Goal: Task Accomplishment & Management: Use online tool/utility

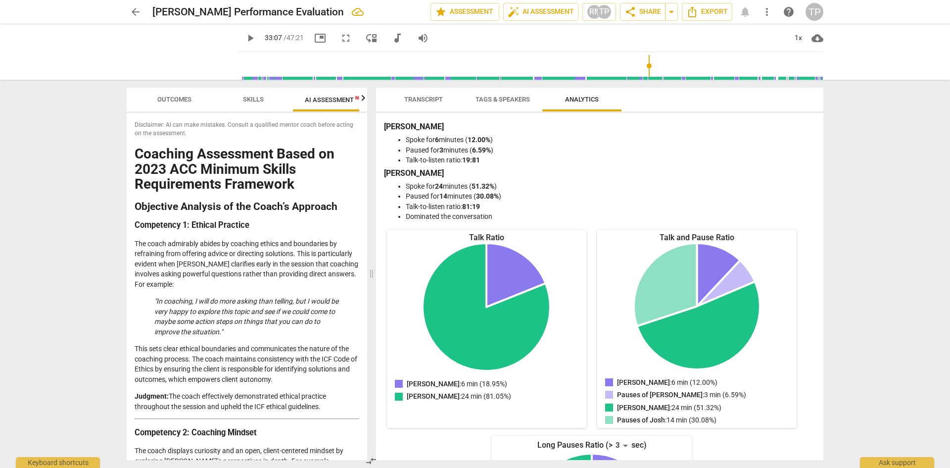
scroll to position [0, 18]
click at [324, 98] on span "AI Assessment New" at bounding box center [317, 99] width 61 height 7
click at [416, 101] on span "Transcript" at bounding box center [423, 99] width 39 height 7
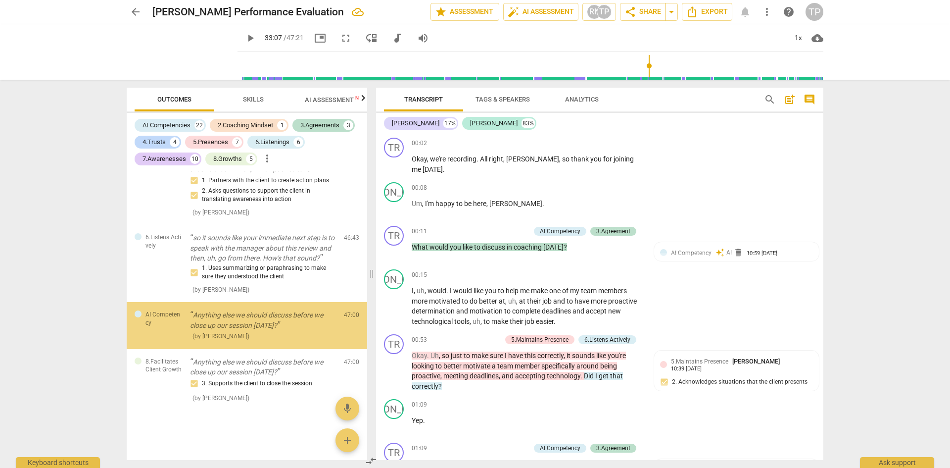
scroll to position [3560, 0]
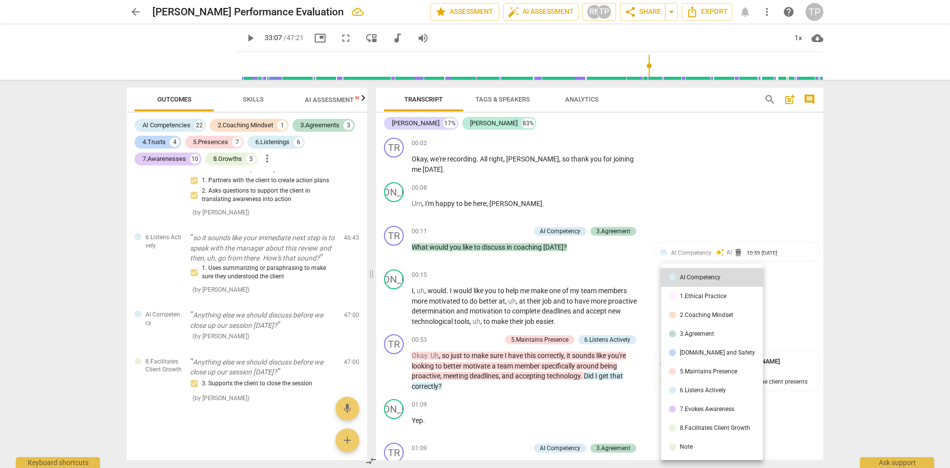
click at [640, 229] on div at bounding box center [475, 234] width 950 height 468
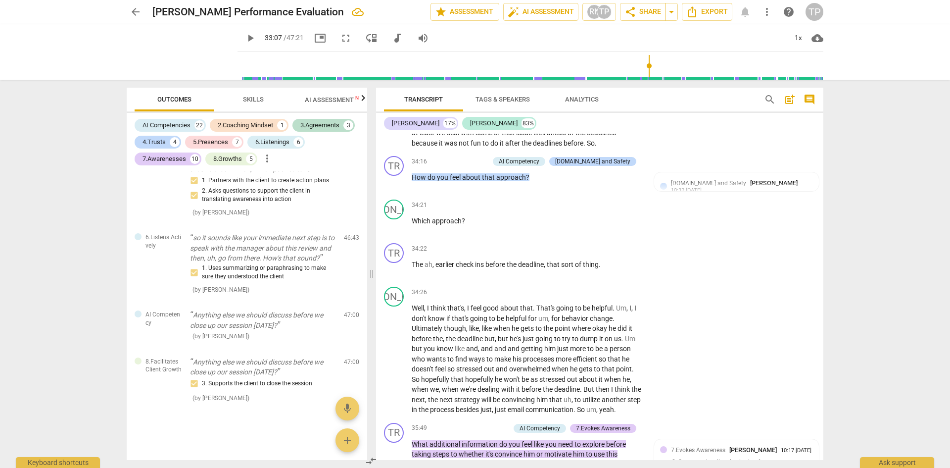
scroll to position [4036, 0]
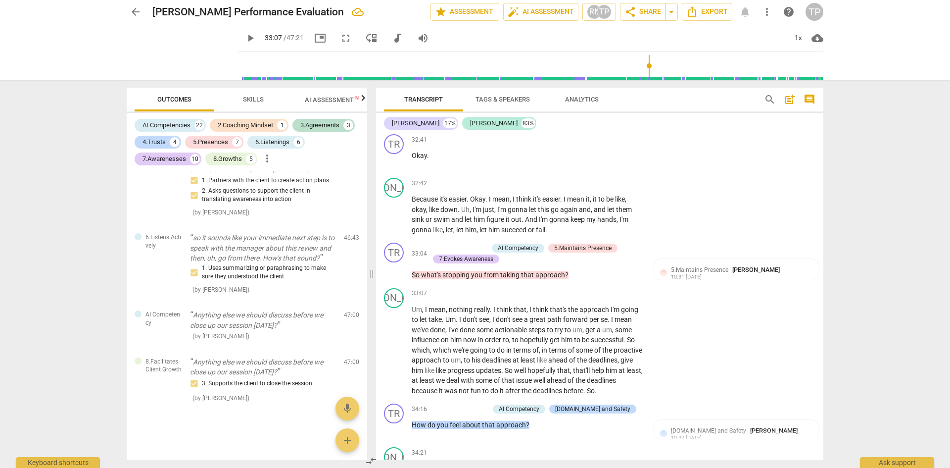
click at [321, 100] on span "AI Assessment New" at bounding box center [335, 99] width 61 height 7
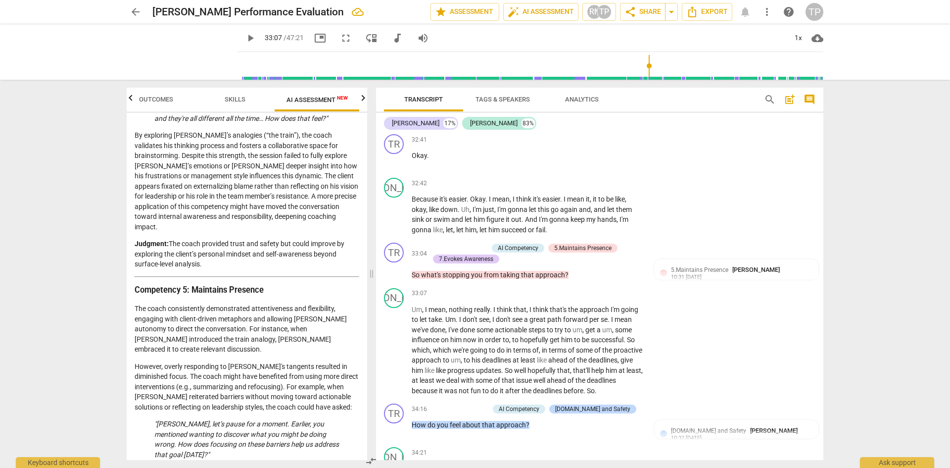
scroll to position [891, 0]
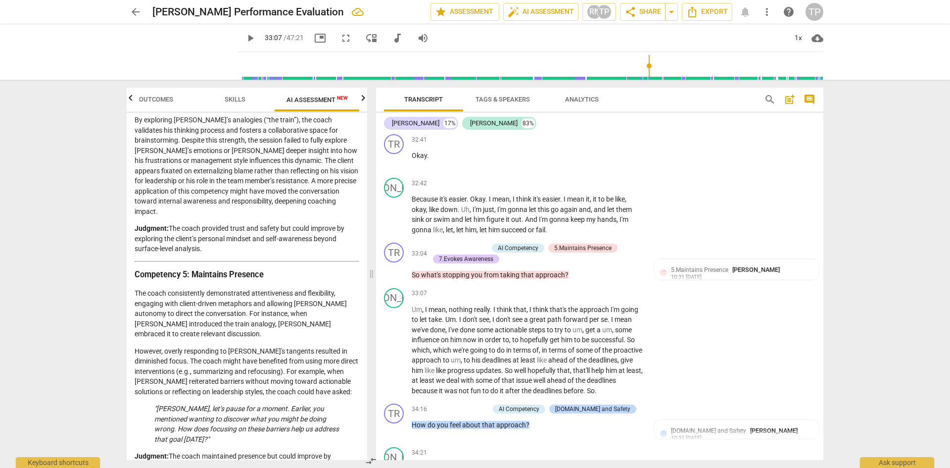
drag, startPoint x: 205, startPoint y: 218, endPoint x: 179, endPoint y: 203, distance: 29.5
click at [179, 223] on p "Judgment: The coach provided trust and safety but could improve by exploring th…" at bounding box center [247, 238] width 225 height 31
click at [178, 223] on p "Judgment: The coach provided trust and safety but could improve by exploring th…" at bounding box center [247, 238] width 225 height 31
drag, startPoint x: 177, startPoint y: 198, endPoint x: 207, endPoint y: 224, distance: 40.4
click at [207, 224] on div "Coaching Assessment Based on 2023 ACC Minimum Skills Requirements Framework Obj…" at bounding box center [247, 327] width 225 height 2142
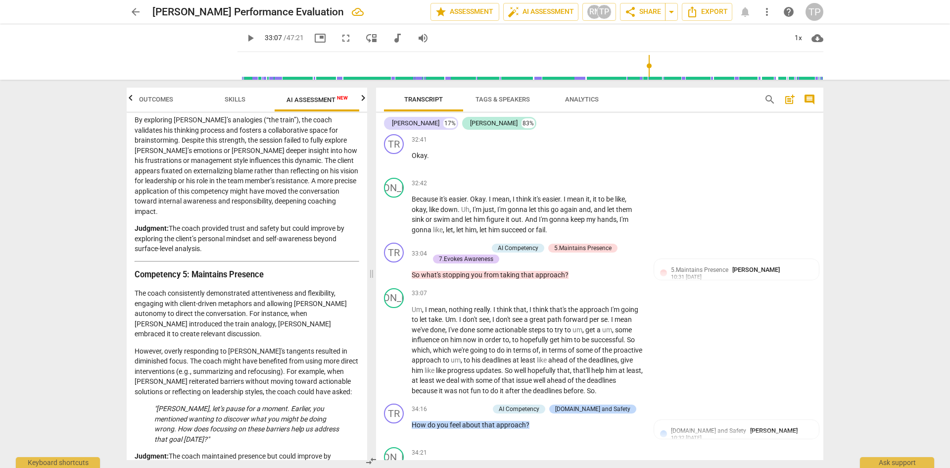
click at [207, 224] on div "Coaching Assessment Based on 2023 ACC Minimum Skills Requirements Framework Obj…" at bounding box center [247, 327] width 225 height 2142
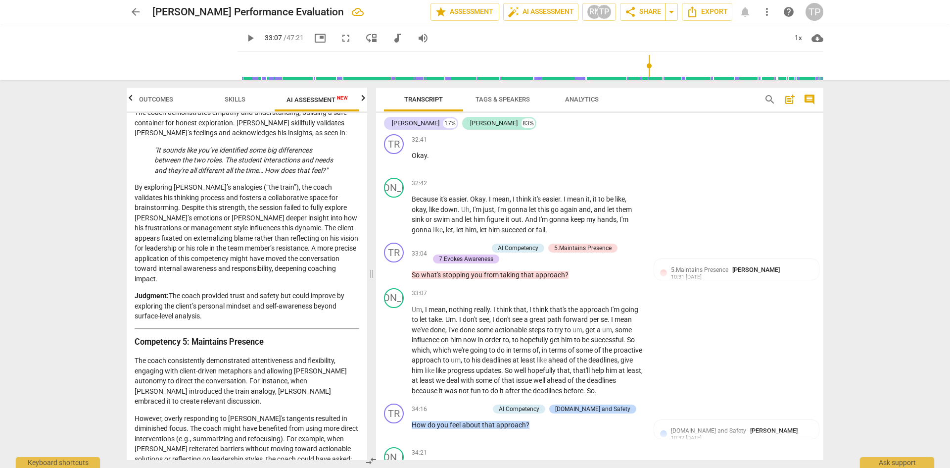
scroll to position [643, 0]
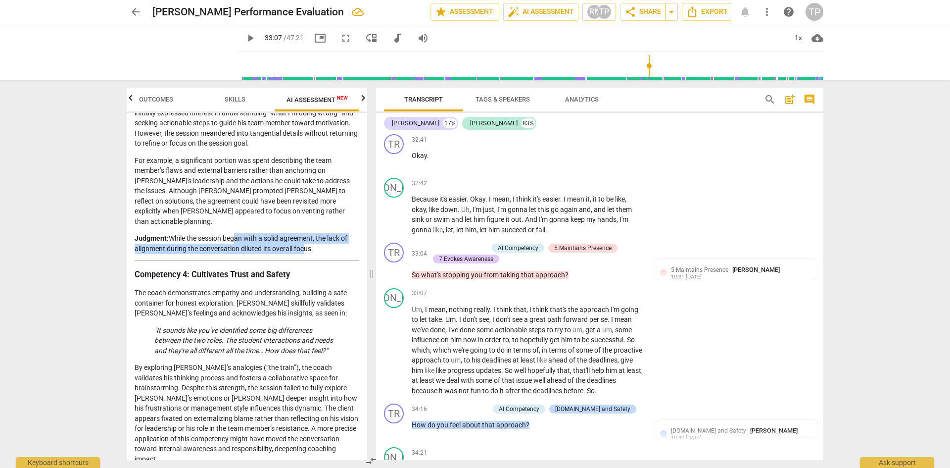
drag, startPoint x: 234, startPoint y: 217, endPoint x: 301, endPoint y: 227, distance: 68.5
click at [301, 233] on p "Judgment: While the session began with a solid agreement, the lack of alignment…" at bounding box center [247, 243] width 225 height 20
drag, startPoint x: 317, startPoint y: 226, endPoint x: 206, endPoint y: 217, distance: 111.7
click at [206, 233] on p "Judgment: While the session began with a solid agreement, the lack of alignment…" at bounding box center [247, 243] width 225 height 20
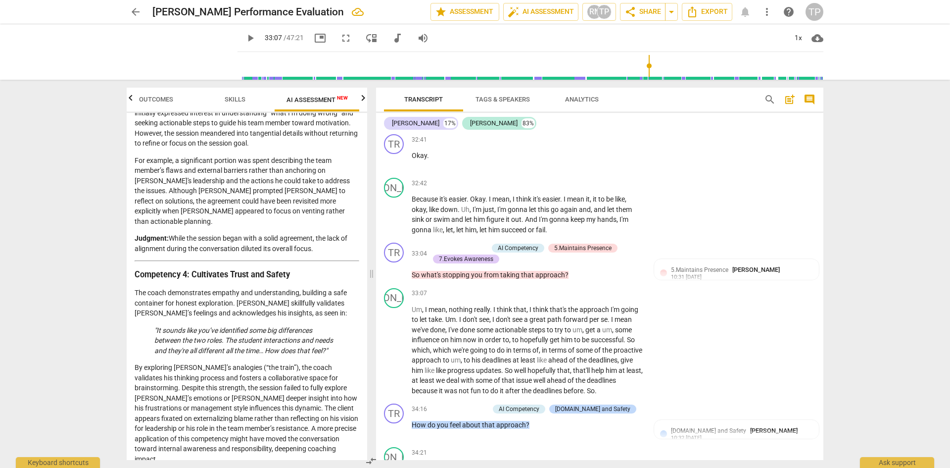
click at [206, 233] on p "Judgment: While the session began with a solid agreement, the lack of alignment…" at bounding box center [247, 243] width 225 height 20
drag, startPoint x: 206, startPoint y: 217, endPoint x: 285, endPoint y: 225, distance: 79.0
click at [285, 233] on p "Judgment: While the session began with a solid agreement, the lack of alignment…" at bounding box center [247, 243] width 225 height 20
drag, startPoint x: 301, startPoint y: 225, endPoint x: 206, endPoint y: 217, distance: 95.3
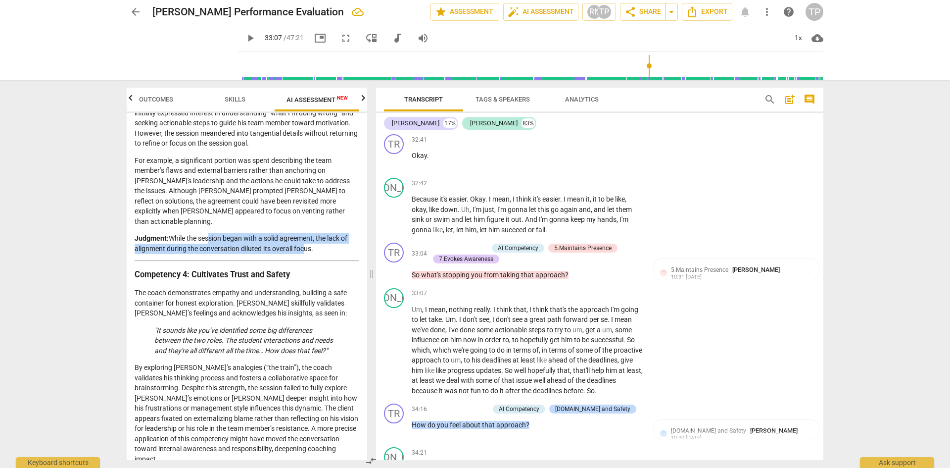
click at [206, 233] on p "Judgment: While the session began with a solid agreement, the lack of alignment…" at bounding box center [247, 243] width 225 height 20
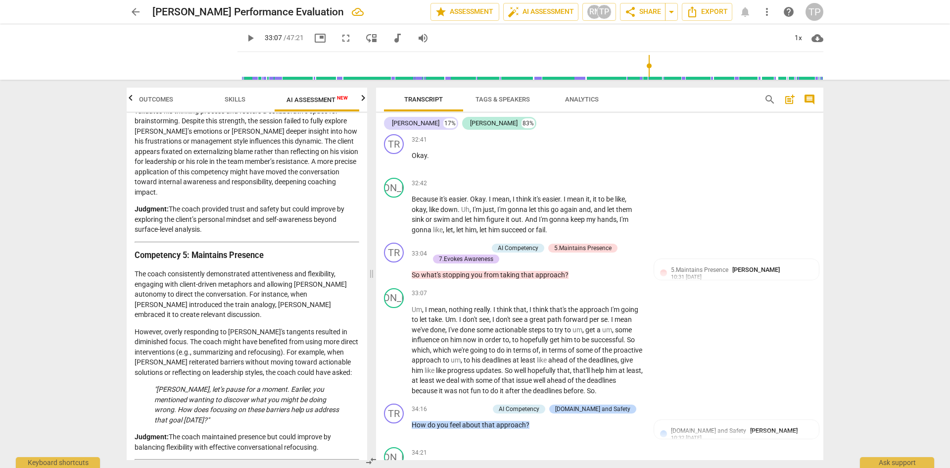
scroll to position [940, 0]
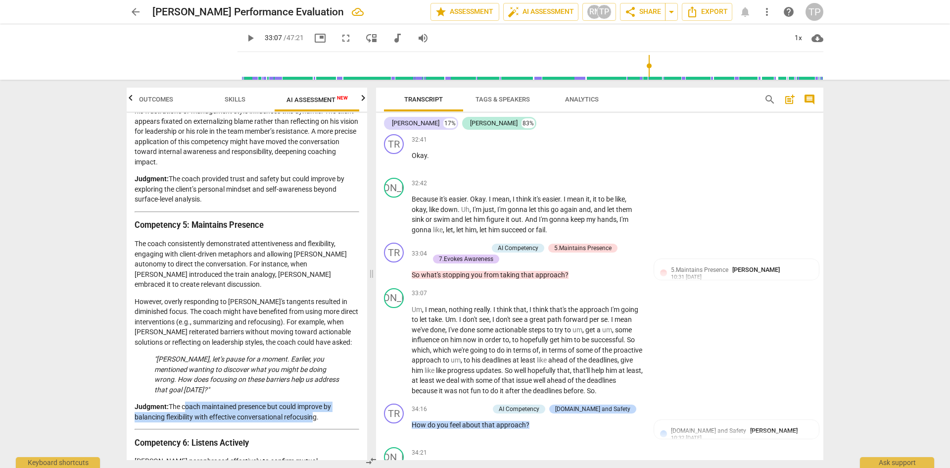
drag, startPoint x: 285, startPoint y: 372, endPoint x: 184, endPoint y: 366, distance: 101.1
click at [184, 401] on p "Judgment: The coach maintained presence but could improve by balancing flexibil…" at bounding box center [247, 411] width 225 height 20
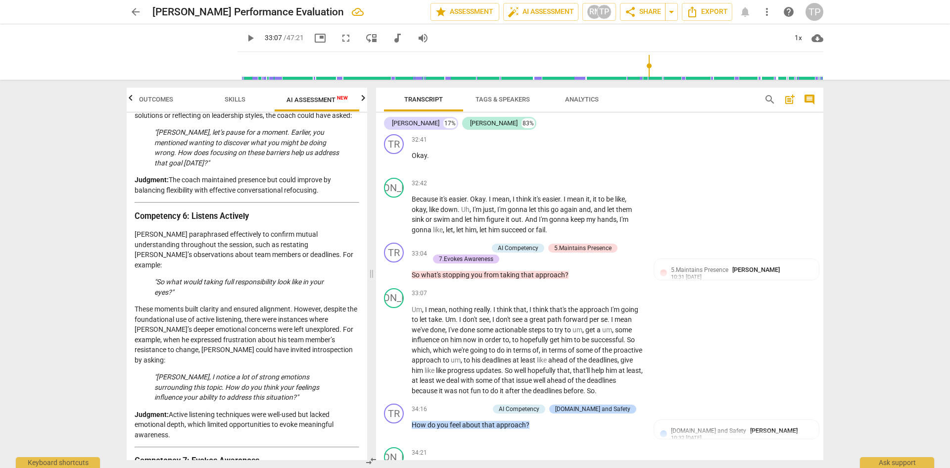
scroll to position [1188, 0]
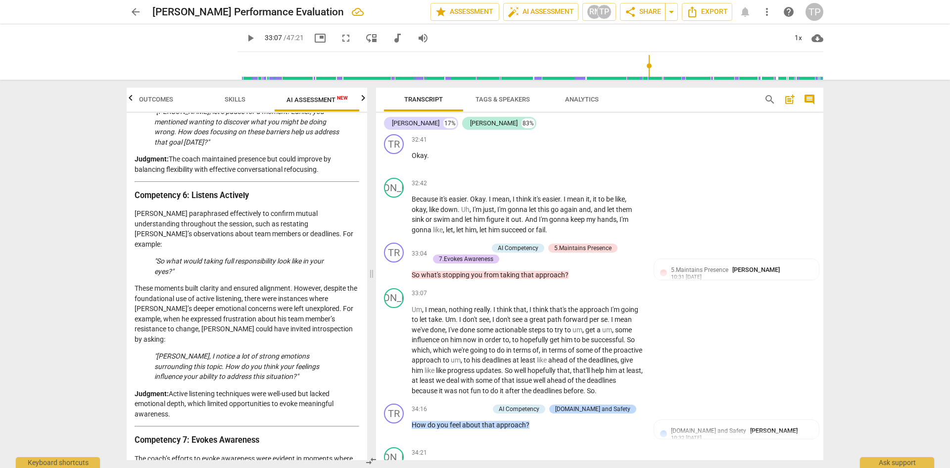
drag, startPoint x: 184, startPoint y: 331, endPoint x: 257, endPoint y: 349, distance: 75.0
click at [257, 388] on p "Judgment: Active listening techniques were well-used but lacked emotional depth…" at bounding box center [247, 403] width 225 height 31
drag, startPoint x: 199, startPoint y: 346, endPoint x: 187, endPoint y: 334, distance: 17.5
click at [187, 388] on p "Judgment: Active listening techniques were well-used but lacked emotional depth…" at bounding box center [247, 403] width 225 height 31
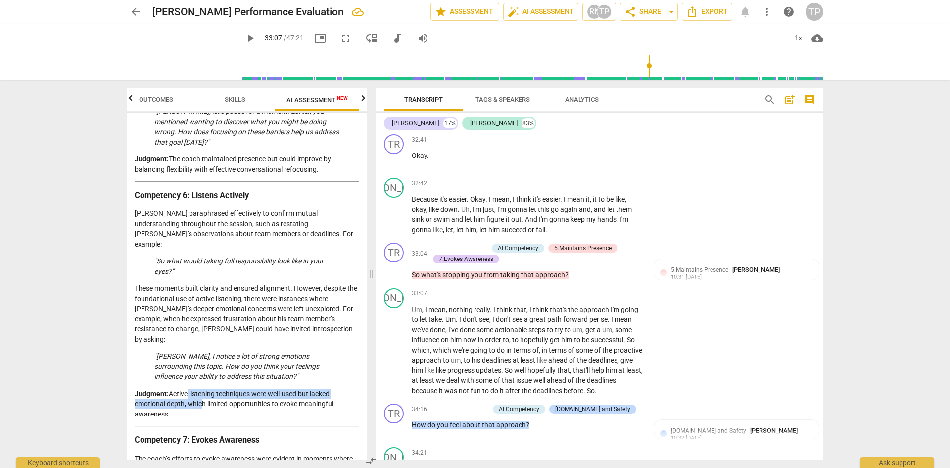
click at [187, 388] on p "Judgment: Active listening techniques were well-used but lacked emotional depth…" at bounding box center [247, 403] width 225 height 31
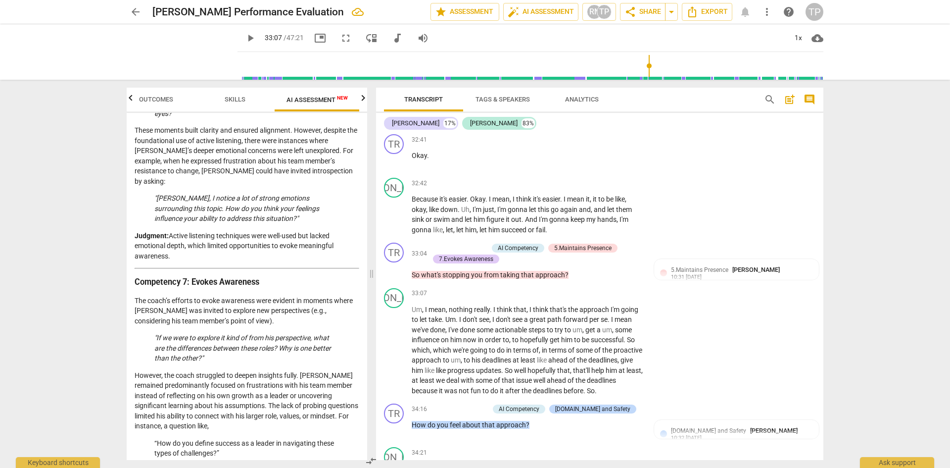
scroll to position [1386, 0]
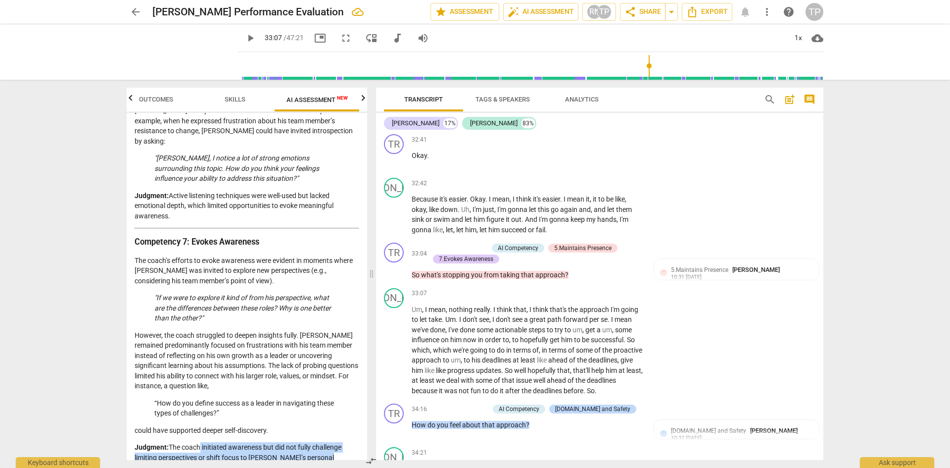
drag, startPoint x: 232, startPoint y: 396, endPoint x: 325, endPoint y: 395, distance: 93.0
click at [325, 442] on p "Judgment: The coach initiated awareness but did not fully challenge limiting pe…" at bounding box center [247, 457] width 225 height 31
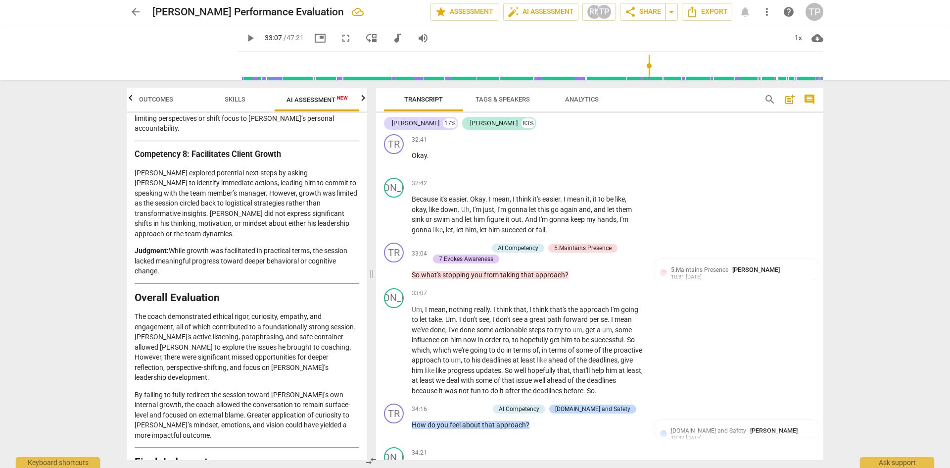
scroll to position [1735, 0]
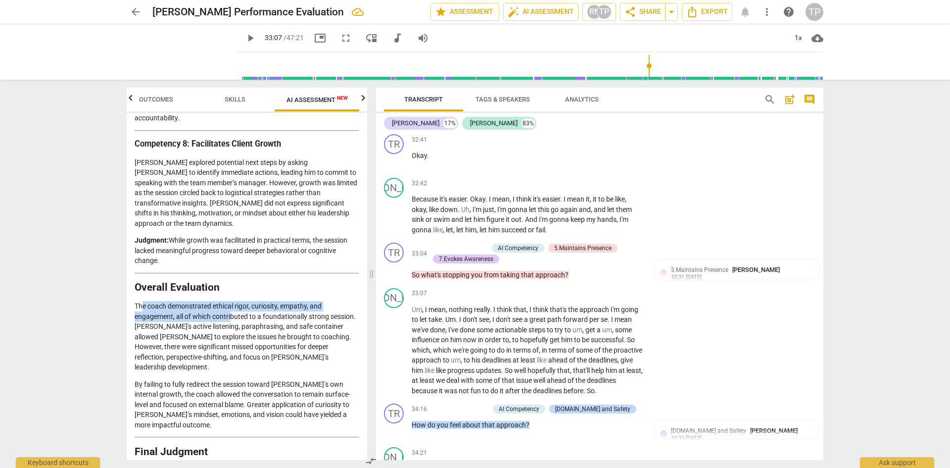
drag, startPoint x: 142, startPoint y: 225, endPoint x: 230, endPoint y: 232, distance: 88.4
click at [230, 301] on p "The coach demonstrated ethical rigor, curiosity, empathy, and engagement, all o…" at bounding box center [247, 336] width 225 height 71
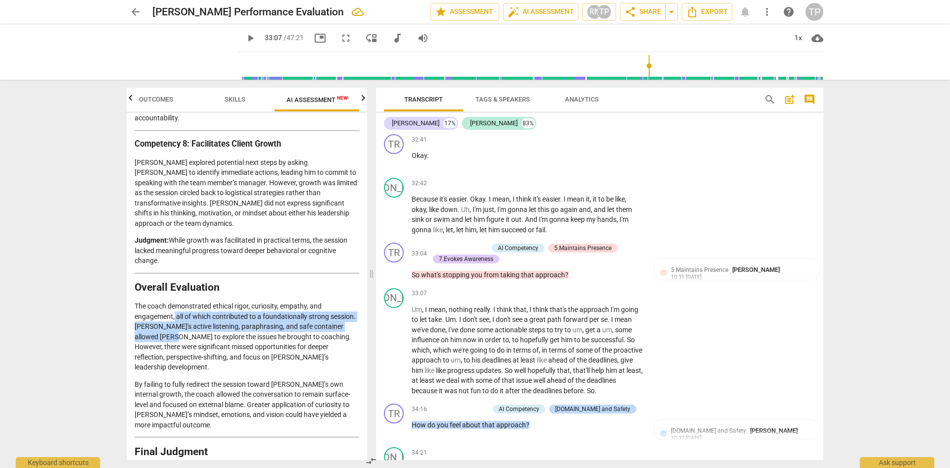
drag, startPoint x: 175, startPoint y: 237, endPoint x: 197, endPoint y: 250, distance: 26.2
click at [197, 301] on p "The coach demonstrated ethical rigor, curiosity, empathy, and engagement, all o…" at bounding box center [247, 336] width 225 height 71
drag, startPoint x: 206, startPoint y: 249, endPoint x: 261, endPoint y: 257, distance: 55.5
click at [262, 301] on p "The coach demonstrated ethical rigor, curiosity, empathy, and engagement, all o…" at bounding box center [247, 336] width 225 height 71
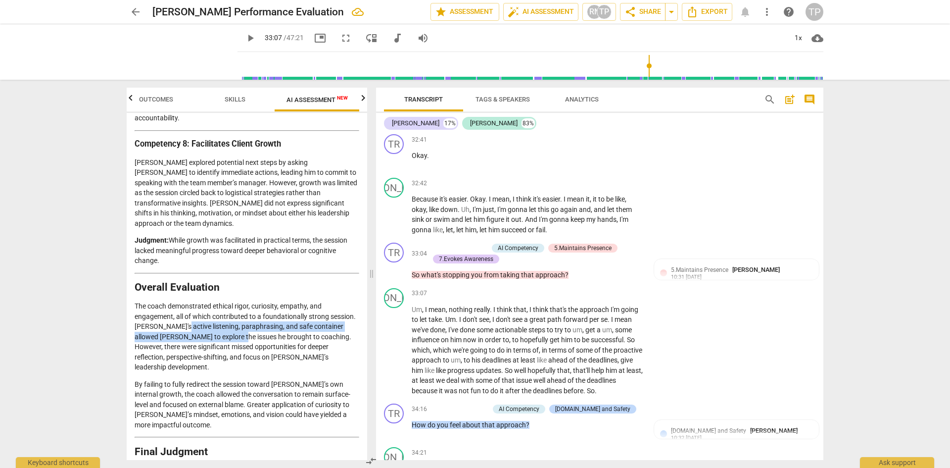
click at [261, 301] on p "The coach demonstrated ethical rigor, curiosity, empathy, and engagement, all o…" at bounding box center [247, 336] width 225 height 71
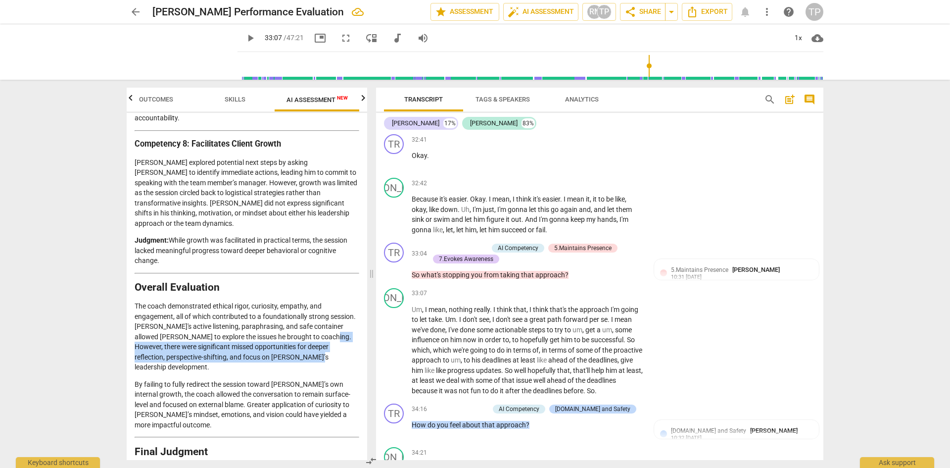
drag, startPoint x: 141, startPoint y: 263, endPoint x: 340, endPoint y: 272, distance: 200.1
click at [340, 301] on p "The coach demonstrated ethical rigor, curiosity, empathy, and engagement, all o…" at bounding box center [247, 336] width 225 height 71
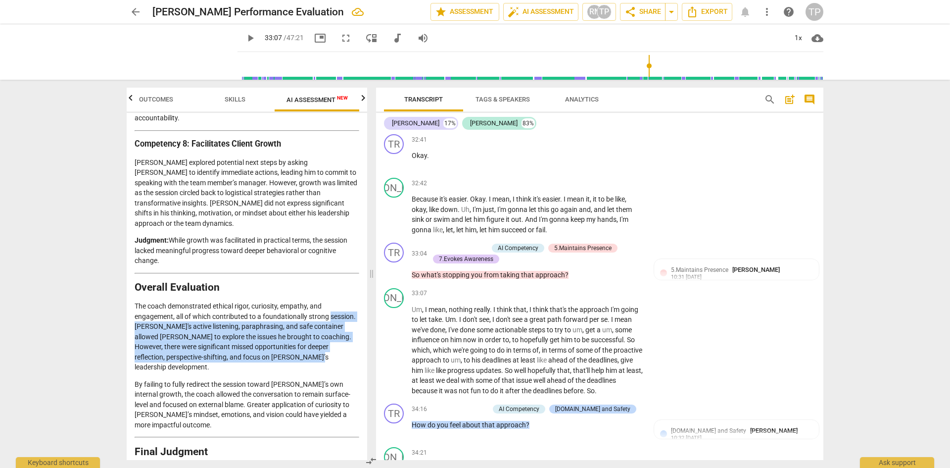
drag, startPoint x: 345, startPoint y: 271, endPoint x: 129, endPoint y: 247, distance: 218.1
click at [129, 247] on div "Disclaimer: AI can make mistakes. Consult a qualified mentor coach before actin…" at bounding box center [247, 286] width 240 height 347
click at [150, 301] on p "The coach demonstrated ethical rigor, curiosity, empathy, and engagement, all o…" at bounding box center [247, 336] width 225 height 71
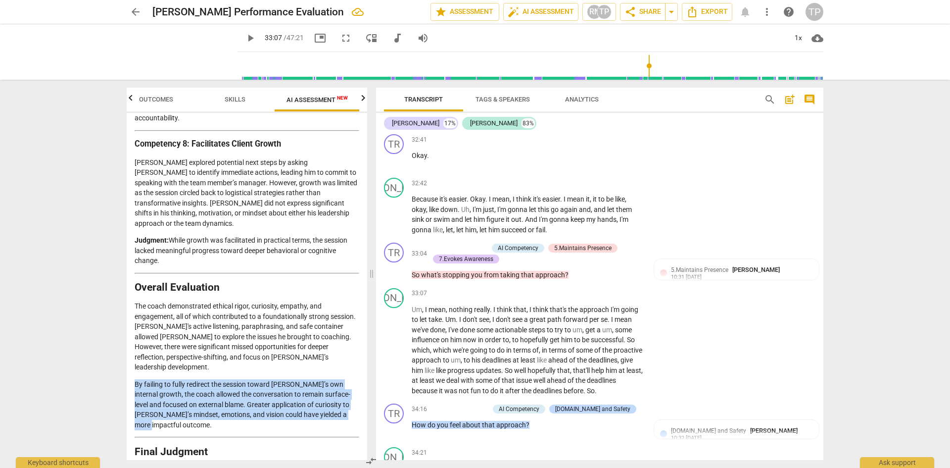
drag, startPoint x: 136, startPoint y: 290, endPoint x: 349, endPoint y: 319, distance: 215.1
click at [349, 379] on p "By failing to fully redirect the session toward [PERSON_NAME]’s own internal gr…" at bounding box center [247, 404] width 225 height 51
drag, startPoint x: 350, startPoint y: 325, endPoint x: 164, endPoint y: 298, distance: 188.0
click at [140, 379] on p "By failing to fully redirect the session toward [PERSON_NAME]’s own internal gr…" at bounding box center [247, 404] width 225 height 51
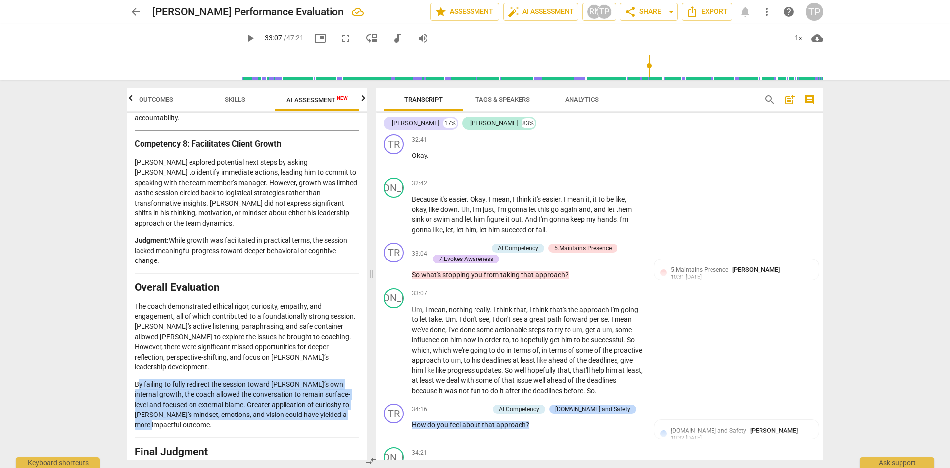
click at [166, 379] on p "By failing to fully redirect the session toward [PERSON_NAME]’s own internal gr…" at bounding box center [247, 404] width 225 height 51
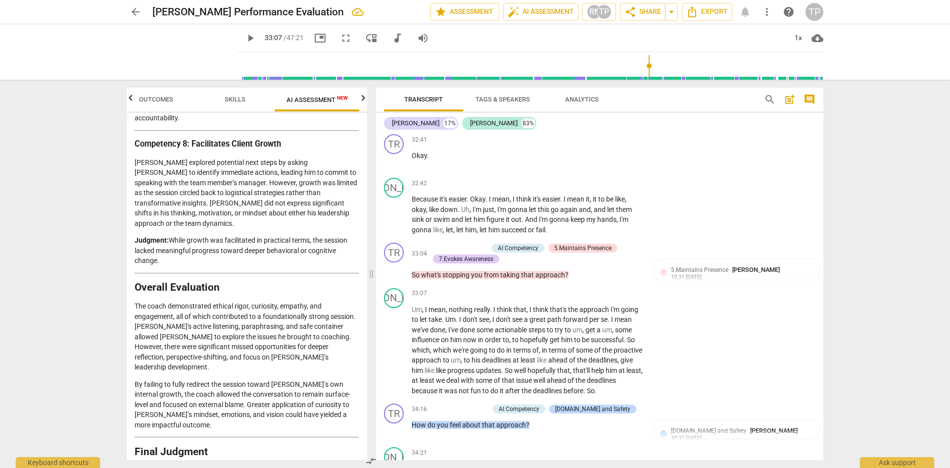
drag, startPoint x: 169, startPoint y: 391, endPoint x: 233, endPoint y: 411, distance: 67.0
drag, startPoint x: 227, startPoint y: 420, endPoint x: 194, endPoint y: 400, distance: 37.9
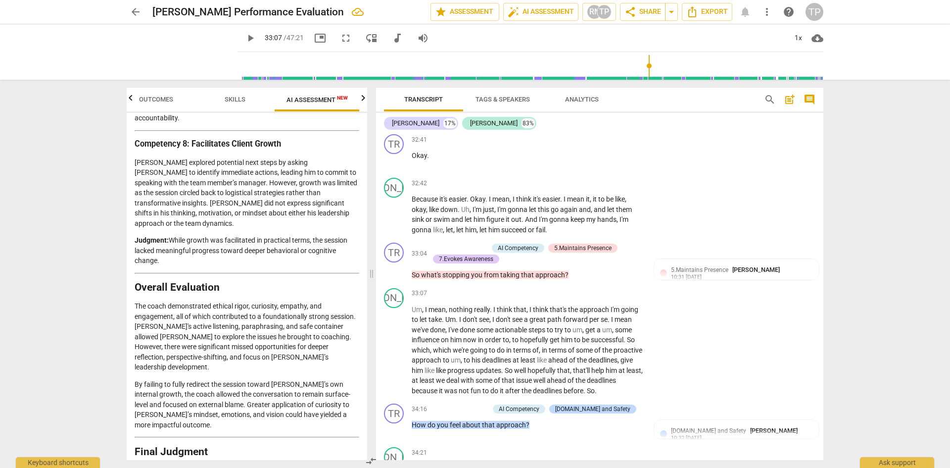
drag, startPoint x: 207, startPoint y: 401, endPoint x: 264, endPoint y: 433, distance: 64.9
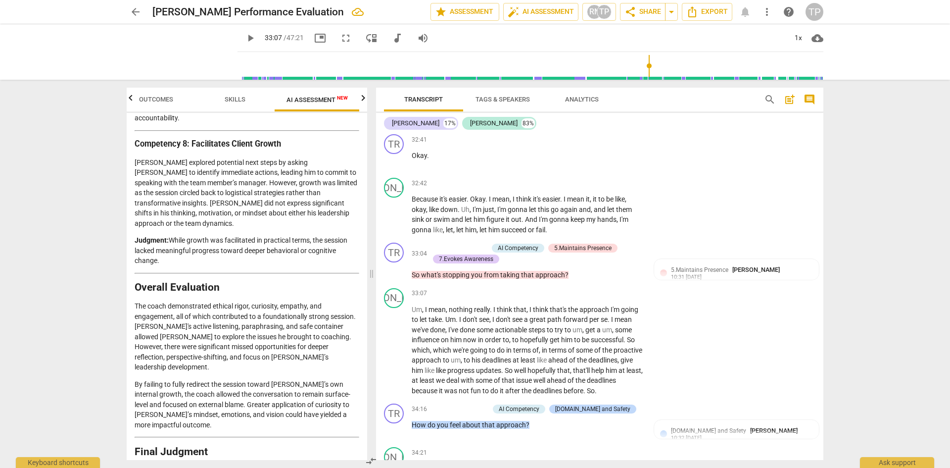
drag, startPoint x: 265, startPoint y: 433, endPoint x: 193, endPoint y: 402, distance: 78.2
drag, startPoint x: 195, startPoint y: 398, endPoint x: 267, endPoint y: 436, distance: 80.8
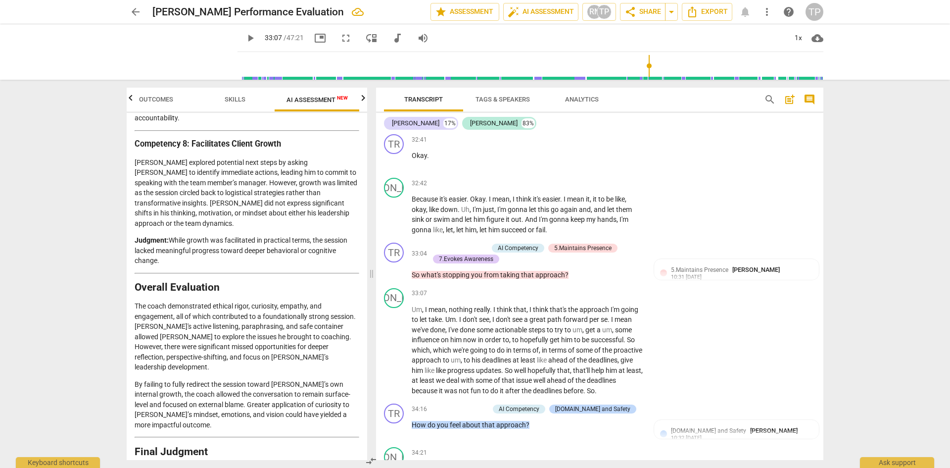
drag, startPoint x: 245, startPoint y: 433, endPoint x: 206, endPoint y: 406, distance: 47.1
drag, startPoint x: 279, startPoint y: 433, endPoint x: 310, endPoint y: 448, distance: 33.9
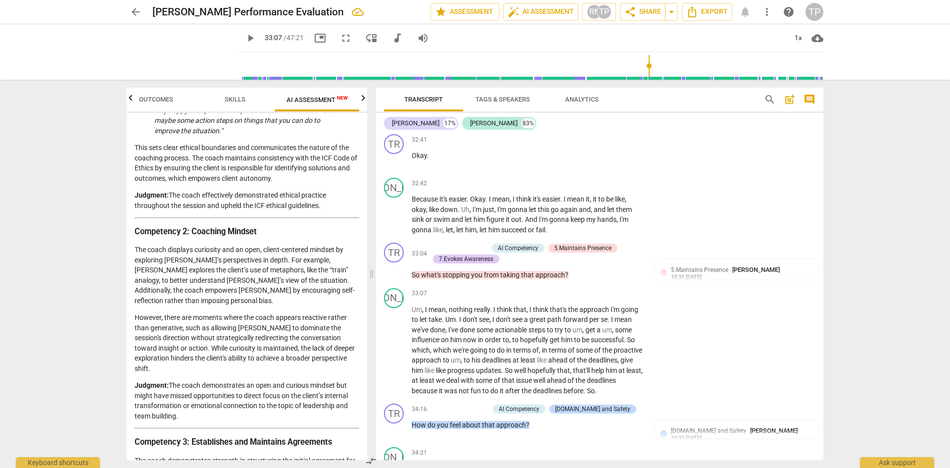
scroll to position [0, 0]
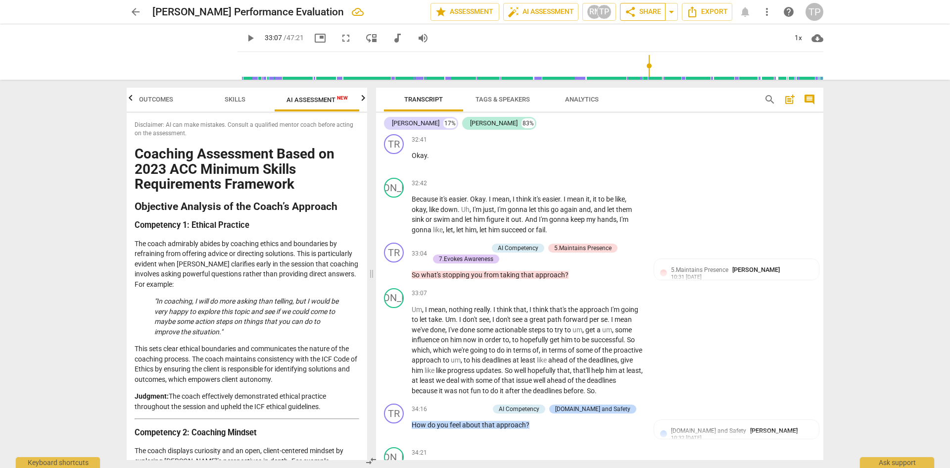
click at [649, 11] on span "share Share" at bounding box center [643, 12] width 37 height 12
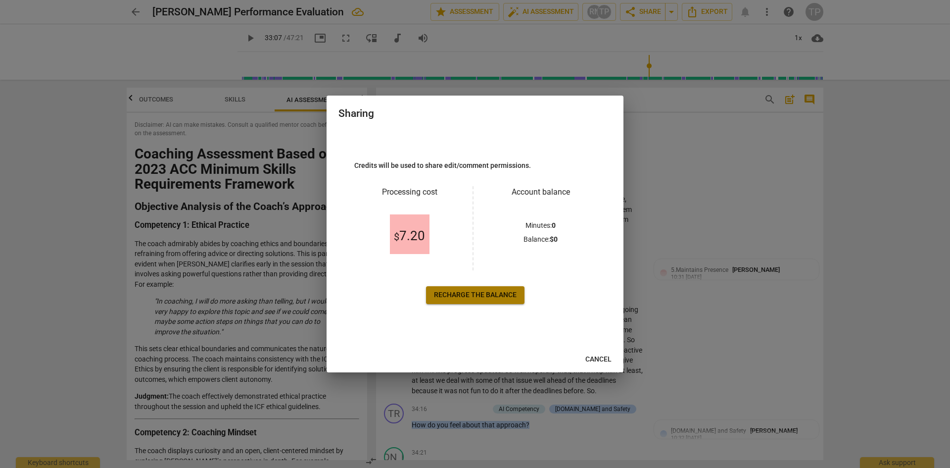
click at [473, 295] on span "Recharge the balance" at bounding box center [475, 295] width 83 height 10
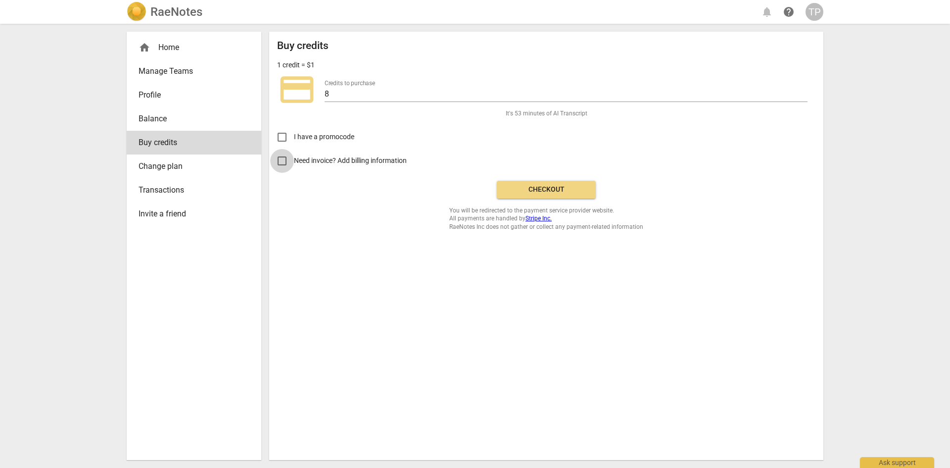
click at [282, 161] on input "Need invoice? Add billing information" at bounding box center [282, 161] width 24 height 24
checkbox input "true"
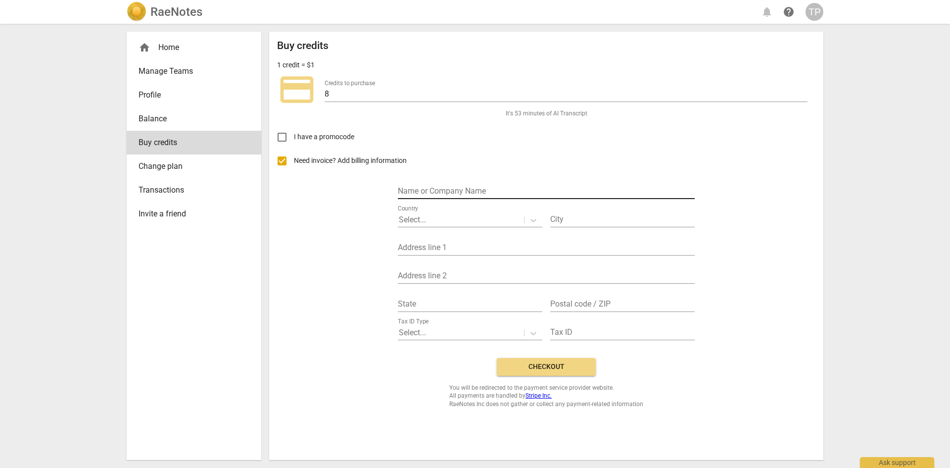
click at [418, 193] on input "text" at bounding box center [546, 192] width 297 height 14
type input "[PERSON_NAME]"
click at [449, 222] on div at bounding box center [461, 219] width 124 height 11
type input "unite"
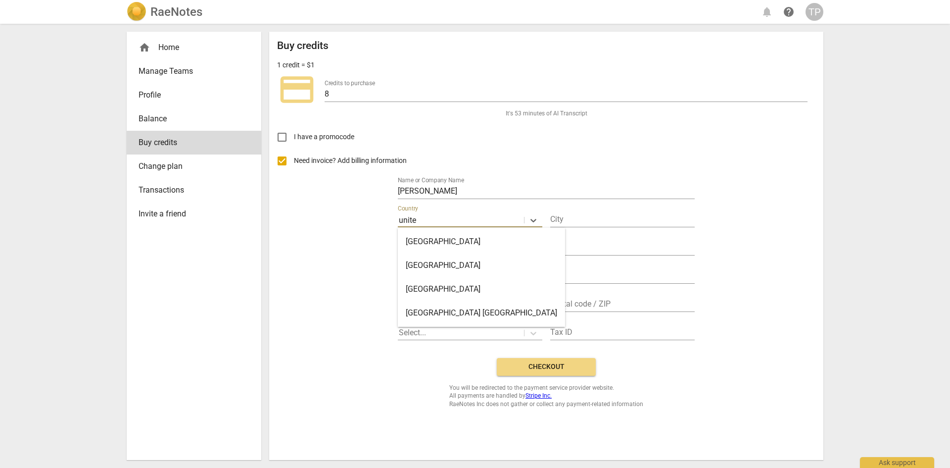
click at [471, 287] on div "[GEOGRAPHIC_DATA]" at bounding box center [481, 289] width 167 height 24
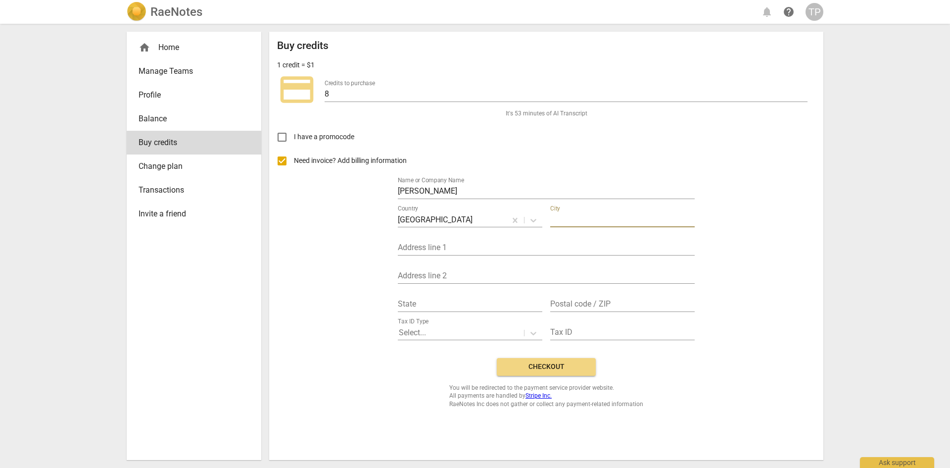
click at [585, 213] on input "text" at bounding box center [622, 220] width 144 height 14
type input "[GEOGRAPHIC_DATA]"
type input "[STREET_ADDRESS]"
type input "S"
type input "CT"
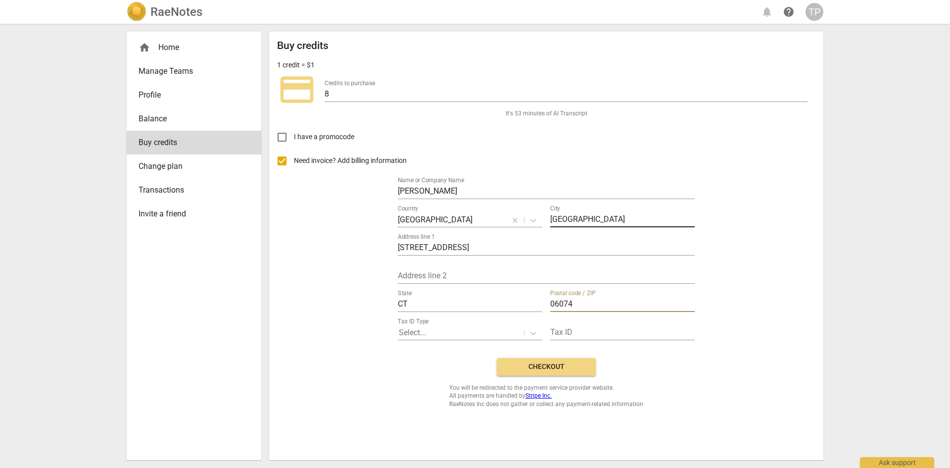
type input "06074"
click at [528, 368] on span "Checkout" at bounding box center [546, 367] width 83 height 10
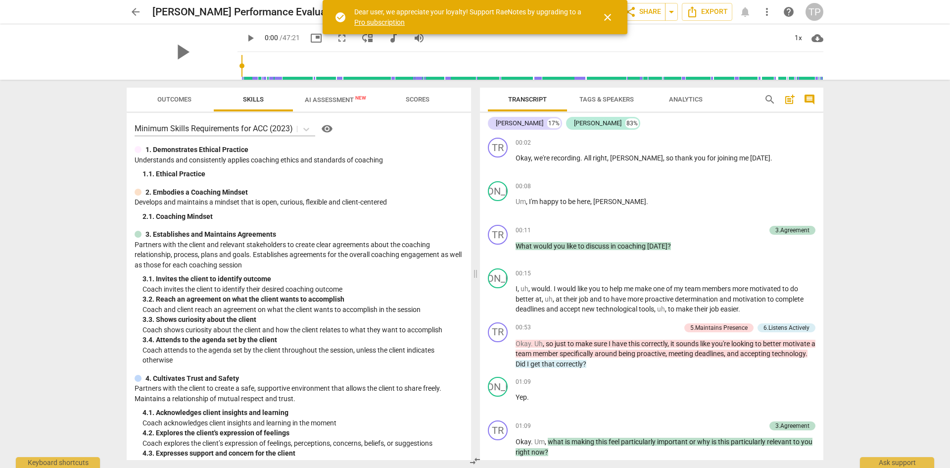
click at [604, 18] on span "close" at bounding box center [608, 17] width 12 height 12
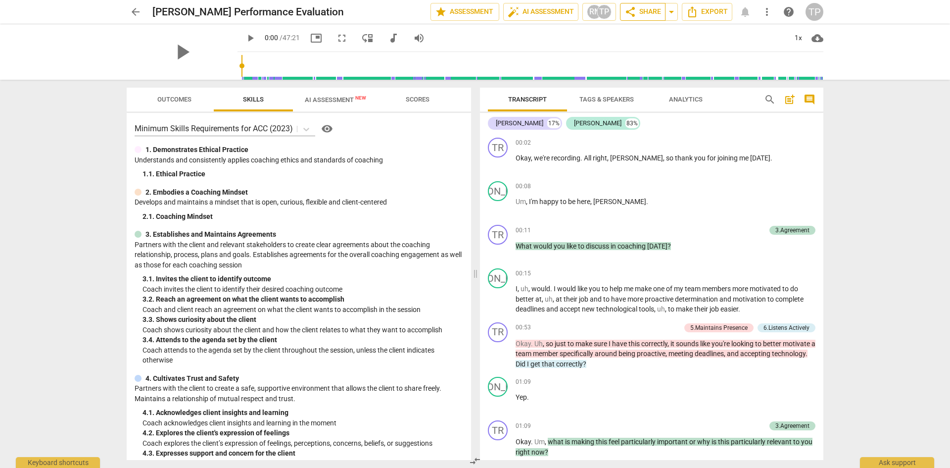
click at [643, 20] on button "share Share" at bounding box center [643, 12] width 46 height 18
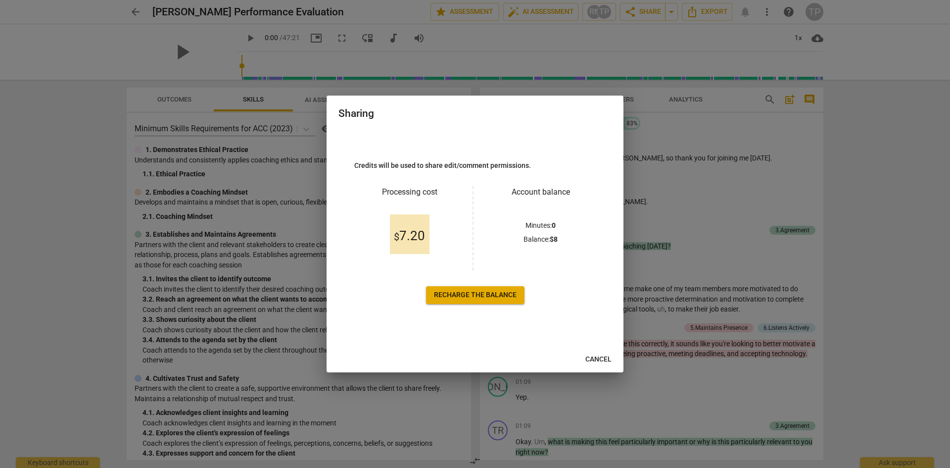
click at [412, 242] on span "$ 7.20" at bounding box center [409, 236] width 31 height 15
click at [544, 239] on p "Balance : $ 8" at bounding box center [541, 239] width 34 height 10
click at [491, 291] on span "Recharge the balance" at bounding box center [475, 295] width 83 height 10
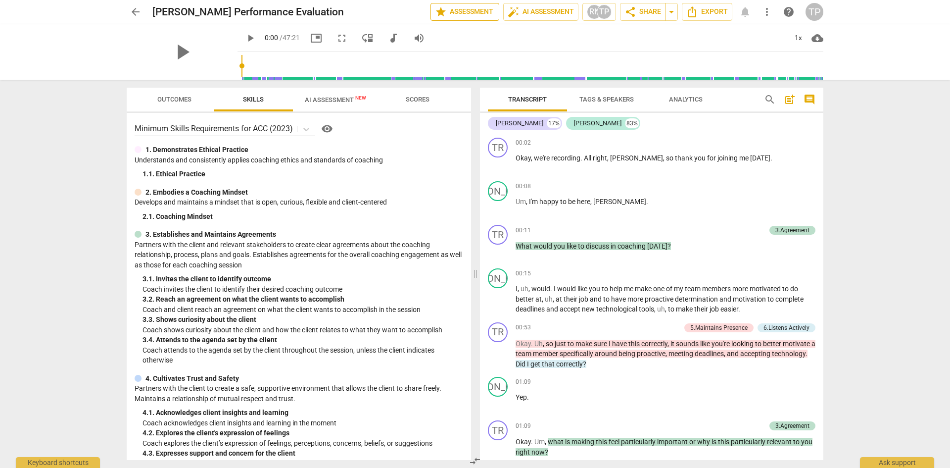
click at [483, 12] on span "star Assessment" at bounding box center [465, 12] width 60 height 12
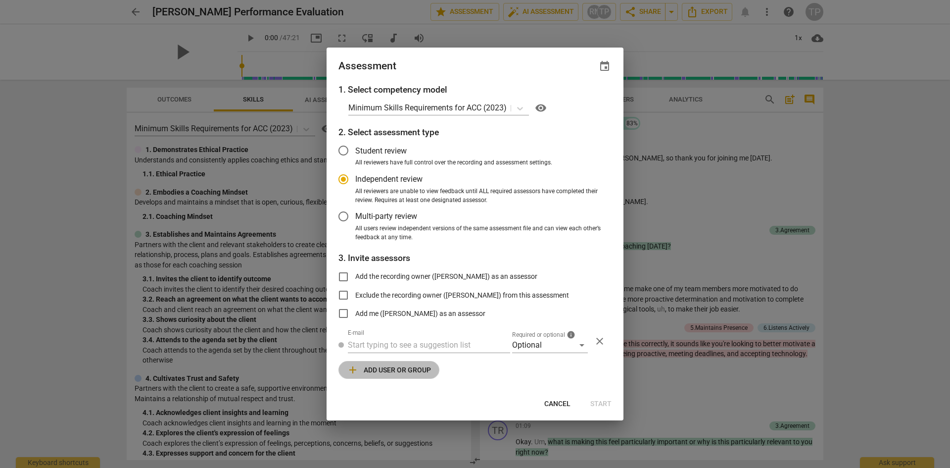
click at [391, 367] on span "add Add user or group" at bounding box center [389, 370] width 84 height 12
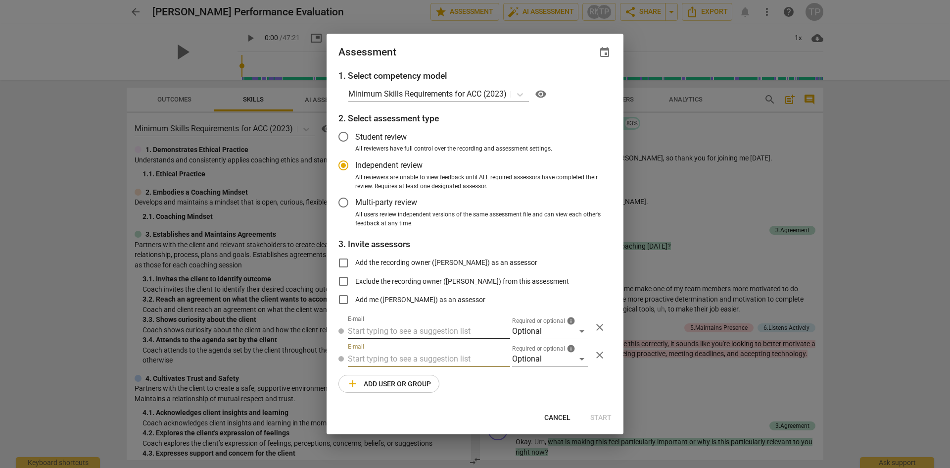
click at [363, 337] on input "text" at bounding box center [429, 331] width 162 height 16
click at [542, 330] on div "Optional" at bounding box center [550, 331] width 76 height 16
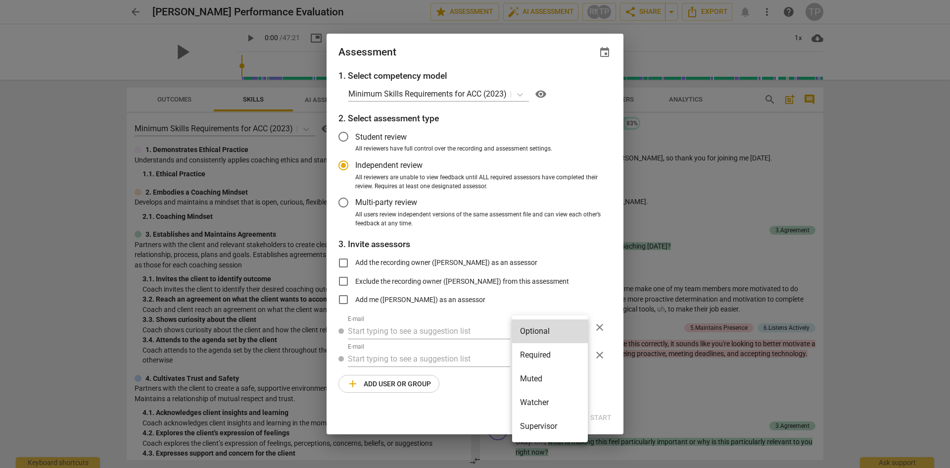
click at [542, 330] on li "Optional" at bounding box center [550, 331] width 76 height 24
click at [443, 334] on input "text" at bounding box center [429, 331] width 162 height 16
click at [645, 126] on div at bounding box center [475, 234] width 950 height 468
radio input "false"
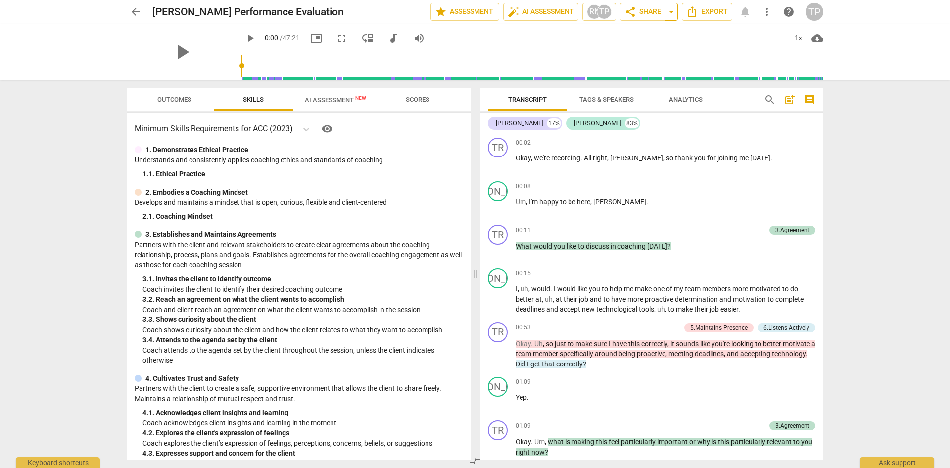
click at [671, 14] on span "arrow_drop_down" at bounding box center [672, 12] width 12 height 12
click at [635, 4] on button "share Share" at bounding box center [643, 12] width 46 height 18
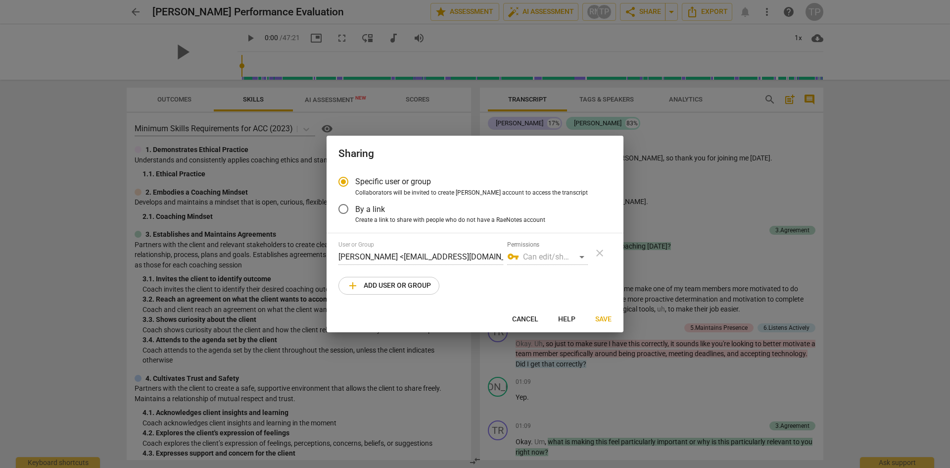
radio input "false"
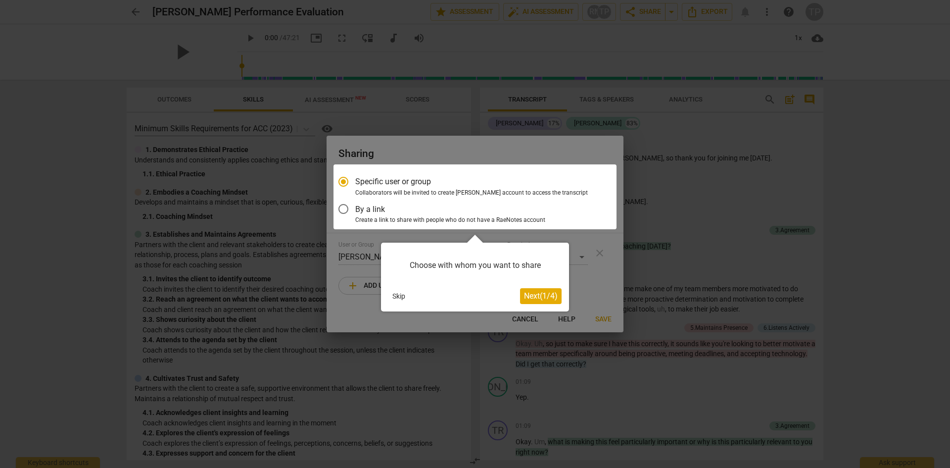
click at [530, 297] on span "Next ( 1 / 4 )" at bounding box center [541, 295] width 34 height 9
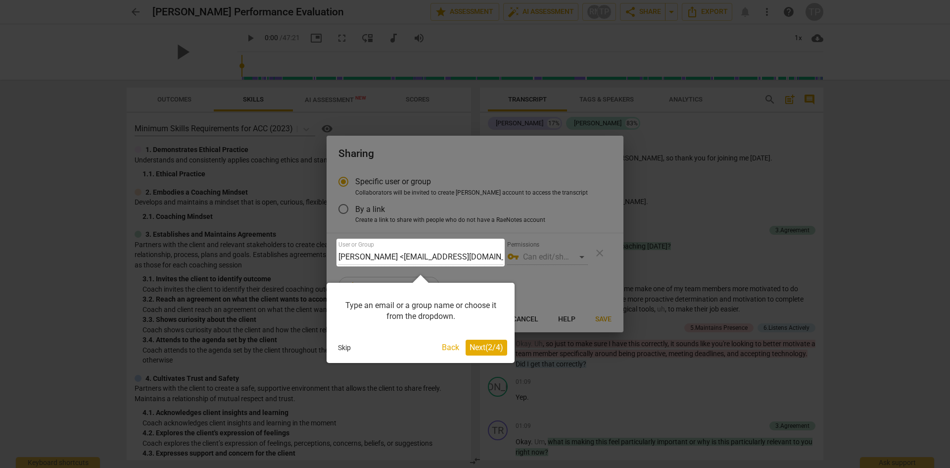
click at [495, 358] on div "Type an email or a group name or choose it from the dropdown. Skip Back Next ( …" at bounding box center [421, 323] width 188 height 80
click at [494, 352] on button "Next ( 2 / 4 )" at bounding box center [487, 347] width 42 height 16
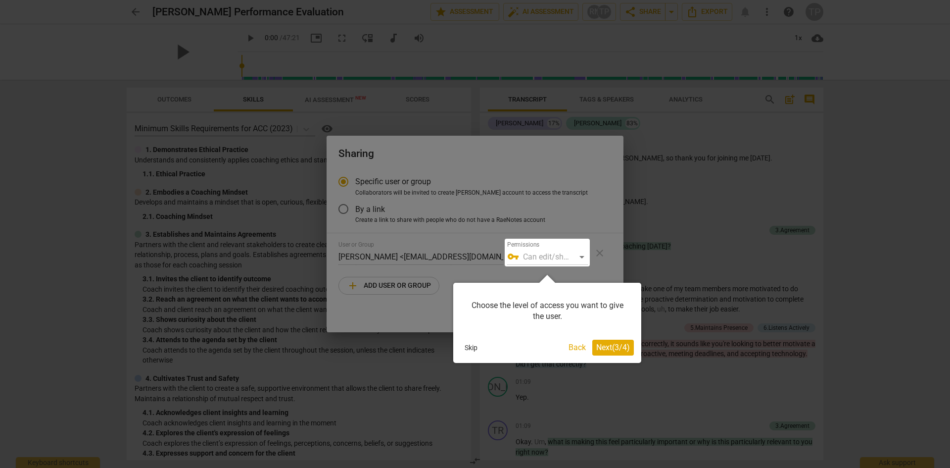
click at [612, 348] on span "Next ( 3 / 4 )" at bounding box center [613, 346] width 34 height 9
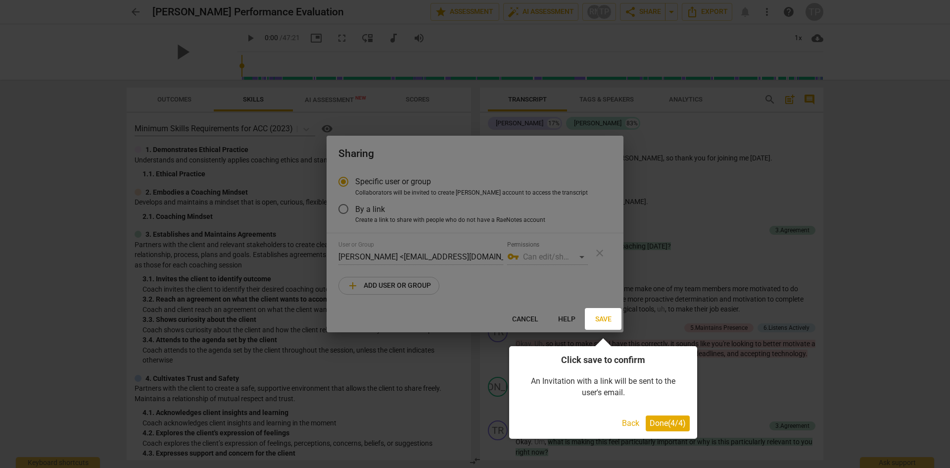
click at [663, 431] on button "Done ( 4 / 4 )" at bounding box center [668, 423] width 44 height 16
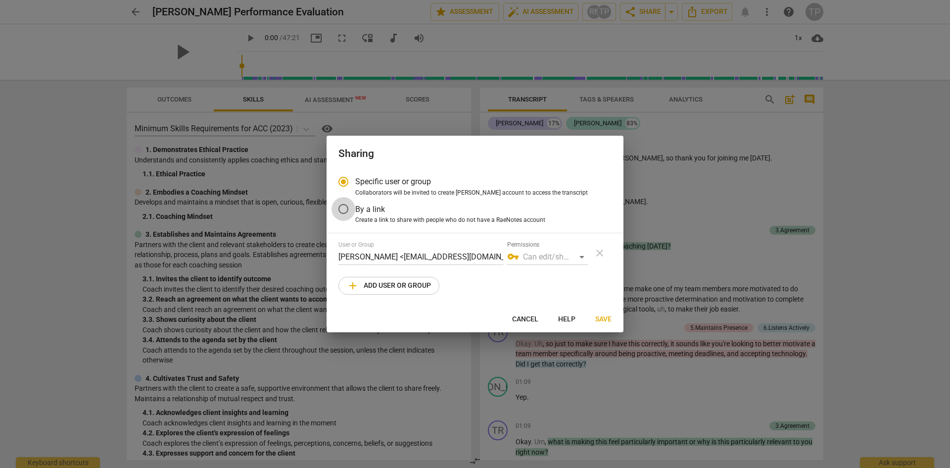
click at [348, 210] on input "By a link" at bounding box center [344, 209] width 24 height 24
radio input "false"
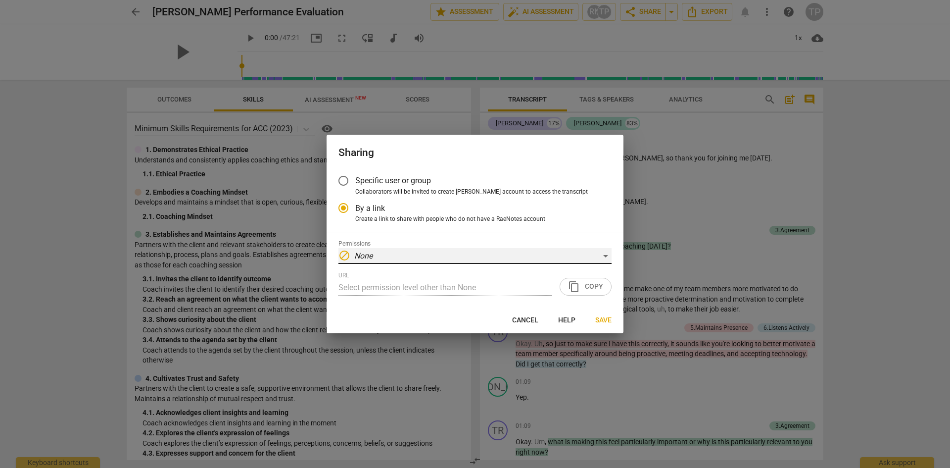
click at [362, 252] on em "None" at bounding box center [363, 255] width 18 height 9
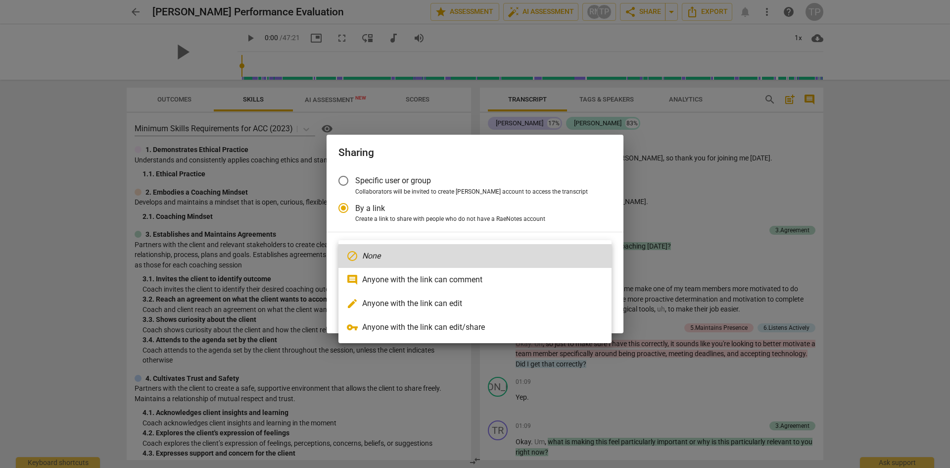
click at [347, 181] on div at bounding box center [475, 234] width 950 height 468
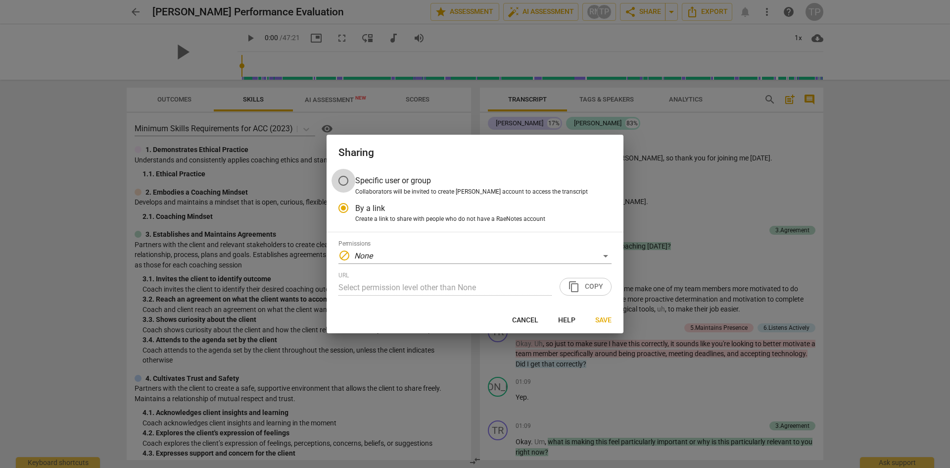
click at [344, 183] on input "Specific user or group" at bounding box center [344, 181] width 24 height 24
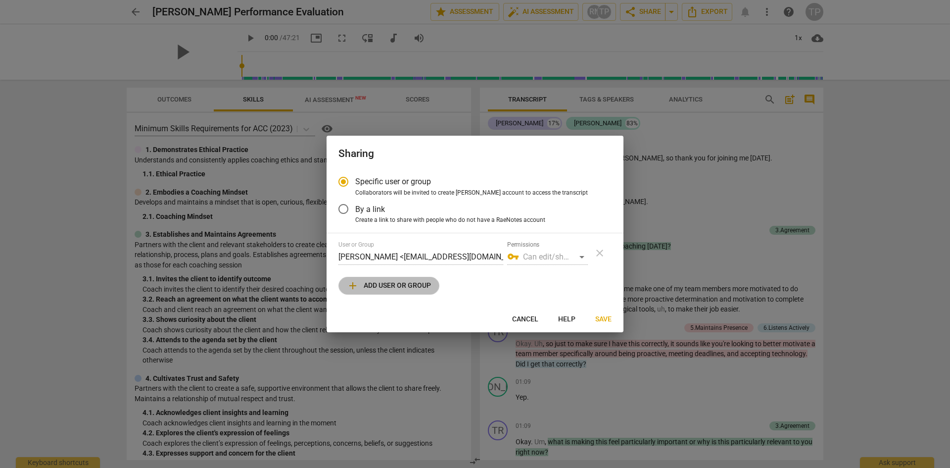
click at [365, 286] on span "add Add user or group" at bounding box center [389, 286] width 84 height 12
radio input "false"
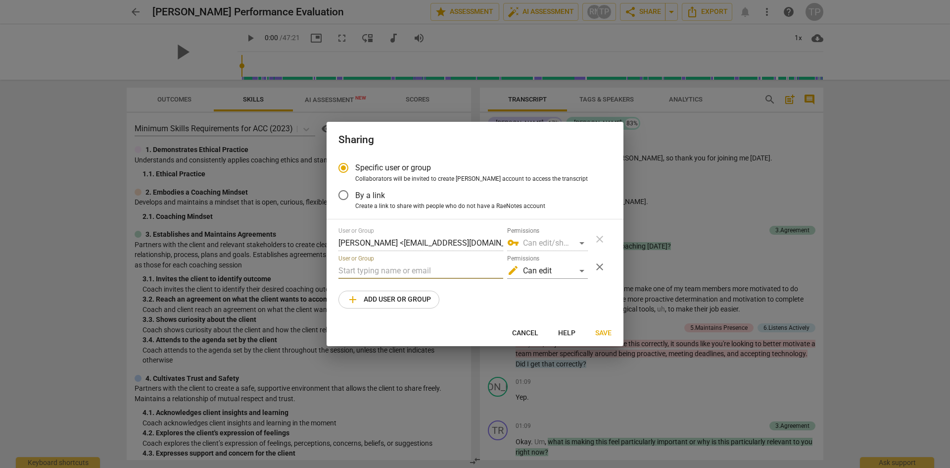
click at [367, 273] on input "text" at bounding box center [420, 271] width 165 height 16
type input "l"
paste input "Elizabeth Bentley <liz@acacoachacademies.org>"
drag, startPoint x: 394, startPoint y: 270, endPoint x: 289, endPoint y: 268, distance: 105.9
click at [289, 268] on div "Sharing Specific user or group Collaborators will be invited to create RaeNotes…" at bounding box center [475, 234] width 950 height 468
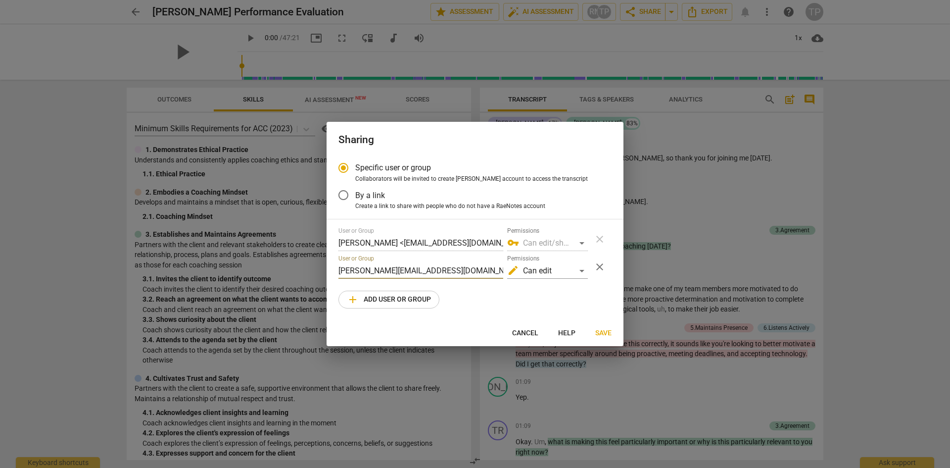
click at [460, 270] on input "liz@acacoachacademies.org>" at bounding box center [420, 271] width 165 height 16
type input "liz@acacoachacademies.org"
click at [607, 329] on span "Save" at bounding box center [603, 333] width 16 height 10
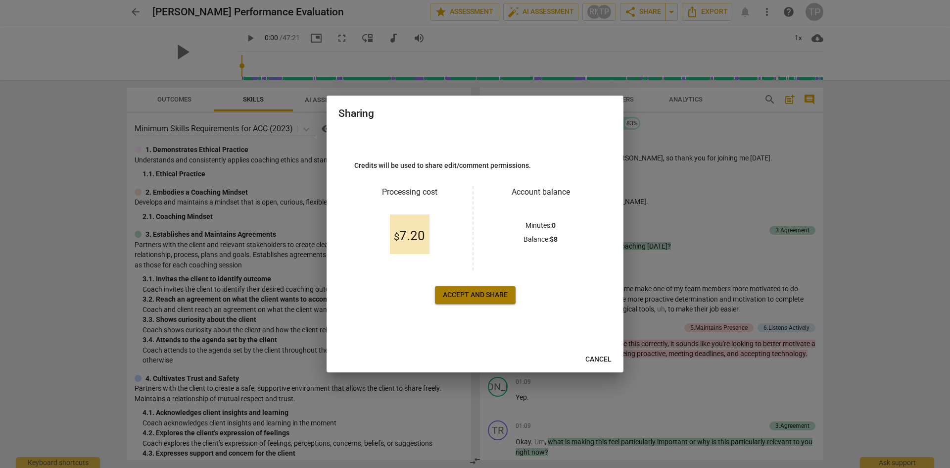
click at [492, 294] on span "Accept and share" at bounding box center [475, 295] width 65 height 10
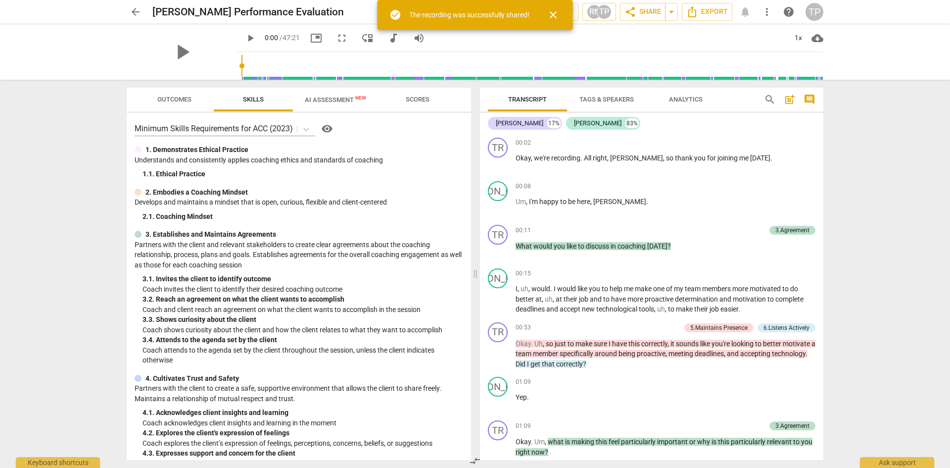
click at [345, 101] on span "AI Assessment New" at bounding box center [335, 99] width 61 height 7
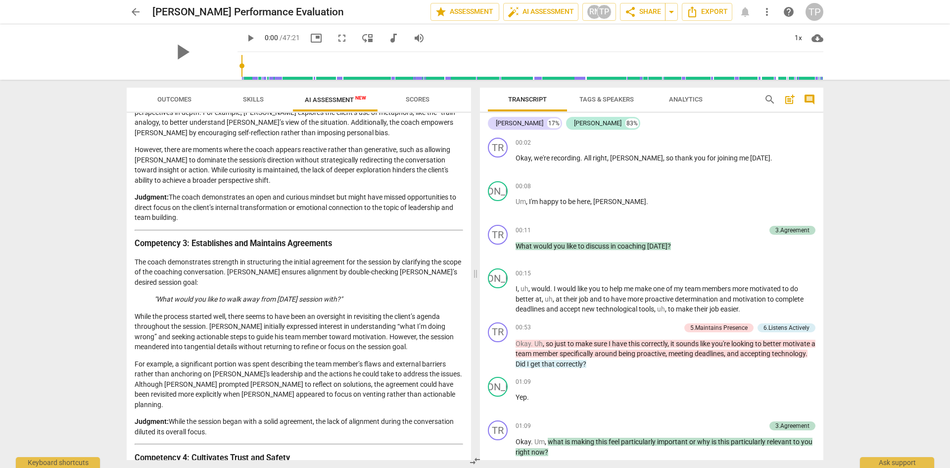
scroll to position [297, 0]
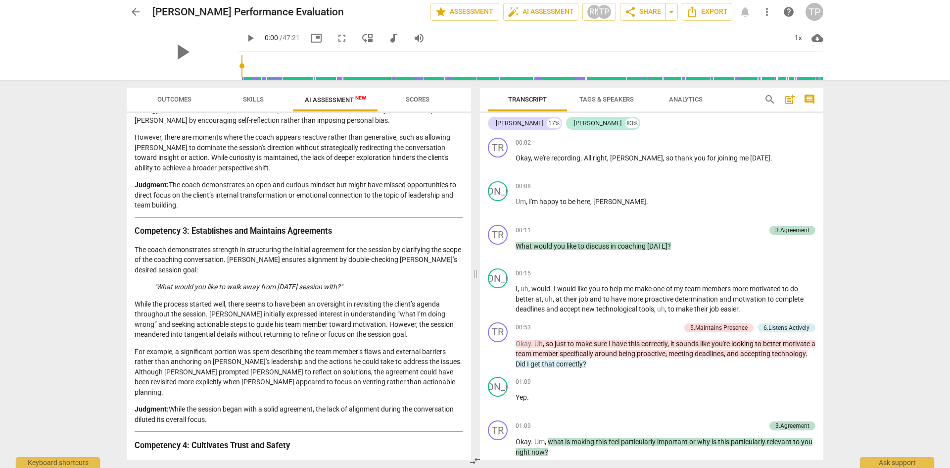
drag, startPoint x: 374, startPoint y: 332, endPoint x: 200, endPoint y: 337, distance: 173.8
click at [200, 337] on p "While the process started well, there seems to have been an oversight in revisi…" at bounding box center [299, 319] width 329 height 41
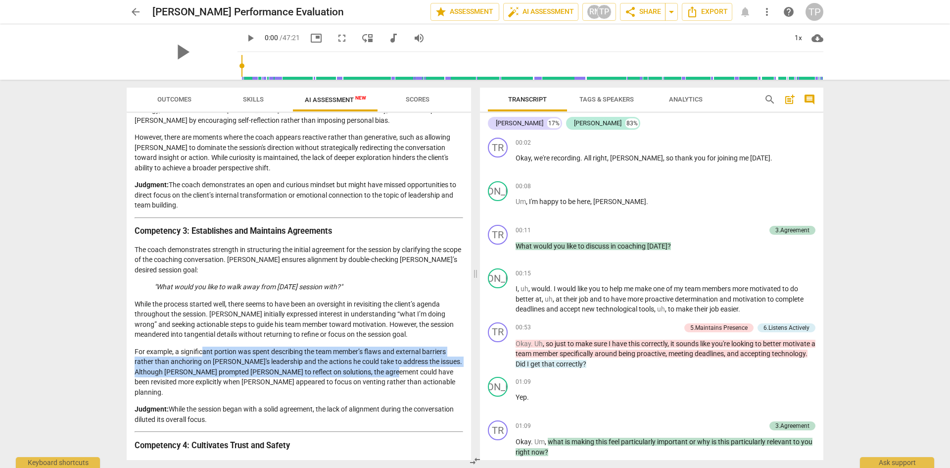
drag, startPoint x: 202, startPoint y: 346, endPoint x: 378, endPoint y: 369, distance: 177.7
click at [378, 369] on p "For example, a significant portion was spent describing the team member’s flaws…" at bounding box center [299, 371] width 329 height 51
drag, startPoint x: 364, startPoint y: 375, endPoint x: 251, endPoint y: 356, distance: 114.4
click at [251, 356] on p "For example, a significant portion was spent describing the team member’s flaws…" at bounding box center [299, 371] width 329 height 51
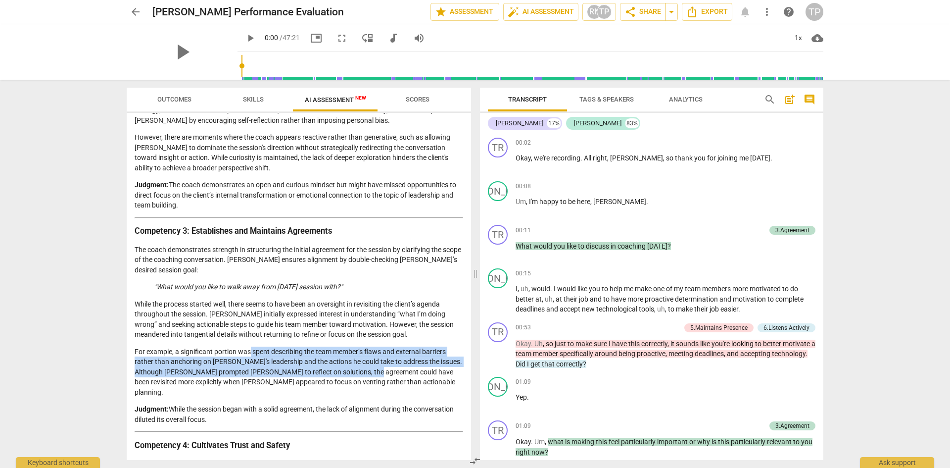
click at [251, 356] on p "For example, a significant portion was spent describing the team member’s flaws…" at bounding box center [299, 371] width 329 height 51
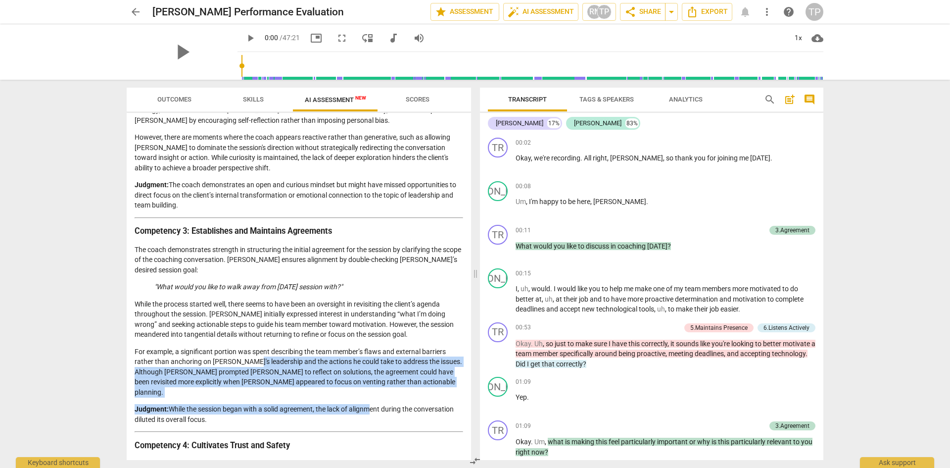
drag, startPoint x: 250, startPoint y: 359, endPoint x: 366, endPoint y: 394, distance: 121.3
click at [367, 382] on p "For example, a significant portion was spent describing the team member’s flaws…" at bounding box center [299, 371] width 329 height 51
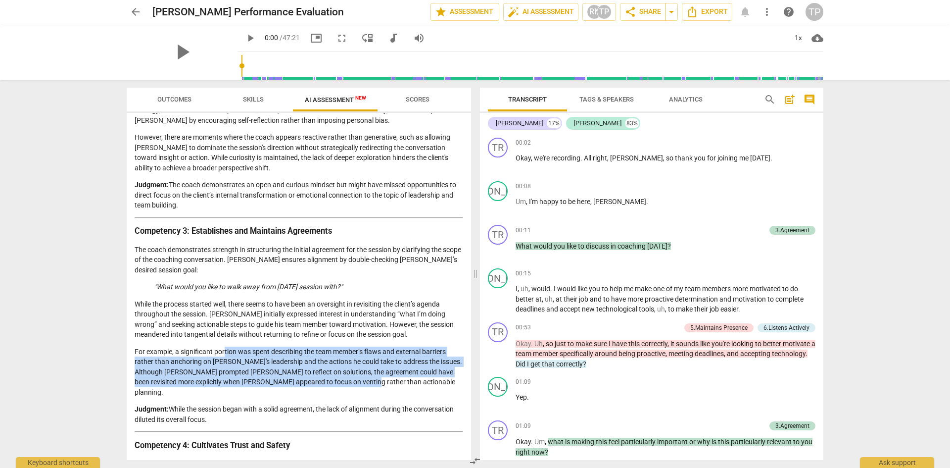
drag, startPoint x: 372, startPoint y: 379, endPoint x: 226, endPoint y: 356, distance: 148.2
click at [226, 356] on p "For example, a significant portion was spent describing the team member’s flaws…" at bounding box center [299, 371] width 329 height 51
drag, startPoint x: 236, startPoint y: 358, endPoint x: 285, endPoint y: 365, distance: 49.5
click at [236, 358] on p "For example, a significant portion was spent describing the team member’s flaws…" at bounding box center [299, 371] width 329 height 51
click at [345, 379] on p "For example, a significant portion was spent describing the team member’s flaws…" at bounding box center [299, 371] width 329 height 51
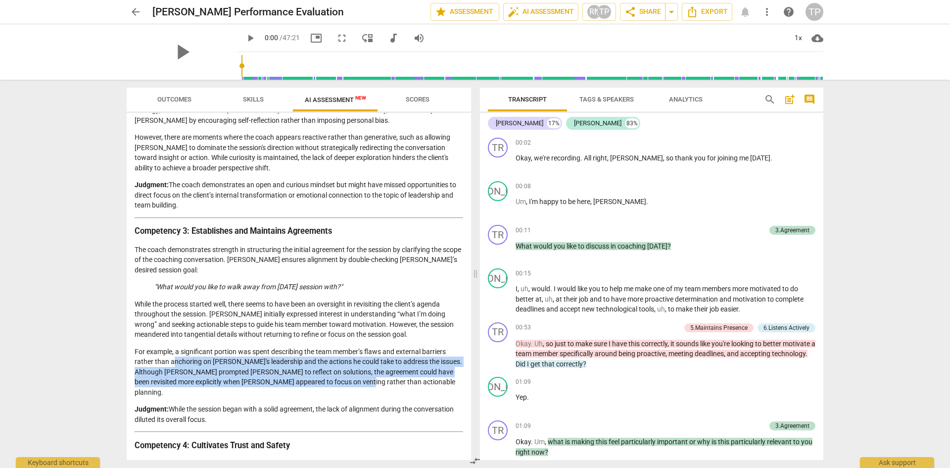
drag, startPoint x: 353, startPoint y: 380, endPoint x: 175, endPoint y: 362, distance: 179.0
click at [175, 362] on p "For example, a significant portion was spent describing the team member’s flaws…" at bounding box center [299, 371] width 329 height 51
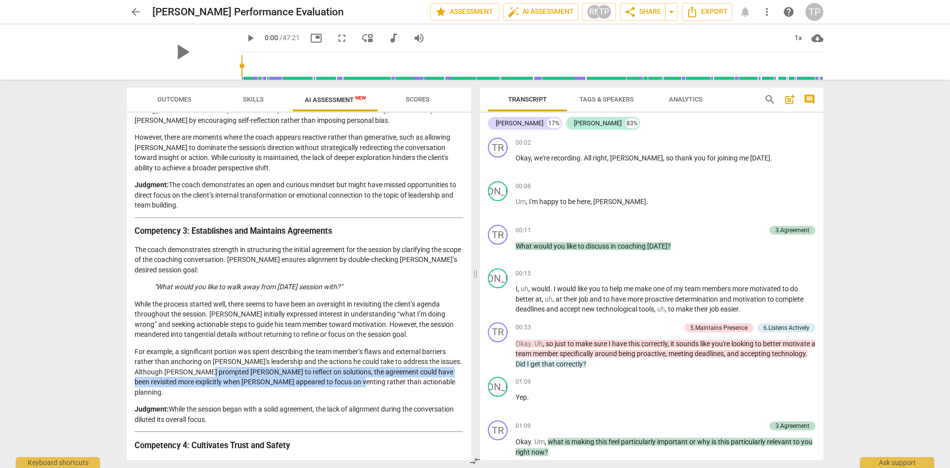
drag, startPoint x: 206, startPoint y: 368, endPoint x: 344, endPoint y: 385, distance: 139.2
click at [344, 385] on p "For example, a significant portion was spent describing the team member’s flaws…" at bounding box center [299, 371] width 329 height 51
drag, startPoint x: 354, startPoint y: 382, endPoint x: 201, endPoint y: 370, distance: 153.4
click at [201, 370] on p "For example, a significant portion was spent describing the team member’s flaws…" at bounding box center [299, 371] width 329 height 51
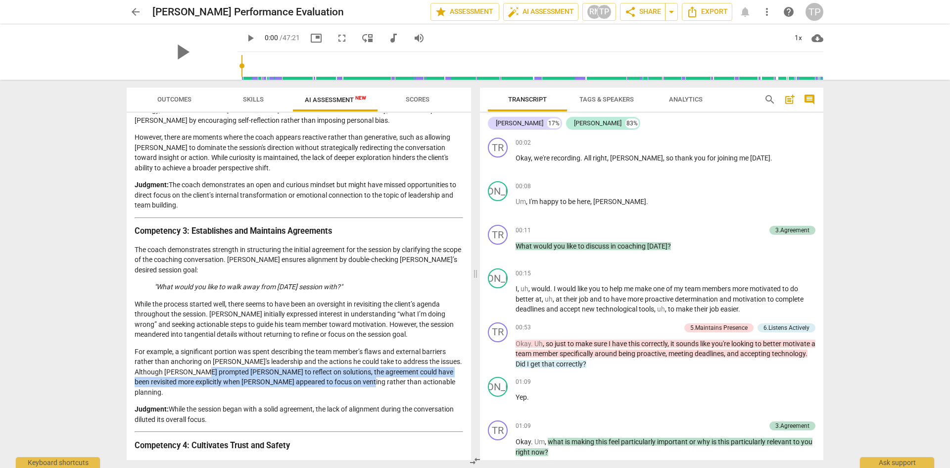
click at [200, 370] on p "For example, a significant portion was spent describing the team member’s flaws…" at bounding box center [299, 371] width 329 height 51
drag, startPoint x: 219, startPoint y: 372, endPoint x: 366, endPoint y: 385, distance: 147.5
click at [366, 385] on p "For example, a significant portion was spent describing the team member’s flaws…" at bounding box center [299, 371] width 329 height 51
drag, startPoint x: 372, startPoint y: 385, endPoint x: 179, endPoint y: 372, distance: 193.4
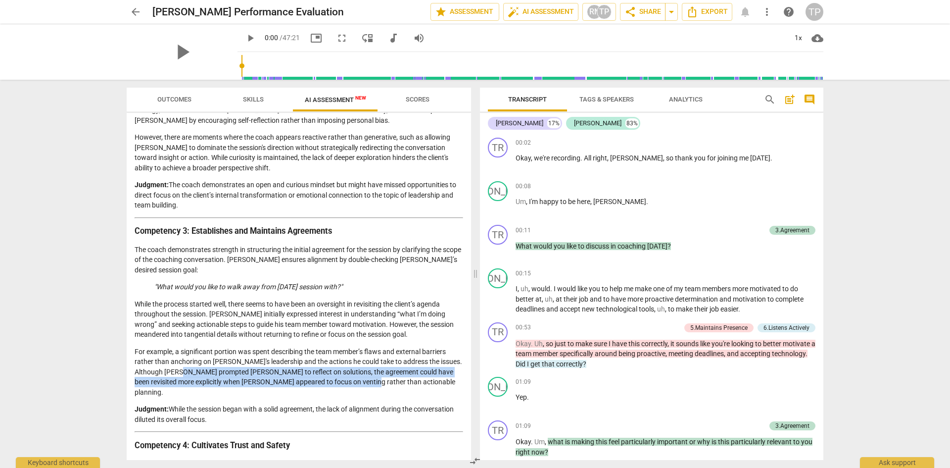
click at [179, 372] on p "For example, a significant portion was spent describing the team member’s flaws…" at bounding box center [299, 371] width 329 height 51
drag, startPoint x: 210, startPoint y: 405, endPoint x: 167, endPoint y: 346, distance: 72.9
click at [167, 346] on p "For example, a significant portion was spent describing the team member’s flaws…" at bounding box center [299, 371] width 329 height 51
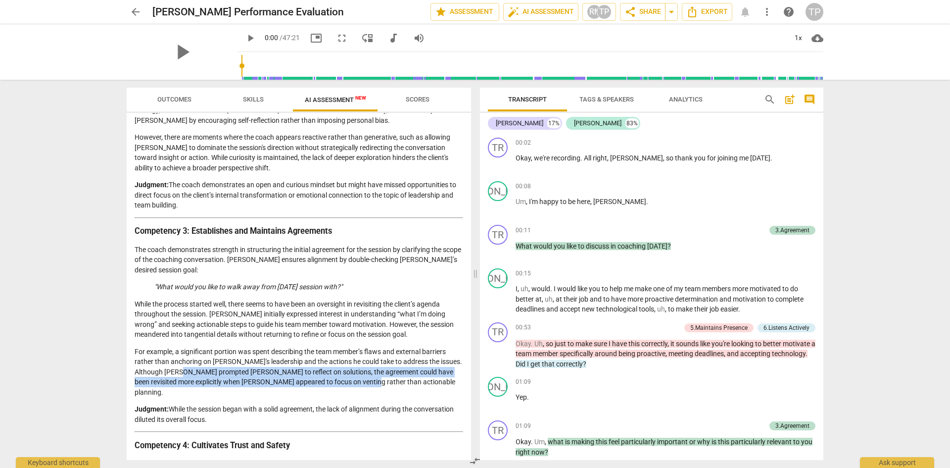
drag, startPoint x: 200, startPoint y: 345, endPoint x: 313, endPoint y: 407, distance: 128.0
click at [313, 407] on p "Judgment: While the session began with a solid agreement, the lack of alignment…" at bounding box center [299, 414] width 329 height 20
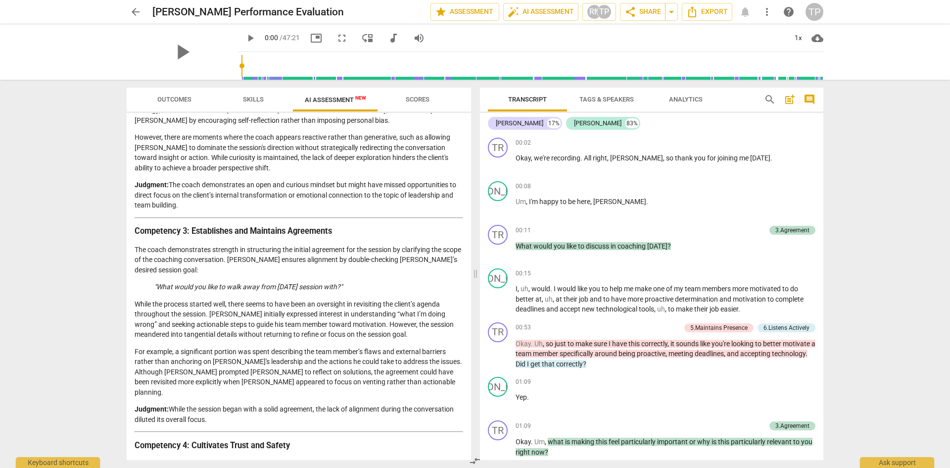
click at [313, 407] on p "Judgment: While the session began with a solid agreement, the lack of alignment…" at bounding box center [299, 414] width 329 height 20
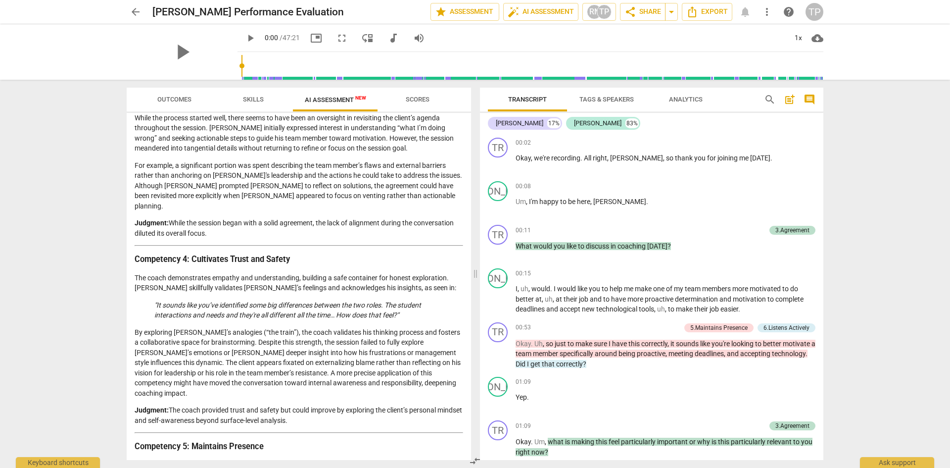
scroll to position [495, 0]
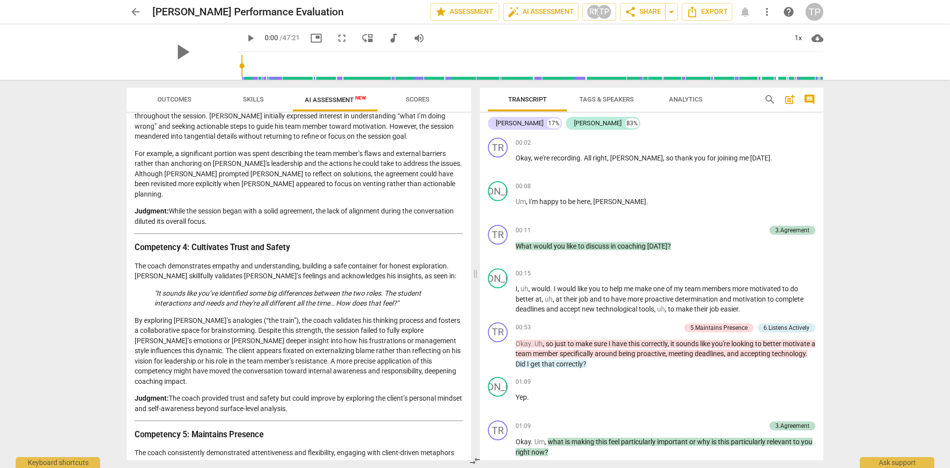
click at [181, 163] on p "For example, a significant portion was spent describing the team member’s flaws…" at bounding box center [299, 173] width 329 height 51
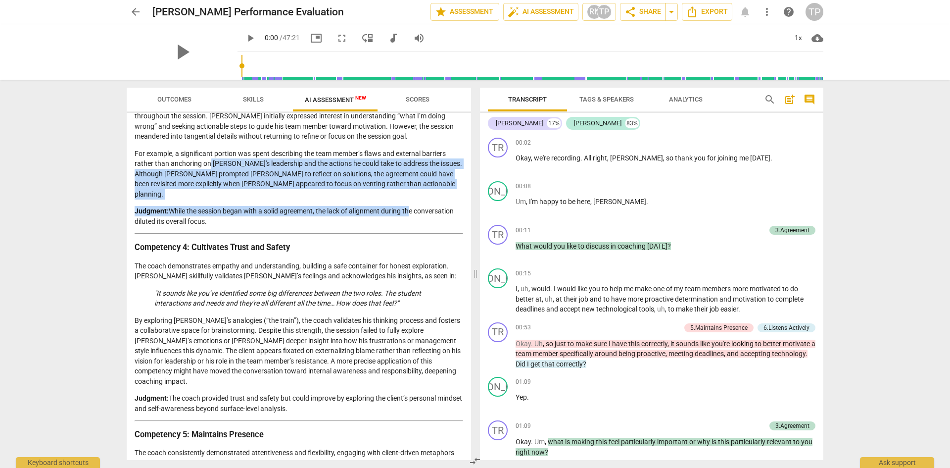
drag, startPoint x: 219, startPoint y: 169, endPoint x: 408, endPoint y: 192, distance: 190.4
click at [408, 192] on div "Coaching Assessment Based on 2023 ACC Minimum Skills Requirements Framework Obj…" at bounding box center [299, 468] width 329 height 1650
click at [377, 170] on p "For example, a significant portion was spent describing the team member’s flaws…" at bounding box center [299, 173] width 329 height 51
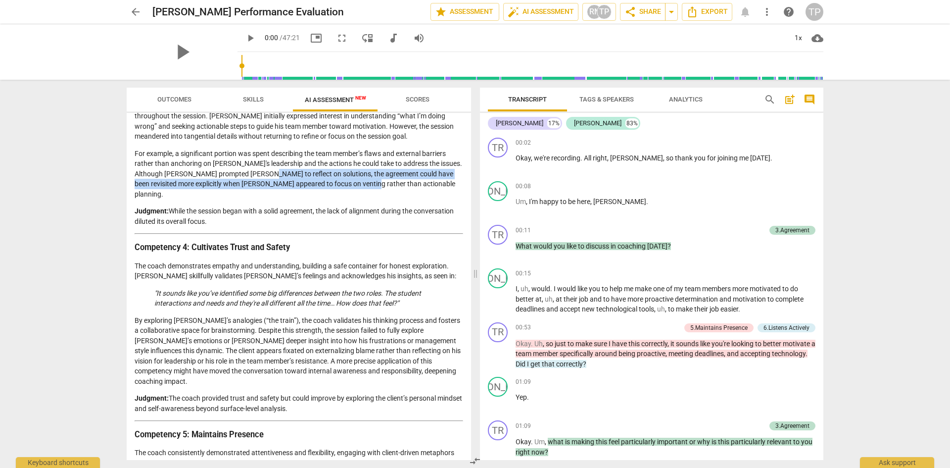
drag, startPoint x: 361, startPoint y: 184, endPoint x: 253, endPoint y: 175, distance: 108.7
click at [253, 175] on p "For example, a significant portion was spent describing the team member’s flaws…" at bounding box center [299, 173] width 329 height 51
drag, startPoint x: 315, startPoint y: 178, endPoint x: 434, endPoint y: 189, distance: 119.8
click at [434, 189] on p "For example, a significant portion was spent describing the team member’s flaws…" at bounding box center [299, 173] width 329 height 51
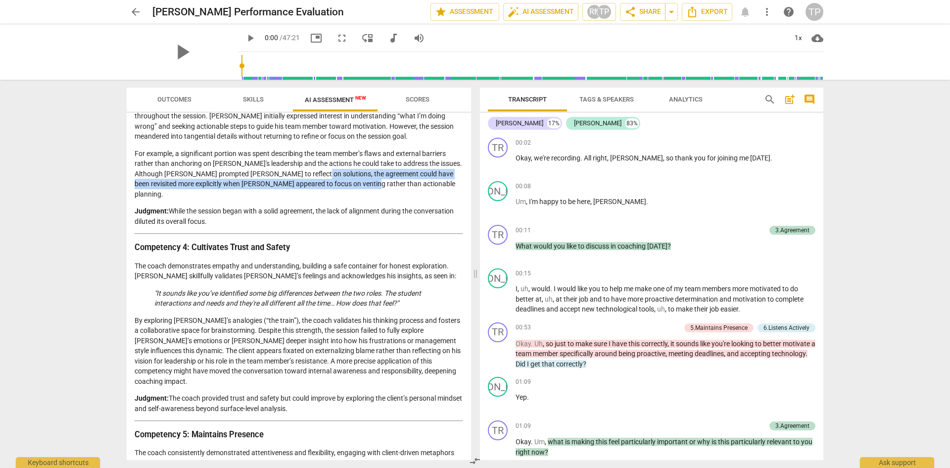
click at [398, 185] on p "For example, a significant portion was spent describing the team member’s flaws…" at bounding box center [299, 173] width 329 height 51
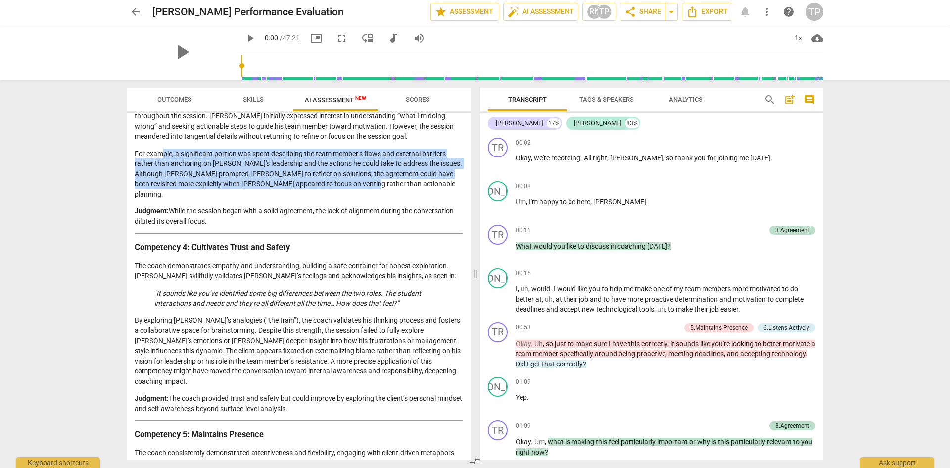
drag, startPoint x: 344, startPoint y: 183, endPoint x: 164, endPoint y: 158, distance: 181.8
click at [164, 158] on p "For example, a significant portion was spent describing the team member’s flaws…" at bounding box center [299, 173] width 329 height 51
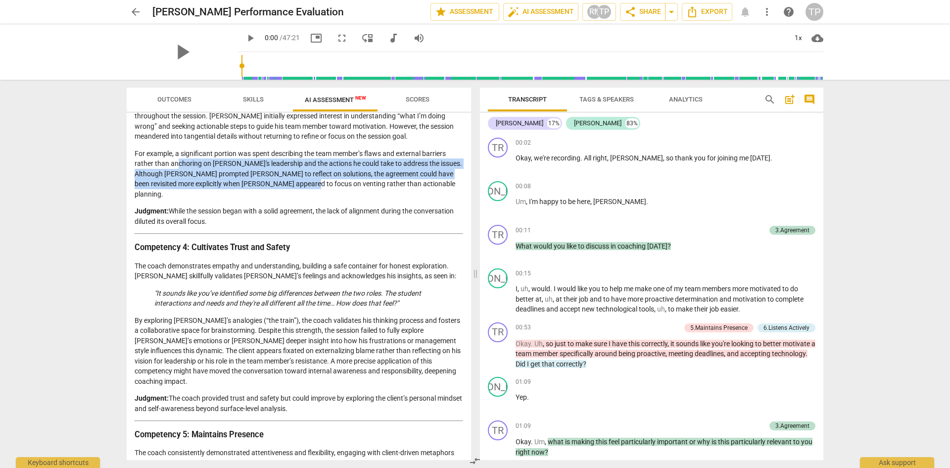
drag, startPoint x: 230, startPoint y: 172, endPoint x: 295, endPoint y: 182, distance: 66.5
click at [295, 182] on p "For example, a significant portion was spent describing the team member’s flaws…" at bounding box center [299, 173] width 329 height 51
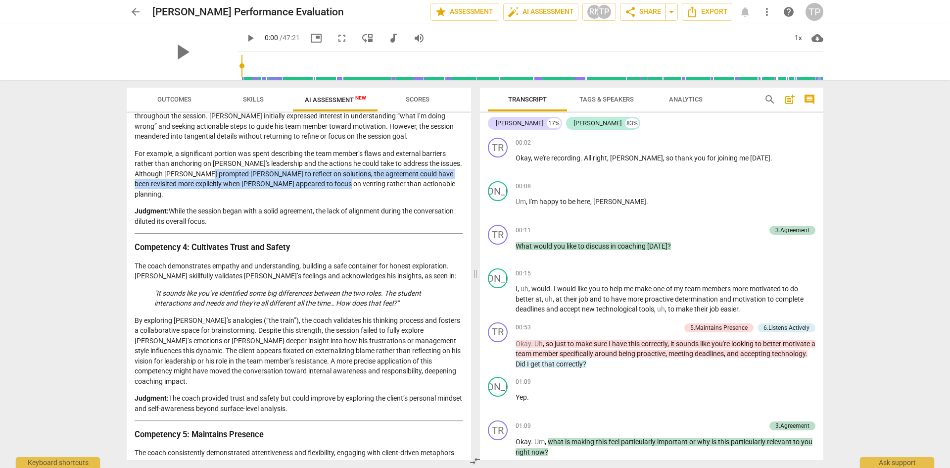
drag, startPoint x: 295, startPoint y: 182, endPoint x: 203, endPoint y: 172, distance: 93.1
click at [203, 172] on p "For example, a significant portion was spent describing the team member’s flaws…" at bounding box center [299, 173] width 329 height 51
click at [202, 172] on p "For example, a significant portion was spent describing the team member’s flaws…" at bounding box center [299, 173] width 329 height 51
drag, startPoint x: 206, startPoint y: 172, endPoint x: 299, endPoint y: 189, distance: 94.6
click at [299, 189] on div "Coaching Assessment Based on 2023 ACC Minimum Skills Requirements Framework Obj…" at bounding box center [299, 468] width 329 height 1650
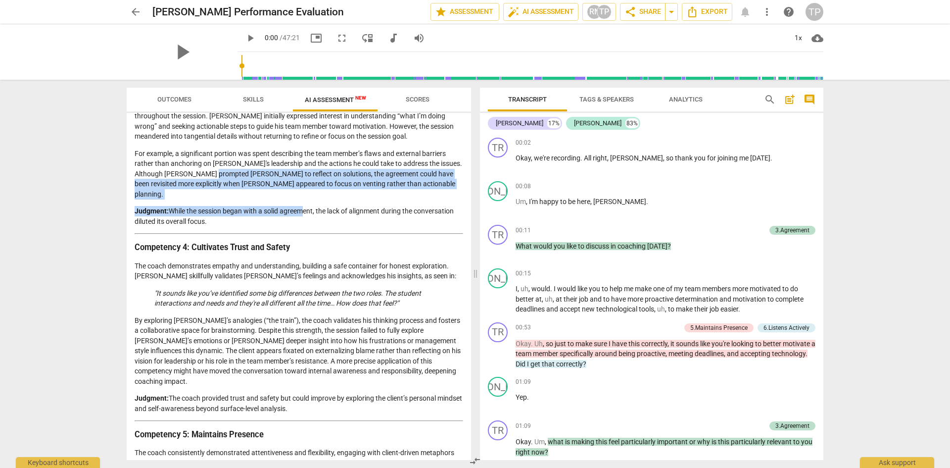
click at [303, 185] on p "For example, a significant portion was spent describing the team member’s flaws…" at bounding box center [299, 173] width 329 height 51
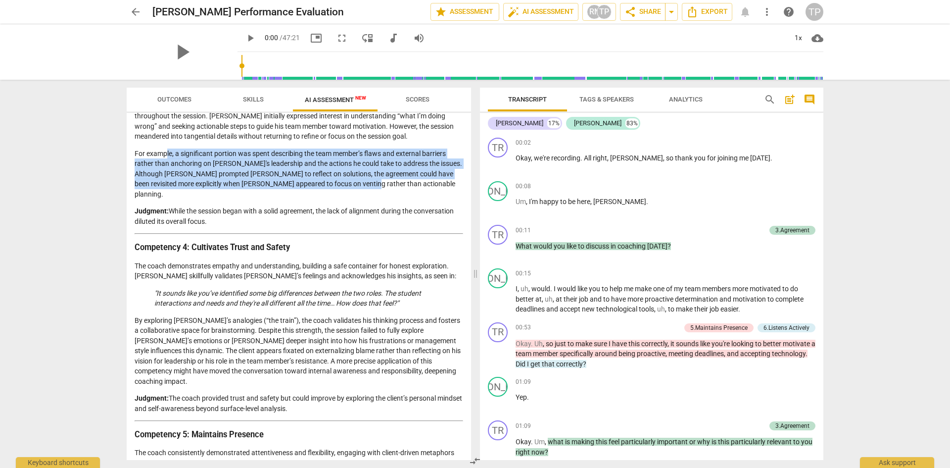
drag, startPoint x: 360, startPoint y: 182, endPoint x: 166, endPoint y: 154, distance: 196.0
click at [166, 154] on p "For example, a significant portion was spent describing the team member’s flaws…" at bounding box center [299, 173] width 329 height 51
drag, startPoint x: 200, startPoint y: 163, endPoint x: 275, endPoint y: 181, distance: 76.7
click at [275, 181] on p "For example, a significant portion was spent describing the team member’s flaws…" at bounding box center [299, 173] width 329 height 51
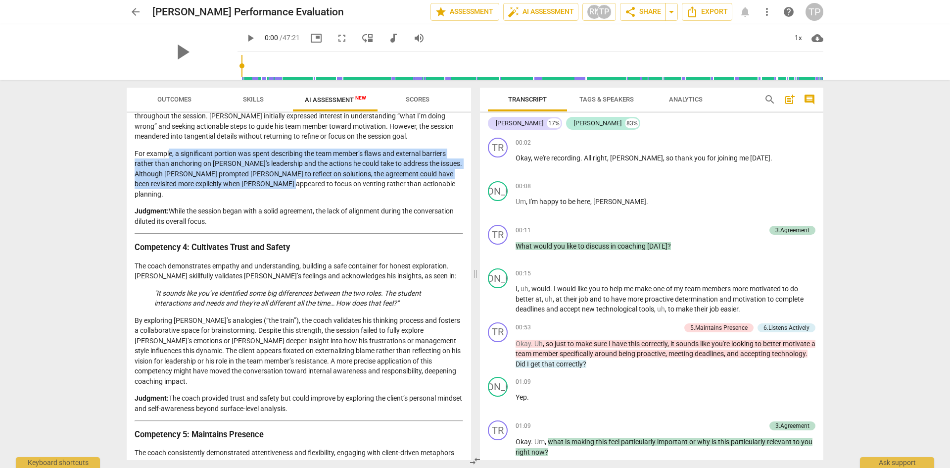
click at [275, 181] on p "For example, a significant portion was spent describing the team member’s flaws…" at bounding box center [299, 173] width 329 height 51
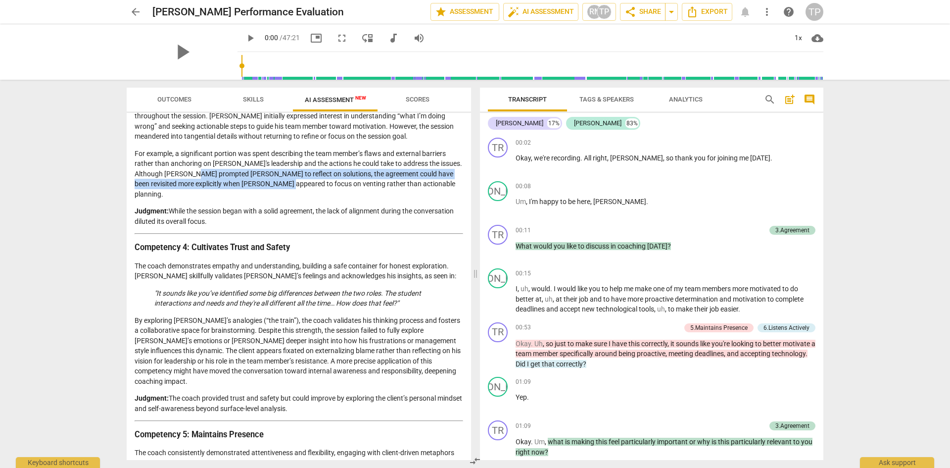
drag, startPoint x: 275, startPoint y: 181, endPoint x: 190, endPoint y: 175, distance: 85.3
click at [191, 175] on p "For example, a significant portion was spent describing the team member’s flaws…" at bounding box center [299, 173] width 329 height 51
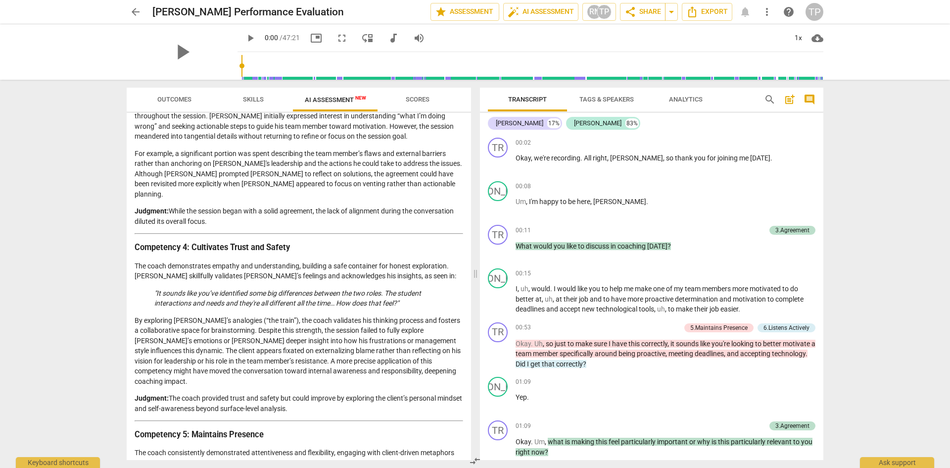
click at [190, 175] on p "For example, a significant portion was spent describing the team member’s flaws…" at bounding box center [299, 173] width 329 height 51
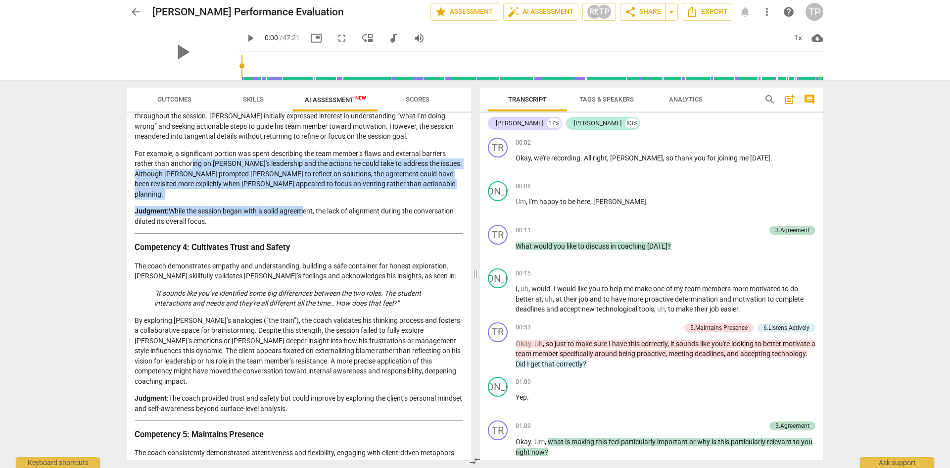
drag, startPoint x: 192, startPoint y: 159, endPoint x: 303, endPoint y: 191, distance: 115.8
click at [303, 191] on div "Coaching Assessment Based on 2023 ACC Minimum Skills Requirements Framework Obj…" at bounding box center [299, 468] width 329 height 1650
click at [302, 194] on div "Coaching Assessment Based on 2023 ACC Minimum Skills Requirements Framework Obj…" at bounding box center [299, 468] width 329 height 1650
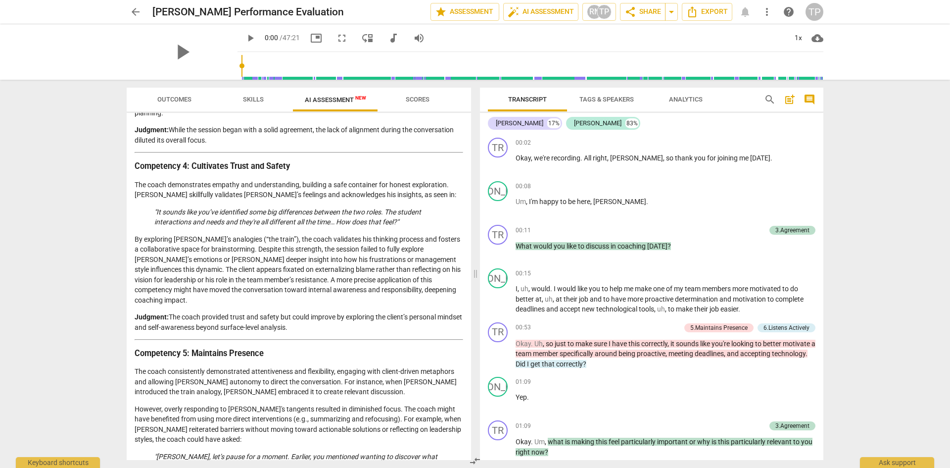
scroll to position [594, 0]
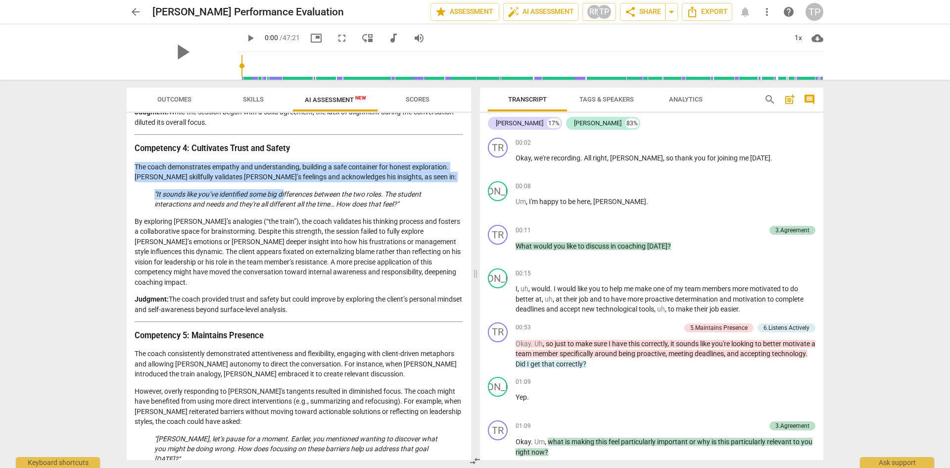
drag, startPoint x: 136, startPoint y: 151, endPoint x: 287, endPoint y: 177, distance: 153.1
click at [287, 177] on div "Coaching Assessment Based on 2023 ACC Minimum Skills Requirements Framework Obj…" at bounding box center [299, 369] width 329 height 1650
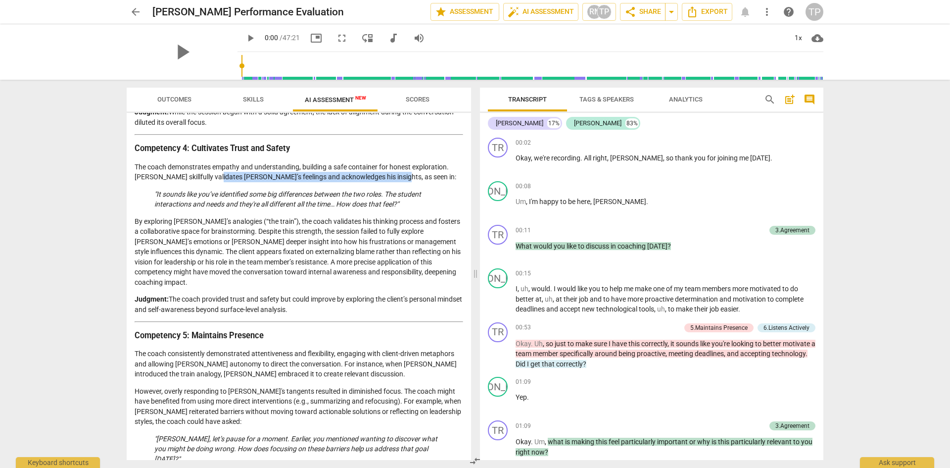
drag, startPoint x: 211, startPoint y: 165, endPoint x: 398, endPoint y: 170, distance: 187.1
click at [398, 170] on p "The coach demonstrates empathy and understanding, building a safe container for…" at bounding box center [299, 172] width 329 height 20
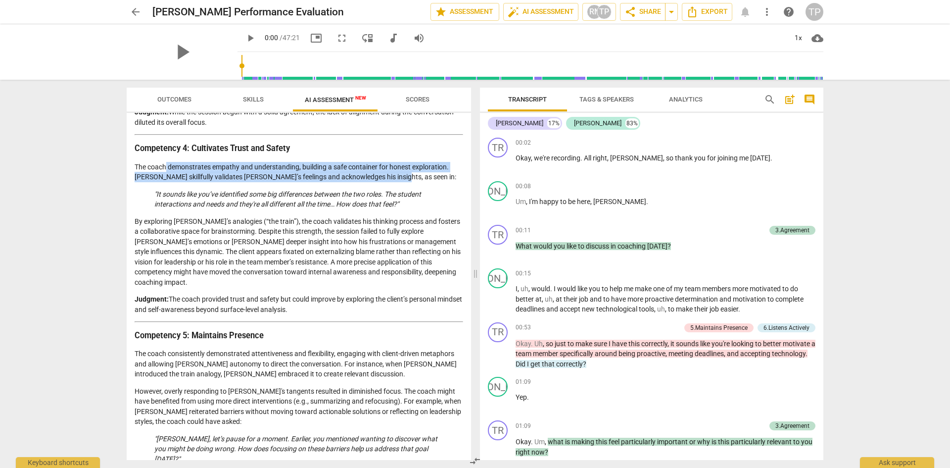
drag, startPoint x: 166, startPoint y: 156, endPoint x: 394, endPoint y: 168, distance: 228.0
click at [394, 168] on p "The coach demonstrates empathy and understanding, building a safe container for…" at bounding box center [299, 172] width 329 height 20
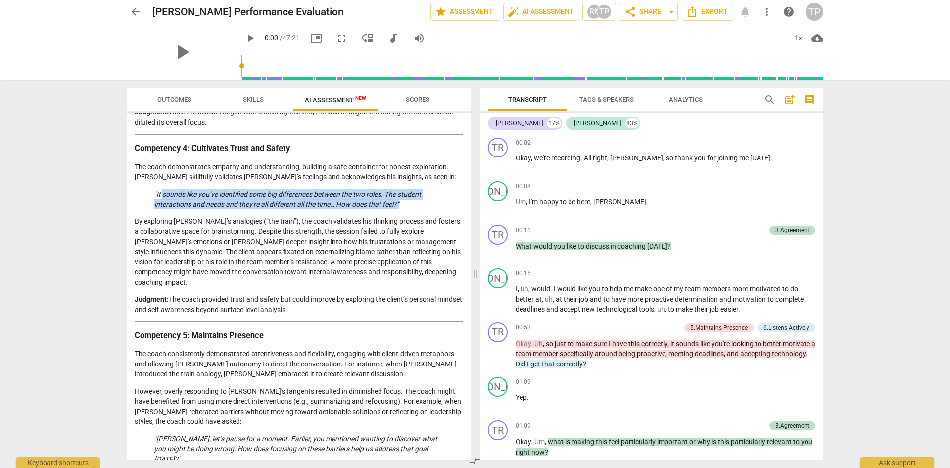
drag, startPoint x: 162, startPoint y: 178, endPoint x: 411, endPoint y: 191, distance: 248.7
click at [411, 191] on div "Coaching Assessment Based on 2023 ACC Minimum Skills Requirements Framework Obj…" at bounding box center [299, 369] width 329 height 1650
click at [411, 191] on p ""It sounds like you’ve identified some big differences between the two roles. T…" at bounding box center [298, 199] width 289 height 20
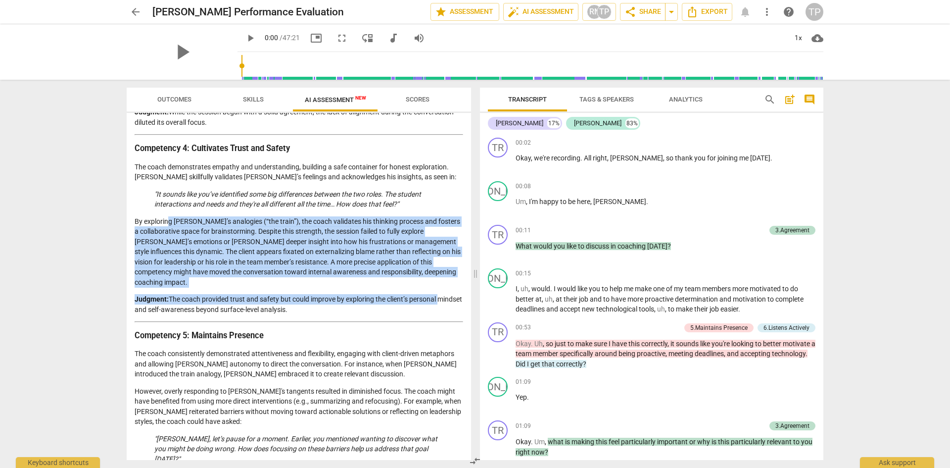
drag, startPoint x: 168, startPoint y: 211, endPoint x: 441, endPoint y: 268, distance: 279.1
click at [441, 268] on div "Coaching Assessment Based on 2023 ACC Minimum Skills Requirements Framework Obj…" at bounding box center [299, 369] width 329 height 1650
click at [415, 294] on p "Judgment: The coach provided trust and safety but could improve by exploring th…" at bounding box center [299, 304] width 329 height 20
drag, startPoint x: 329, startPoint y: 288, endPoint x: 187, endPoint y: 278, distance: 142.4
click at [187, 294] on p "Judgment: The coach provided trust and safety but could improve by exploring th…" at bounding box center [299, 304] width 329 height 20
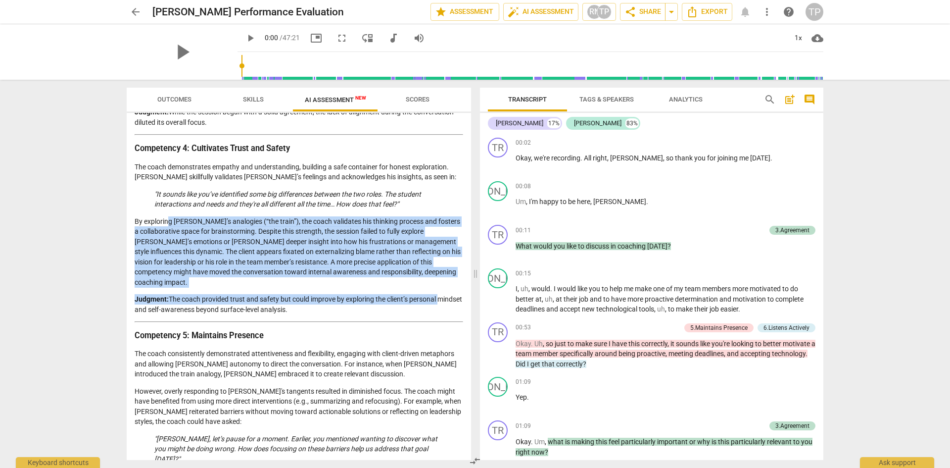
click at [189, 294] on p "Judgment: The coach provided trust and safety but could improve by exploring th…" at bounding box center [299, 304] width 329 height 20
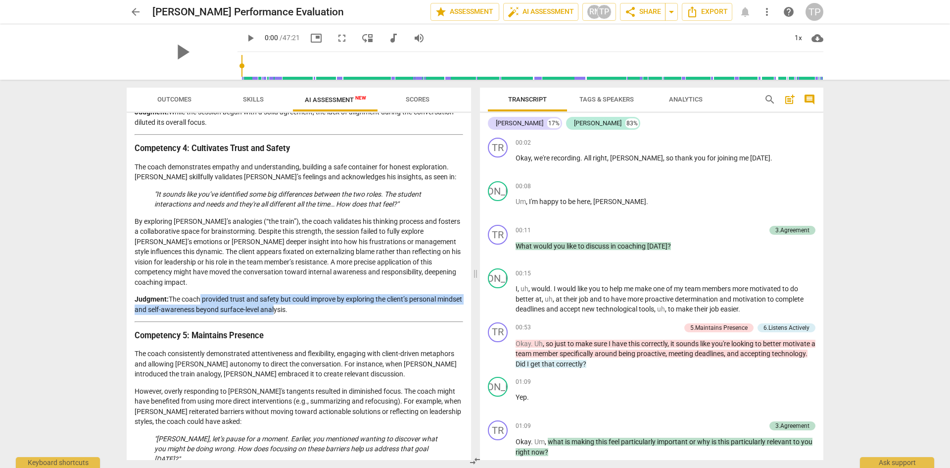
drag, startPoint x: 198, startPoint y: 278, endPoint x: 299, endPoint y: 287, distance: 101.3
click at [299, 294] on p "Judgment: The coach provided trust and safety but could improve by exploring th…" at bounding box center [299, 304] width 329 height 20
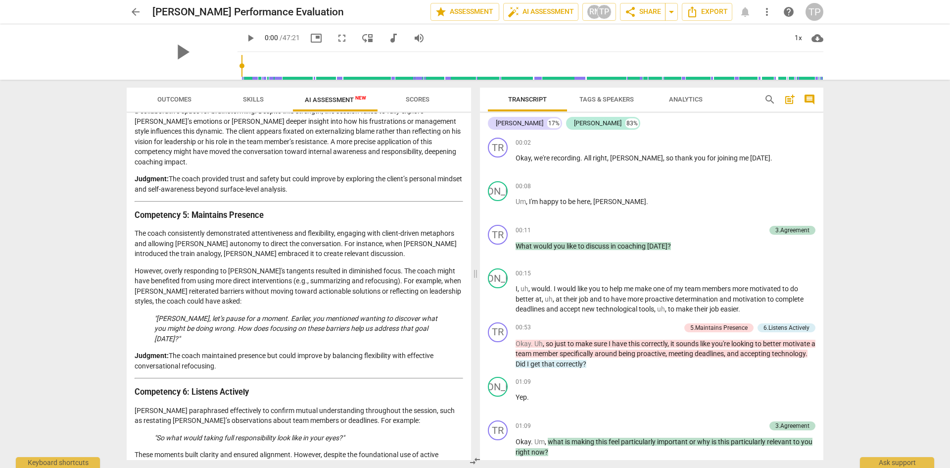
scroll to position [742, 0]
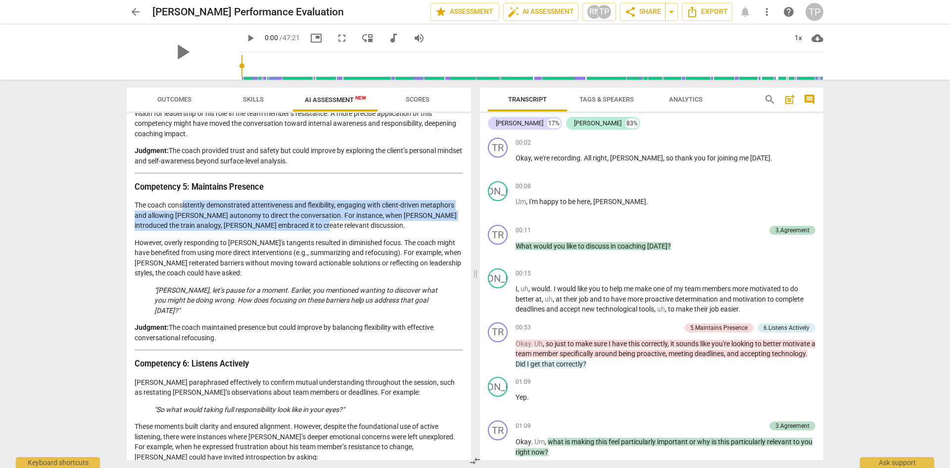
drag, startPoint x: 187, startPoint y: 188, endPoint x: 317, endPoint y: 206, distance: 131.4
click at [317, 206] on p "The coach consistently demonstrated attentiveness and flexibility, engaging wit…" at bounding box center [299, 215] width 329 height 31
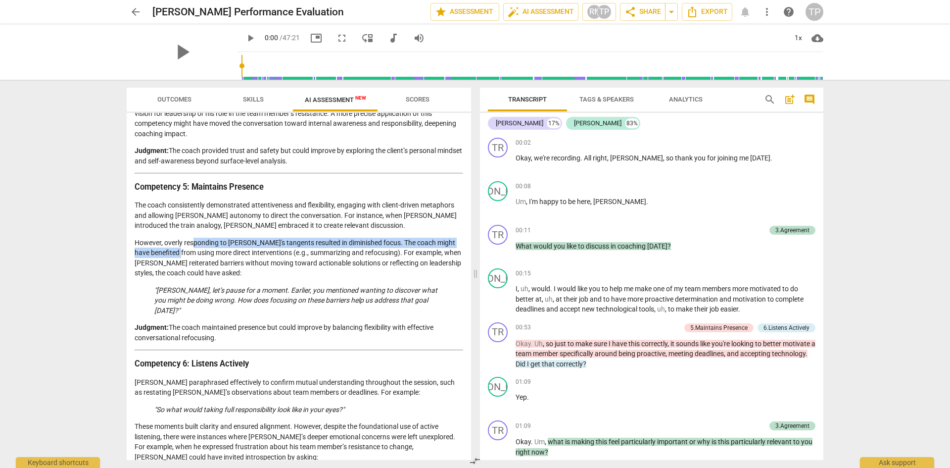
drag, startPoint x: 194, startPoint y: 225, endPoint x: 192, endPoint y: 231, distance: 6.7
click at [192, 238] on p "However, overly responding to [PERSON_NAME]'s tangents resulted in diminished f…" at bounding box center [299, 258] width 329 height 41
click at [195, 238] on p "However, overly responding to [PERSON_NAME]'s tangents resulted in diminished f…" at bounding box center [299, 258] width 329 height 41
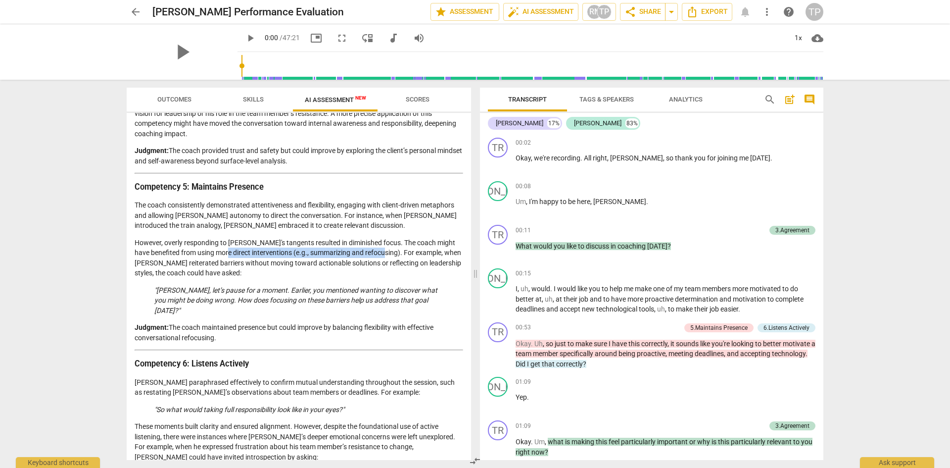
drag, startPoint x: 247, startPoint y: 230, endPoint x: 396, endPoint y: 229, distance: 149.0
click at [396, 238] on p "However, overly responding to [PERSON_NAME]'s tangents resulted in diminished f…" at bounding box center [299, 258] width 329 height 41
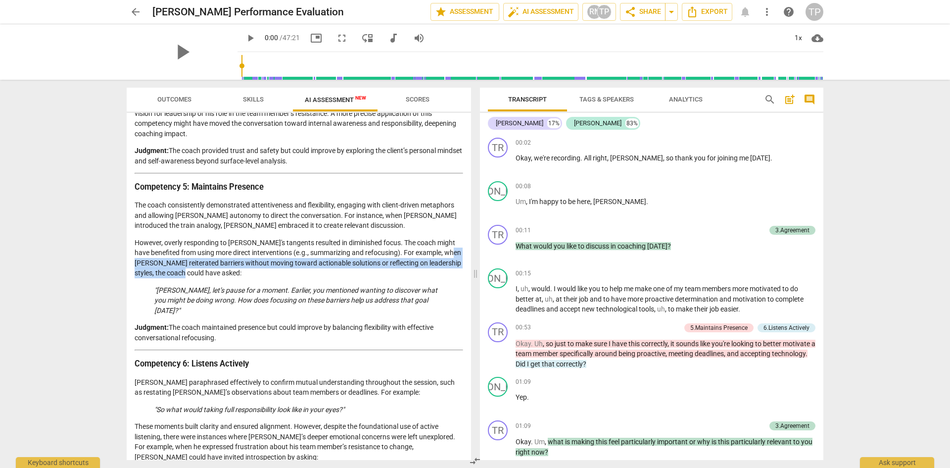
drag, startPoint x: 155, startPoint y: 241, endPoint x: 222, endPoint y: 249, distance: 67.7
click at [222, 249] on p "However, overly responding to [PERSON_NAME]'s tangents resulted in diminished f…" at bounding box center [299, 258] width 329 height 41
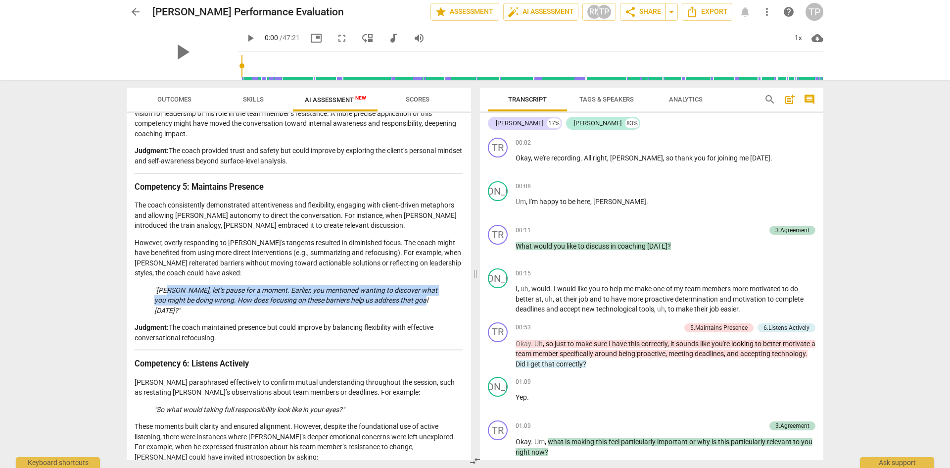
drag, startPoint x: 177, startPoint y: 271, endPoint x: 435, endPoint y: 279, distance: 258.4
click at [435, 285] on p ""[PERSON_NAME], let’s pause for a moment. Earlier, you mentioned wanting to dis…" at bounding box center [298, 300] width 289 height 31
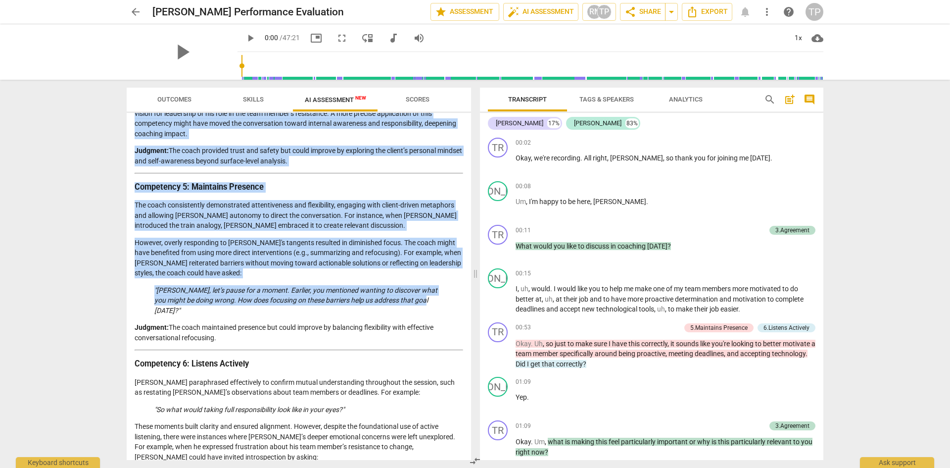
drag, startPoint x: 425, startPoint y: 280, endPoint x: 80, endPoint y: 270, distance: 345.5
click at [80, 270] on div "arrow_back PROKOP Performance Evaluation edit star Assessment auto_fix_high AI …" at bounding box center [475, 234] width 950 height 468
drag, startPoint x: 238, startPoint y: 307, endPoint x: 181, endPoint y: 296, distance: 57.9
click at [181, 322] on p "Judgment: The coach maintained presence but could improve by balancing flexibil…" at bounding box center [299, 332] width 329 height 20
click at [180, 322] on p "Judgment: The coach maintained presence but could improve by balancing flexibil…" at bounding box center [299, 332] width 329 height 20
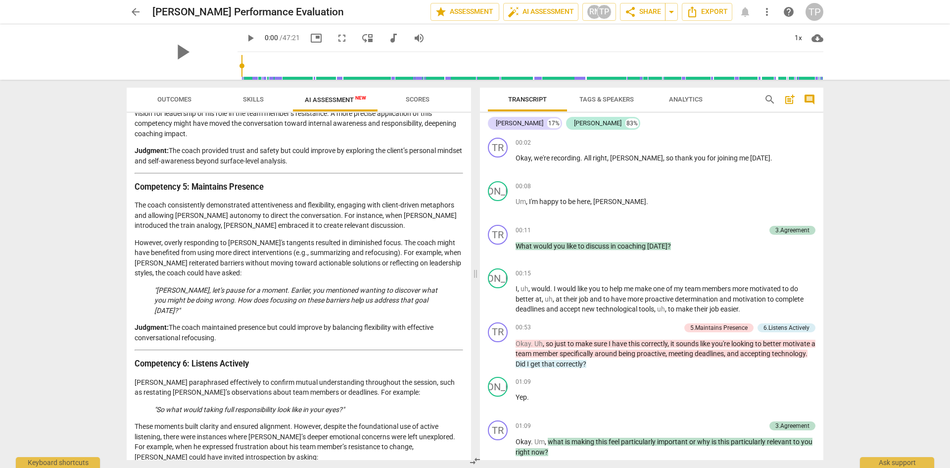
click at [242, 321] on div "Coaching Assessment Based on 2023 ACC Minimum Skills Requirements Framework Obj…" at bounding box center [299, 221] width 329 height 1650
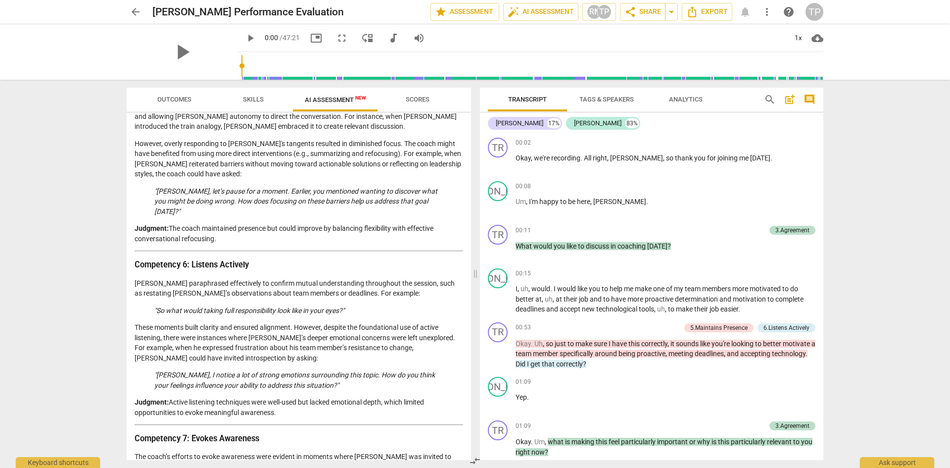
click at [428, 322] on p "These moments built clarity and ensured alignment. However, despite the foundat…" at bounding box center [299, 342] width 329 height 41
drag, startPoint x: 428, startPoint y: 307, endPoint x: 367, endPoint y: 311, distance: 61.0
click at [367, 322] on p "These moments built clarity and ensured alignment. However, despite the foundat…" at bounding box center [299, 342] width 329 height 41
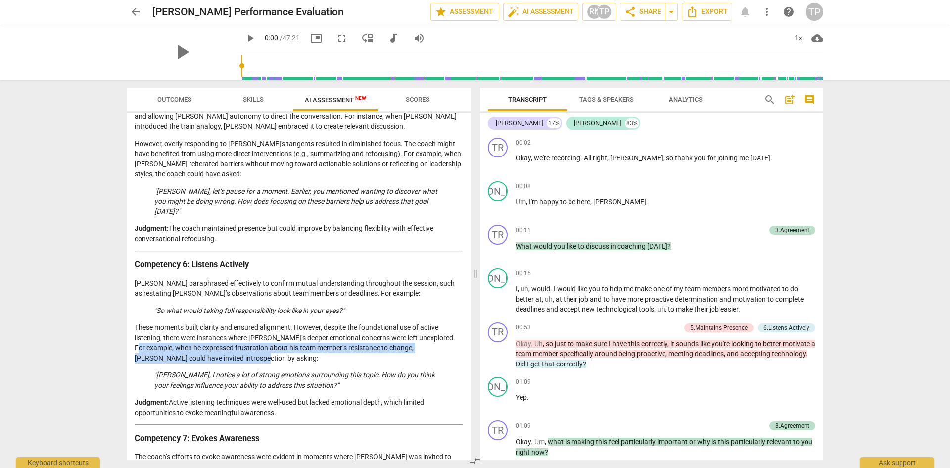
drag, startPoint x: 158, startPoint y: 320, endPoint x: 286, endPoint y: 323, distance: 127.2
click at [286, 323] on p "These moments built clarity and ensured alignment. However, despite the foundat…" at bounding box center [299, 342] width 329 height 41
drag, startPoint x: 254, startPoint y: 328, endPoint x: 151, endPoint y: 311, distance: 104.3
click at [151, 322] on p "These moments built clarity and ensured alignment. However, despite the foundat…" at bounding box center [299, 342] width 329 height 41
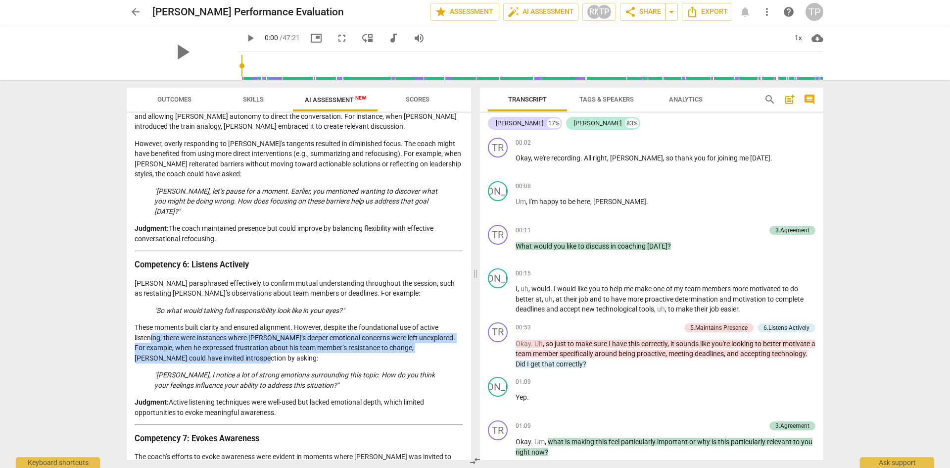
click at [151, 322] on p "These moments built clarity and ensured alignment. However, despite the foundat…" at bounding box center [299, 342] width 329 height 41
drag, startPoint x: 188, startPoint y: 306, endPoint x: 268, endPoint y: 326, distance: 82.6
click at [268, 326] on p "These moments built clarity and ensured alignment. However, despite the foundat…" at bounding box center [299, 342] width 329 height 41
drag, startPoint x: 233, startPoint y: 323, endPoint x: 144, endPoint y: 298, distance: 93.1
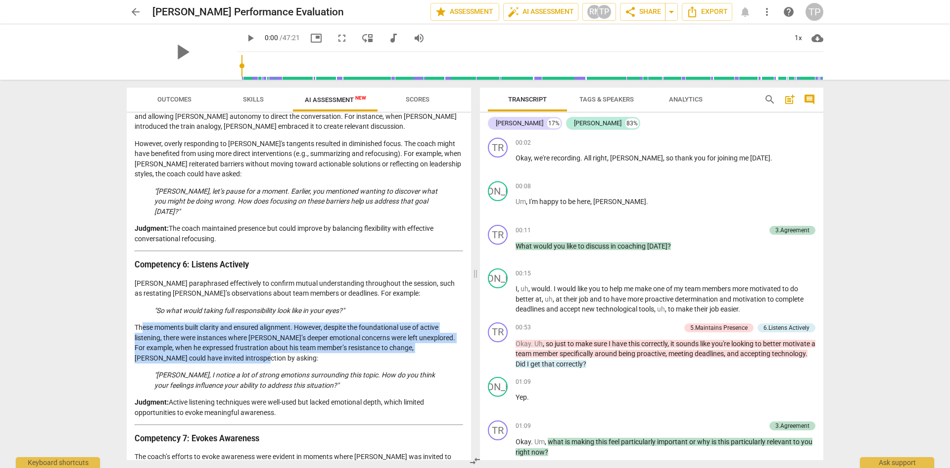
click at [144, 322] on p "These moments built clarity and ensured alignment. However, despite the foundat…" at bounding box center [299, 342] width 329 height 41
drag, startPoint x: 192, startPoint y: 312, endPoint x: 259, endPoint y: 330, distance: 69.0
click at [259, 330] on p "These moments built clarity and ensured alignment. However, despite the foundat…" at bounding box center [299, 342] width 329 height 41
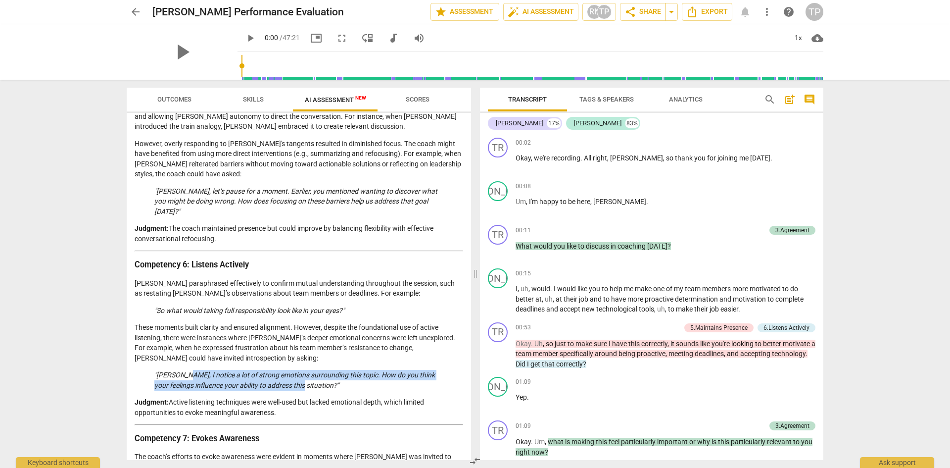
drag, startPoint x: 183, startPoint y: 343, endPoint x: 290, endPoint y: 352, distance: 107.3
click at [290, 371] on em ""[PERSON_NAME], I notice a lot of strong emotions surrounding this topic. How d…" at bounding box center [294, 380] width 281 height 18
drag, startPoint x: 315, startPoint y: 350, endPoint x: 143, endPoint y: 332, distance: 173.2
click at [143, 332] on div "Coaching Assessment Based on 2023 ACC Minimum Skills Requirements Framework Obj…" at bounding box center [299, 122] width 329 height 1650
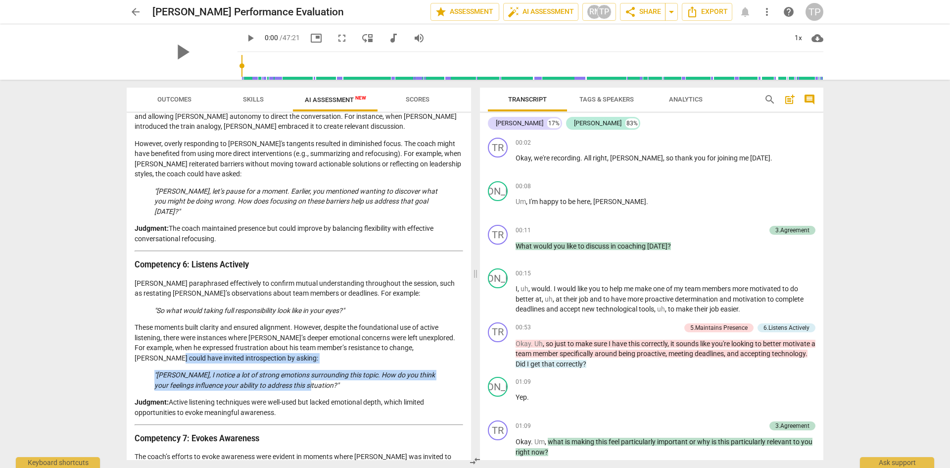
click at [166, 371] on em ""[PERSON_NAME], I notice a lot of strong emotions surrounding this topic. How d…" at bounding box center [294, 380] width 281 height 18
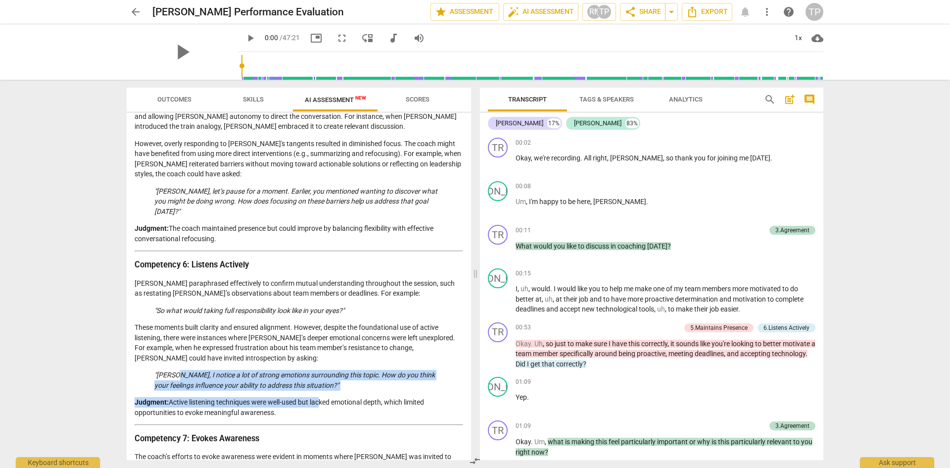
drag, startPoint x: 217, startPoint y: 348, endPoint x: 318, endPoint y: 362, distance: 101.4
click at [318, 362] on div "Coaching Assessment Based on 2023 ACC Minimum Skills Requirements Framework Obj…" at bounding box center [299, 122] width 329 height 1650
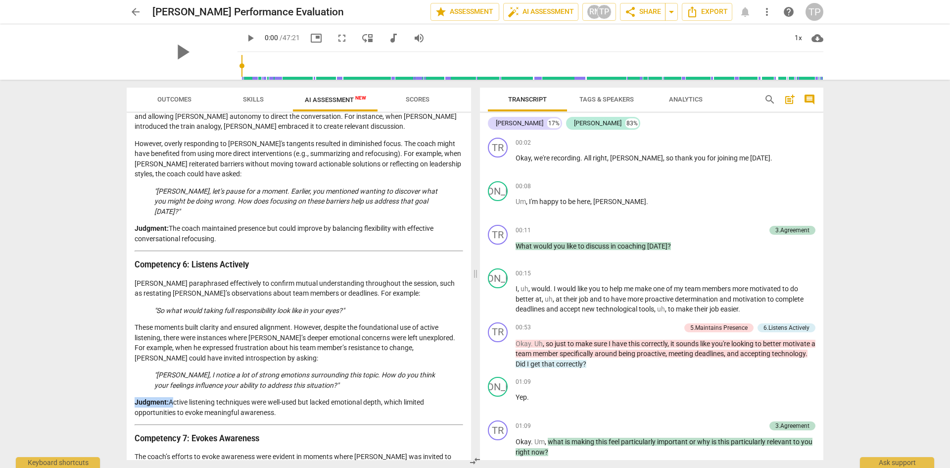
drag, startPoint x: 228, startPoint y: 377, endPoint x: 171, endPoint y: 364, distance: 58.2
click at [171, 364] on div "Coaching Assessment Based on 2023 ACC Minimum Skills Requirements Framework Obj…" at bounding box center [299, 122] width 329 height 1650
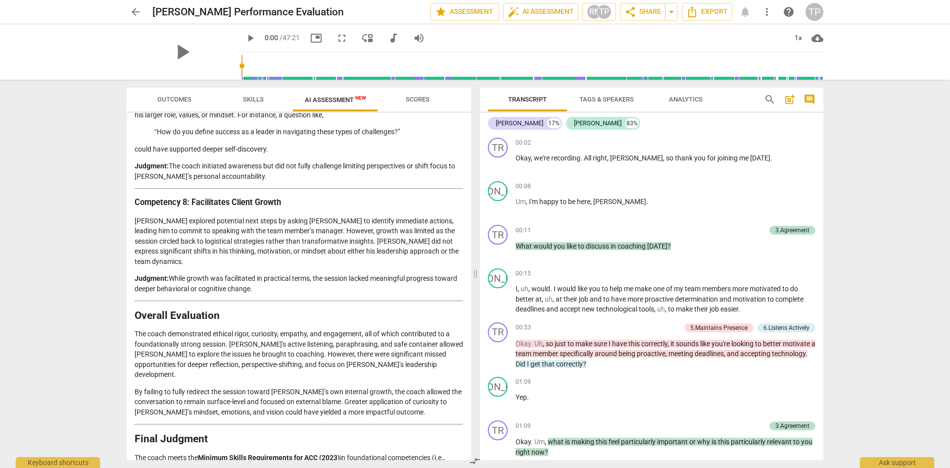
scroll to position [1285, 0]
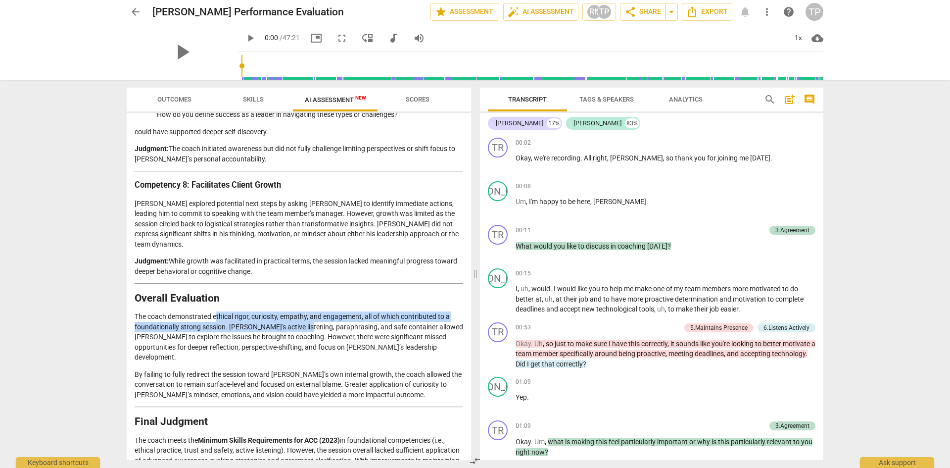
drag, startPoint x: 217, startPoint y: 277, endPoint x: 299, endPoint y: 284, distance: 83.0
click at [299, 311] on p "The coach demonstrated ethical rigor, curiosity, empathy, and engagement, all o…" at bounding box center [299, 336] width 329 height 51
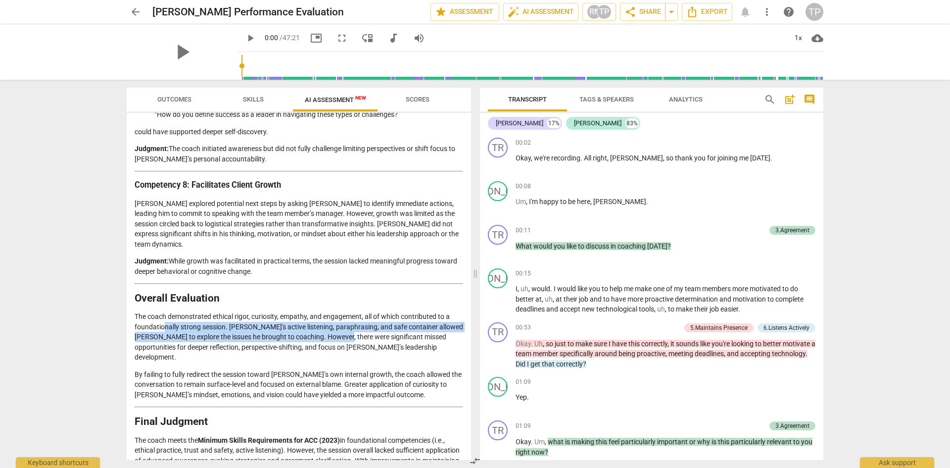
drag, startPoint x: 336, startPoint y: 293, endPoint x: 163, endPoint y: 282, distance: 173.1
click at [163, 311] on p "The coach demonstrated ethical rigor, curiosity, empathy, and engagement, all o…" at bounding box center [299, 336] width 329 height 51
drag, startPoint x: 207, startPoint y: 292, endPoint x: 310, endPoint y: 311, distance: 105.1
click at [310, 311] on p "The coach demonstrated ethical rigor, curiosity, empathy, and engagement, all o…" at bounding box center [299, 336] width 329 height 51
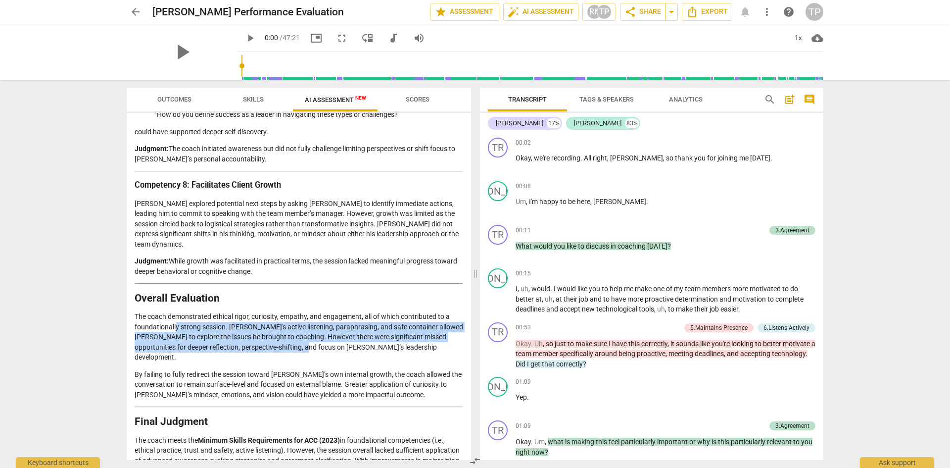
click at [310, 311] on p "The coach demonstrated ethical rigor, curiosity, empathy, and engagement, all o…" at bounding box center [299, 336] width 329 height 51
drag, startPoint x: 396, startPoint y: 304, endPoint x: 205, endPoint y: 282, distance: 192.3
click at [205, 311] on p "The coach demonstrated ethical rigor, curiosity, empathy, and engagement, all o…" at bounding box center [299, 336] width 329 height 51
drag, startPoint x: 204, startPoint y: 283, endPoint x: 393, endPoint y: 304, distance: 189.7
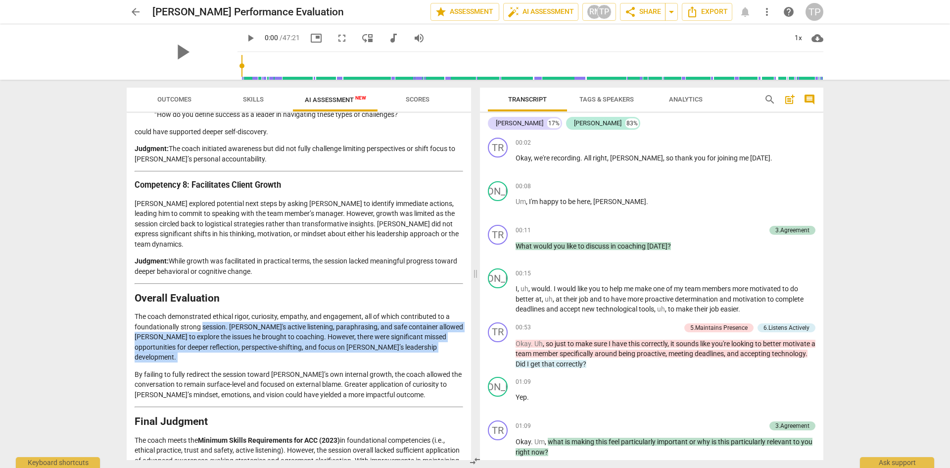
click at [393, 311] on p "The coach demonstrated ethical rigor, curiosity, empathy, and engagement, all o…" at bounding box center [299, 336] width 329 height 51
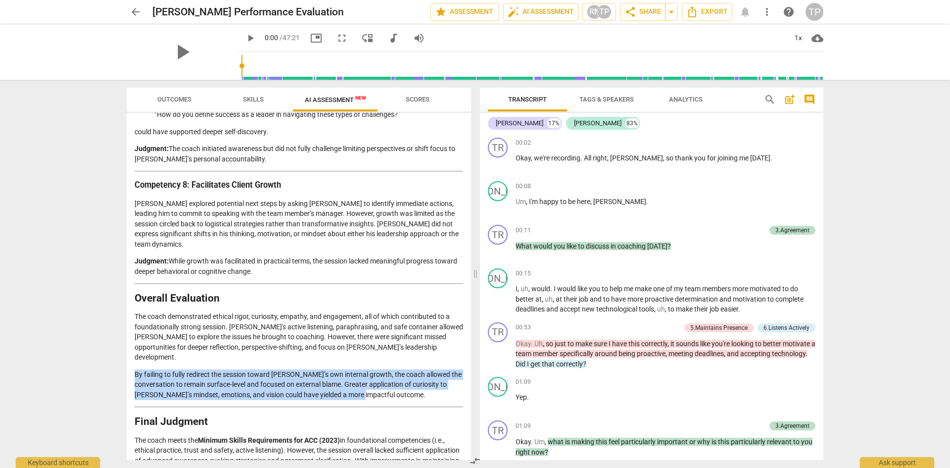
drag, startPoint x: 136, startPoint y: 324, endPoint x: 405, endPoint y: 346, distance: 270.6
click at [405, 369] on p "By failing to fully redirect the session toward [PERSON_NAME]’s own internal gr…" at bounding box center [299, 384] width 329 height 31
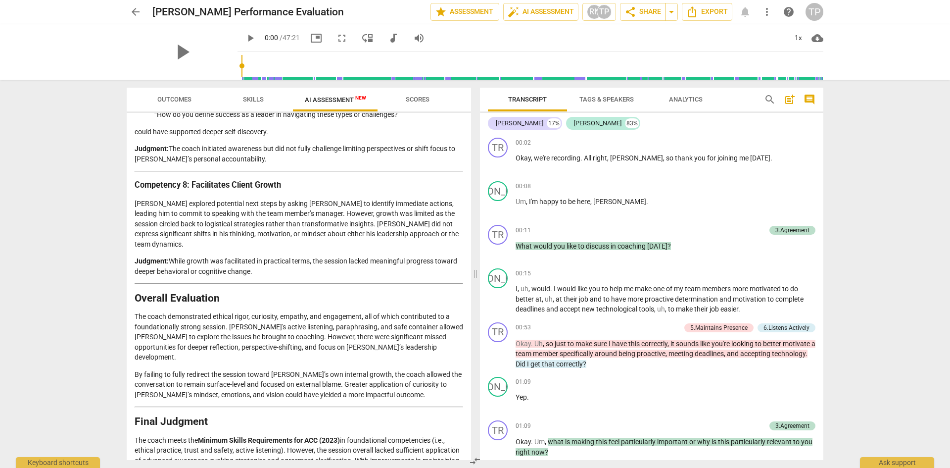
click at [339, 436] on strong "Minimum Skills Requirements for ACC (2023)" at bounding box center [269, 440] width 142 height 8
click at [386, 435] on p "The coach meets the Minimum Skills Requirements for ACC (2023) in foundational …" at bounding box center [299, 460] width 329 height 51
drag, startPoint x: 386, startPoint y: 408, endPoint x: 206, endPoint y: 423, distance: 180.7
click at [207, 435] on p "The coach meets the Minimum Skills Requirements for ACC (2023) in foundational …" at bounding box center [299, 460] width 329 height 51
drag, startPoint x: 138, startPoint y: 418, endPoint x: 284, endPoint y: 417, distance: 145.5
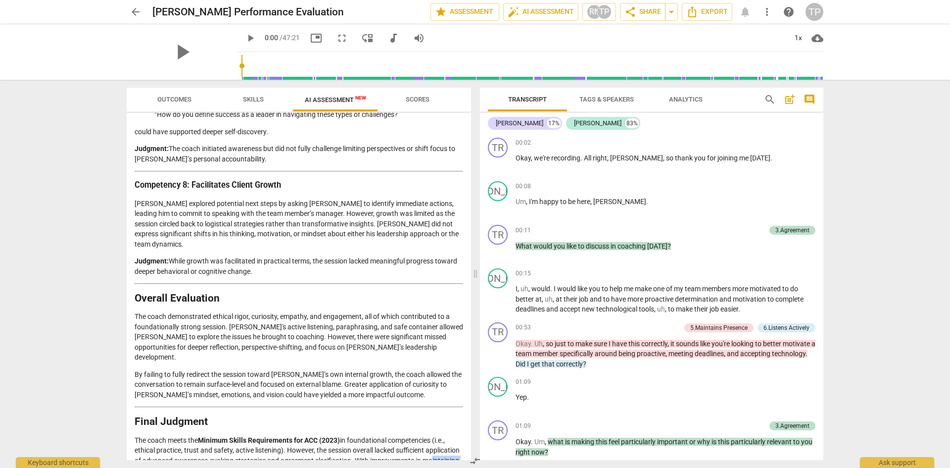
click at [284, 435] on p "The coach meets the Minimum Skills Requirements for ACC (2023) in foundational …" at bounding box center [299, 460] width 329 height 51
drag, startPoint x: 300, startPoint y: 425, endPoint x: 248, endPoint y: 413, distance: 52.7
click at [248, 435] on p "The coach meets the Minimum Skills Requirements for ACC (2023) in foundational …" at bounding box center [299, 460] width 329 height 51
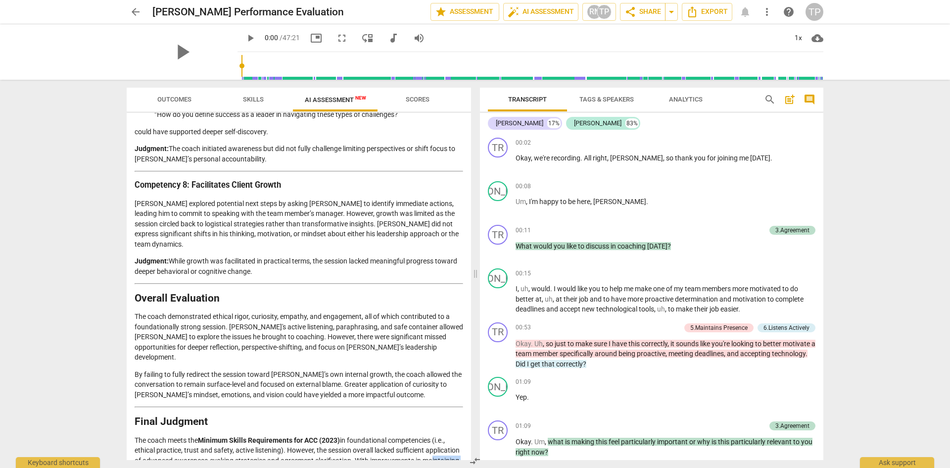
drag, startPoint x: 195, startPoint y: 411, endPoint x: 299, endPoint y: 434, distance: 107.0
click at [299, 435] on p "The coach meets the Minimum Skills Requirements for ACC (2023) in foundational …" at bounding box center [299, 460] width 329 height 51
drag, startPoint x: 287, startPoint y: 447, endPoint x: 180, endPoint y: 405, distance: 115.0
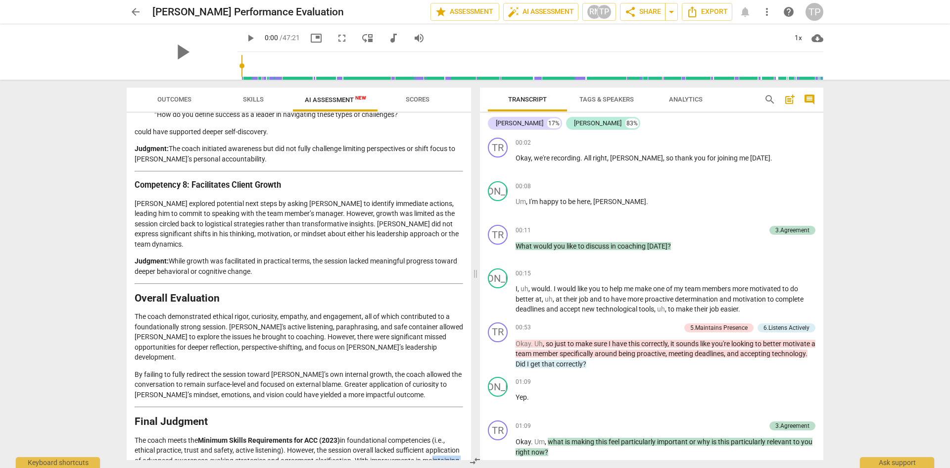
click at [180, 435] on p "The coach meets the Minimum Skills Requirements for ACC (2023) in foundational …" at bounding box center [299, 460] width 329 height 51
drag, startPoint x: 234, startPoint y: 419, endPoint x: 318, endPoint y: 435, distance: 86.2
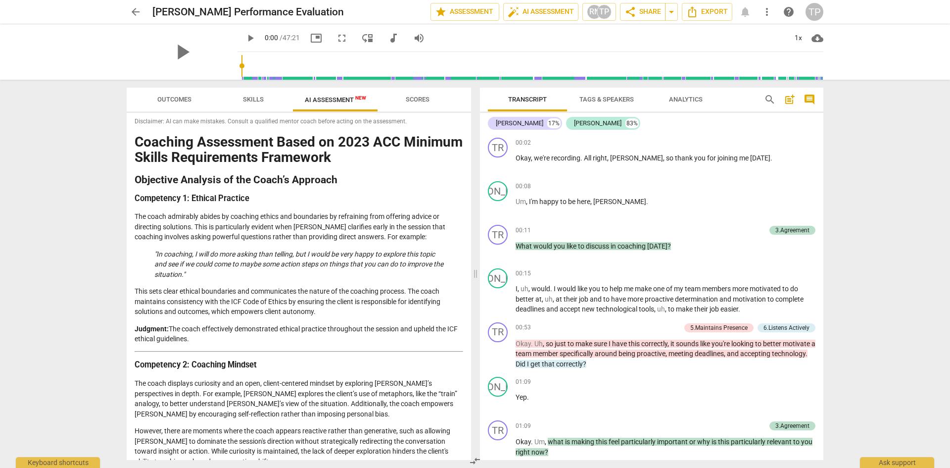
scroll to position [0, 0]
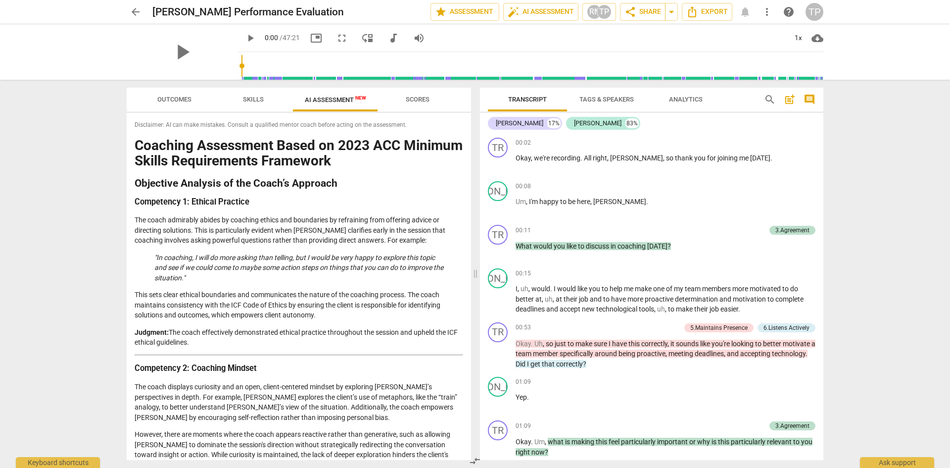
click at [139, 9] on span "arrow_back" at bounding box center [136, 12] width 12 height 12
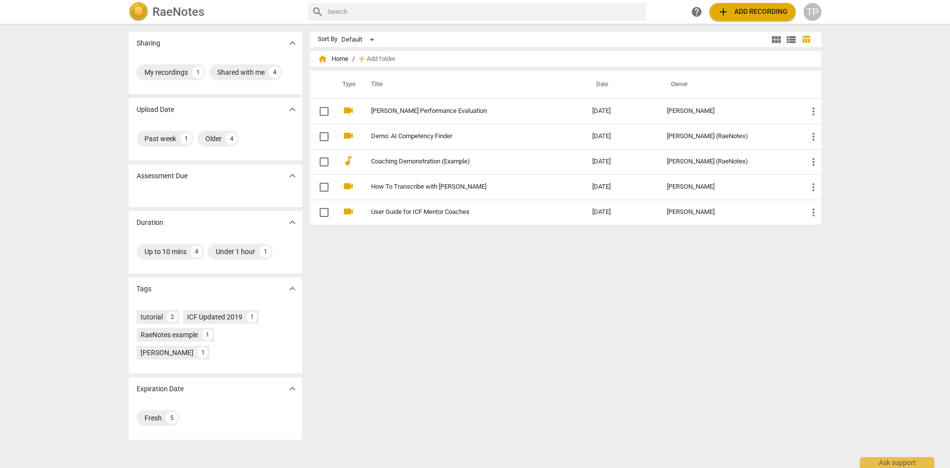
click at [734, 15] on span "add Add recording" at bounding box center [753, 12] width 70 height 12
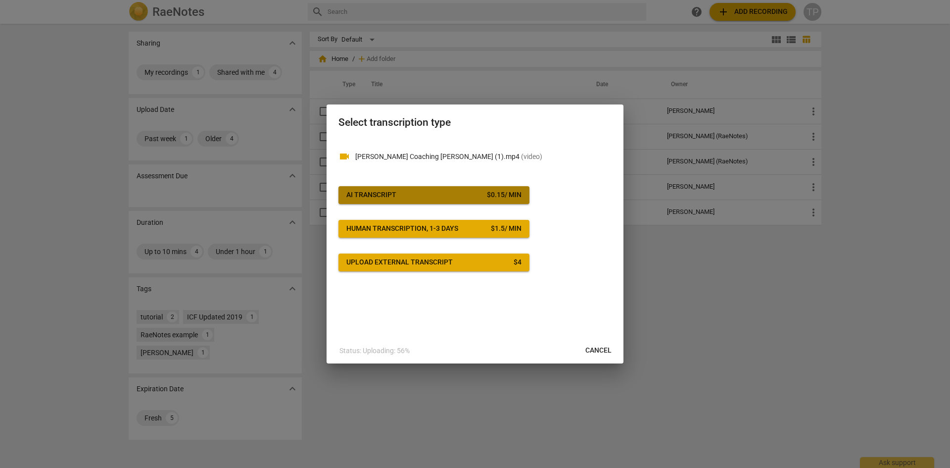
click at [371, 196] on div "AI Transcript" at bounding box center [371, 195] width 50 height 10
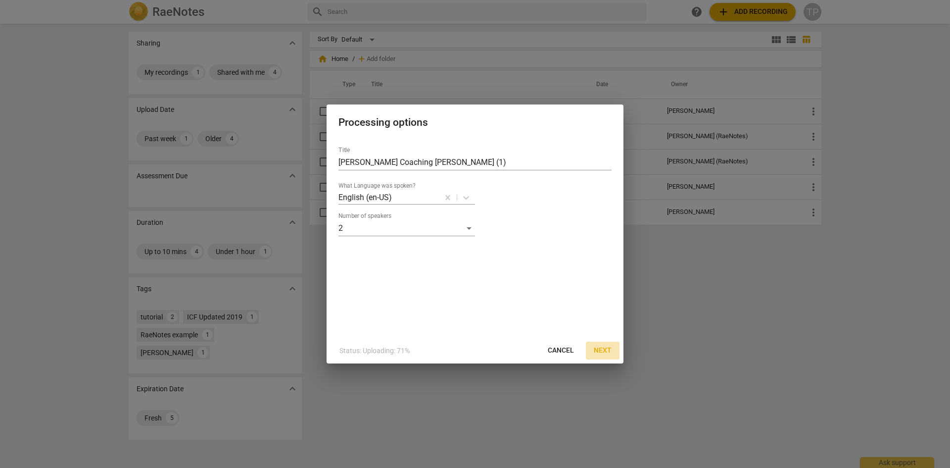
click at [600, 349] on span "Next" at bounding box center [603, 350] width 18 height 10
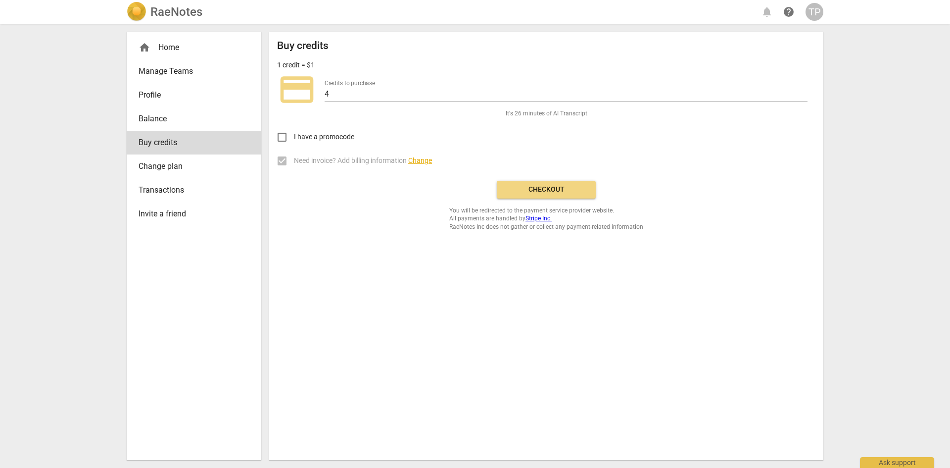
drag, startPoint x: 566, startPoint y: 187, endPoint x: 512, endPoint y: 60, distance: 138.1
click at [566, 187] on span "Checkout" at bounding box center [546, 190] width 83 height 10
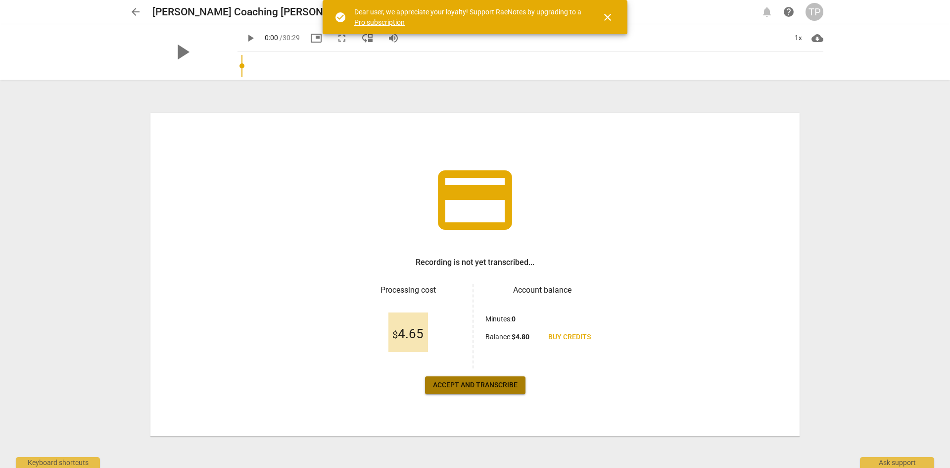
click at [475, 387] on span "Accept and transcribe" at bounding box center [475, 385] width 85 height 10
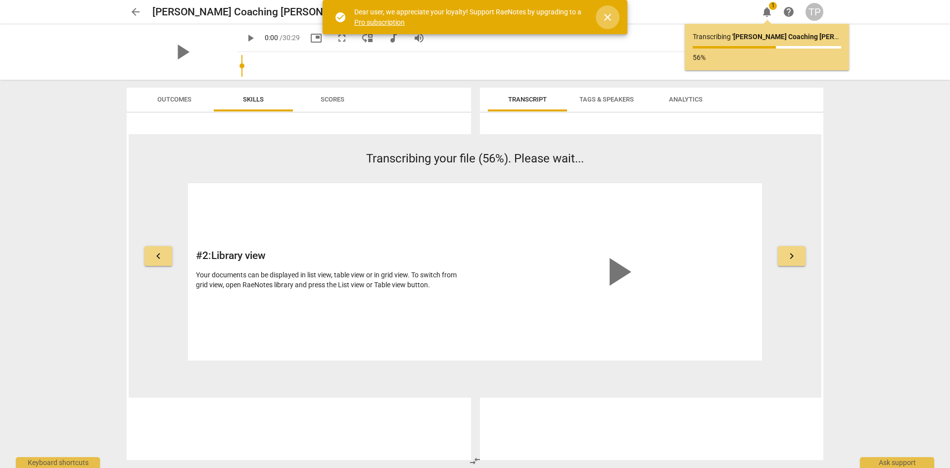
click at [604, 15] on span "close" at bounding box center [608, 17] width 12 height 12
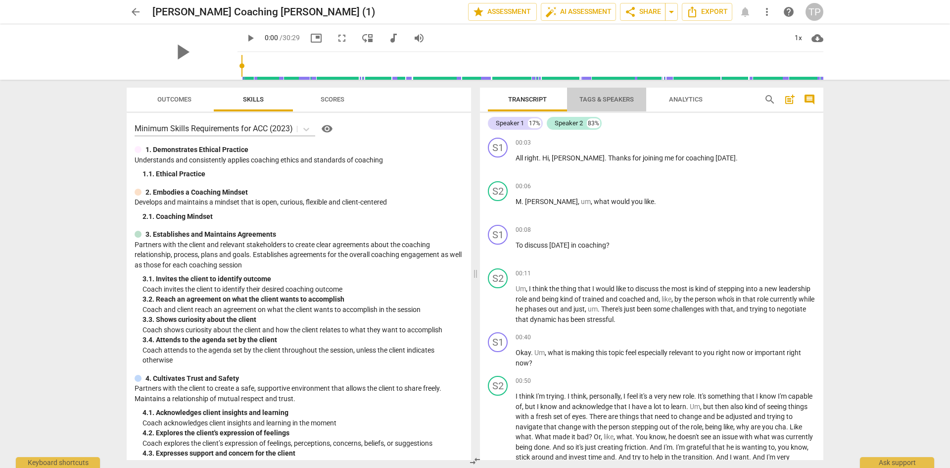
click at [606, 100] on span "Tags & Speakers" at bounding box center [606, 99] width 54 height 7
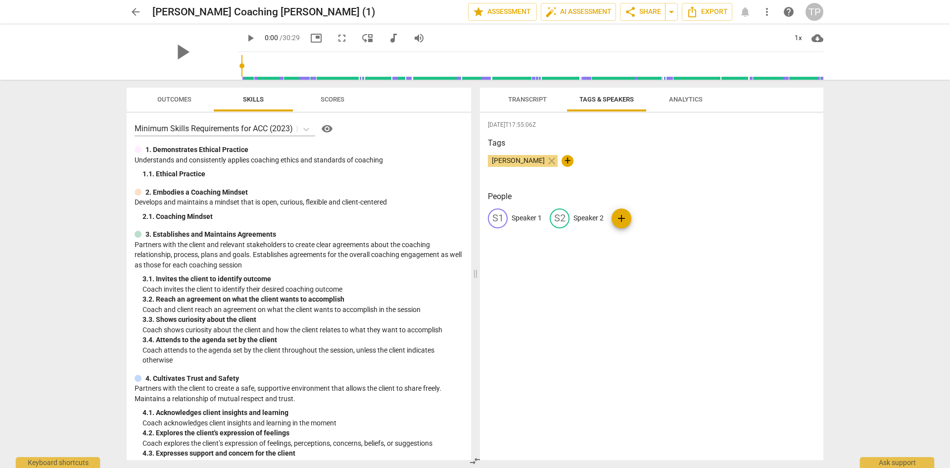
click at [516, 215] on p "Speaker 1" at bounding box center [527, 218] width 30 height 10
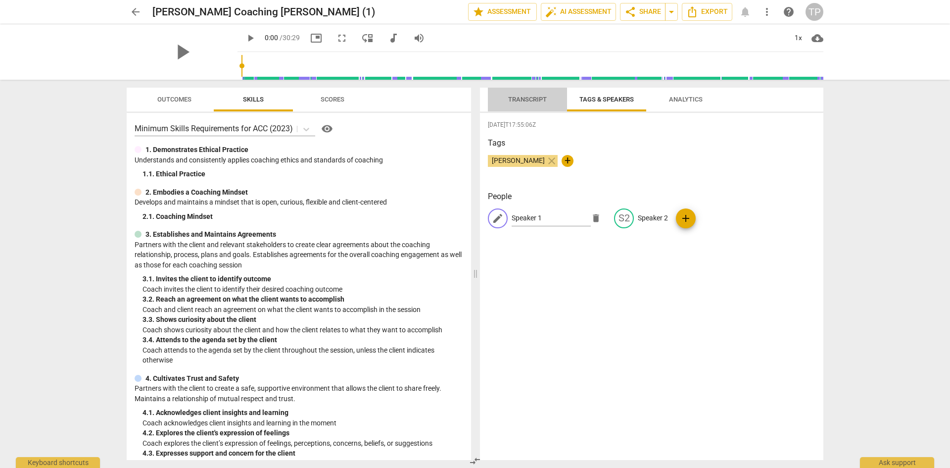
click at [517, 99] on span "Transcript" at bounding box center [527, 99] width 39 height 7
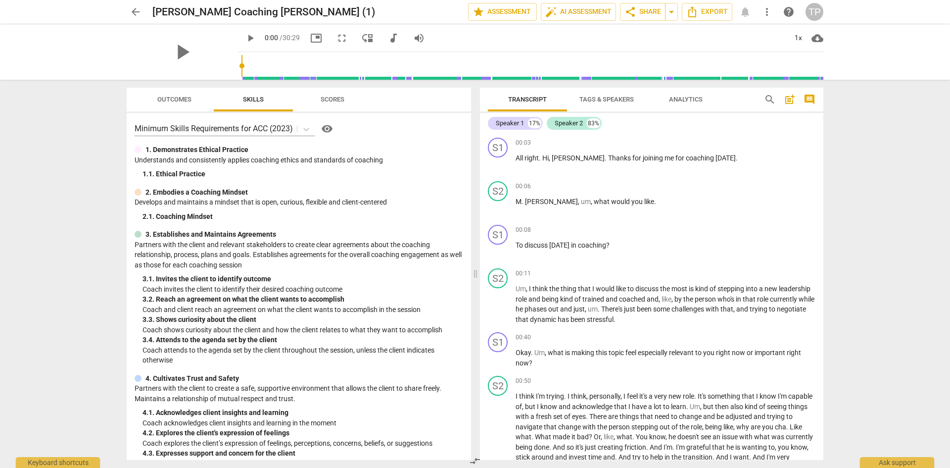
click at [585, 106] on button "Tags & Speakers" at bounding box center [606, 100] width 79 height 24
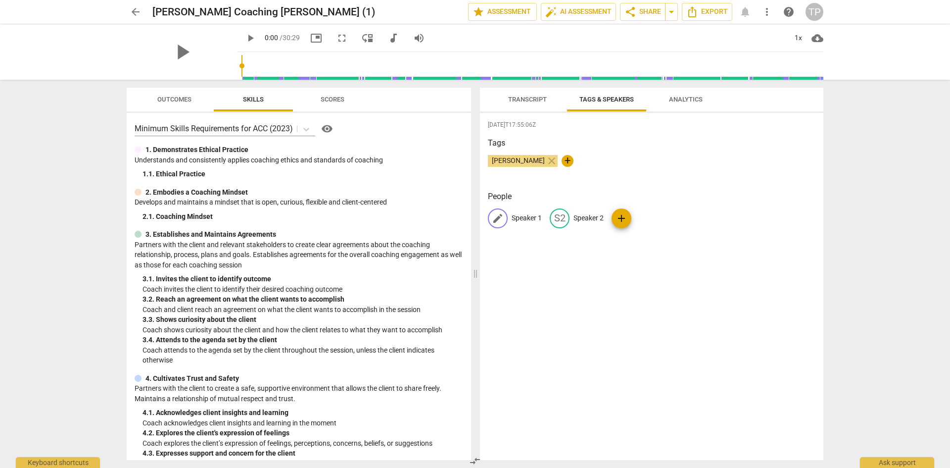
click at [524, 213] on p "Speaker 1" at bounding box center [527, 218] width 30 height 10
type input "Tr"
drag, startPoint x: 536, startPoint y: 217, endPoint x: 499, endPoint y: 218, distance: 36.6
click at [499, 218] on div "edit Tr delete" at bounding box center [547, 218] width 118 height 20
click at [562, 160] on span "+" at bounding box center [568, 161] width 12 height 12
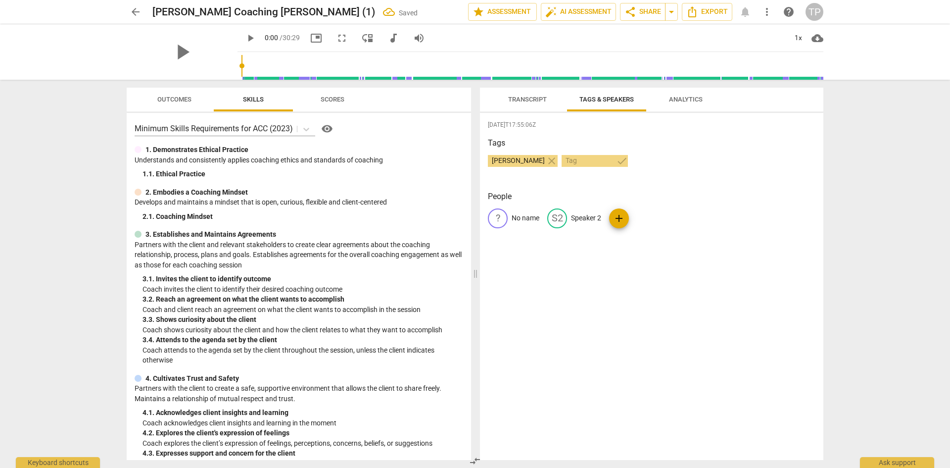
click at [525, 216] on p "No name" at bounding box center [526, 218] width 28 height 10
type input "[PERSON_NAME]"
click at [648, 214] on p "Speaker 2" at bounding box center [653, 218] width 30 height 10
type input "Sue"
click at [756, 306] on div "2025-10-01T17:55:06Z Tags Tricia Prokop close + People TR Tricia edit Sue delet…" at bounding box center [651, 286] width 343 height 347
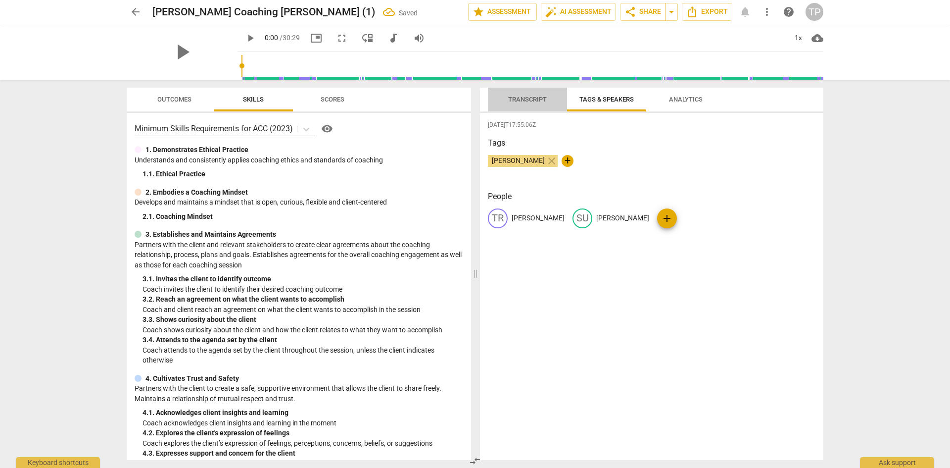
click at [521, 103] on span "Transcript" at bounding box center [527, 99] width 62 height 13
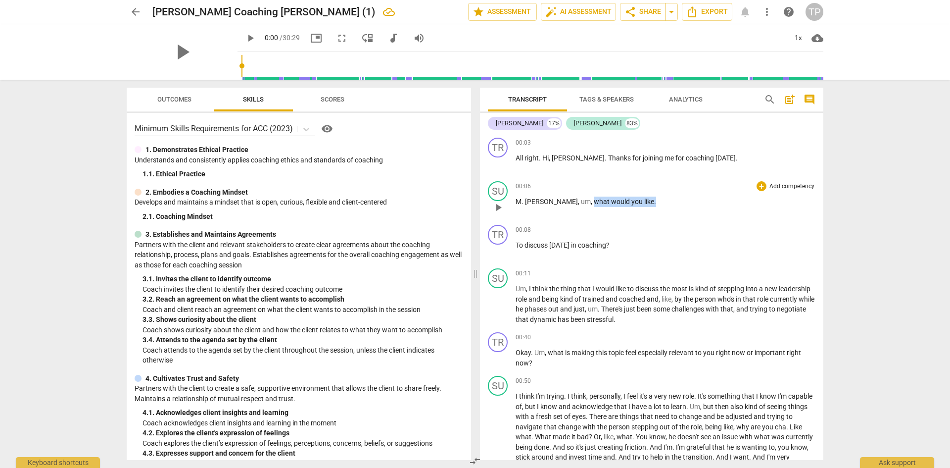
drag, startPoint x: 560, startPoint y: 198, endPoint x: 625, endPoint y: 199, distance: 65.8
click at [625, 199] on p "M . Tricia , um , what would you like ." at bounding box center [666, 201] width 300 height 10
click at [518, 243] on span "To" at bounding box center [520, 245] width 9 height 8
click at [500, 205] on span "play_arrow" at bounding box center [498, 207] width 12 height 12
click at [501, 207] on span "pause" at bounding box center [498, 207] width 12 height 12
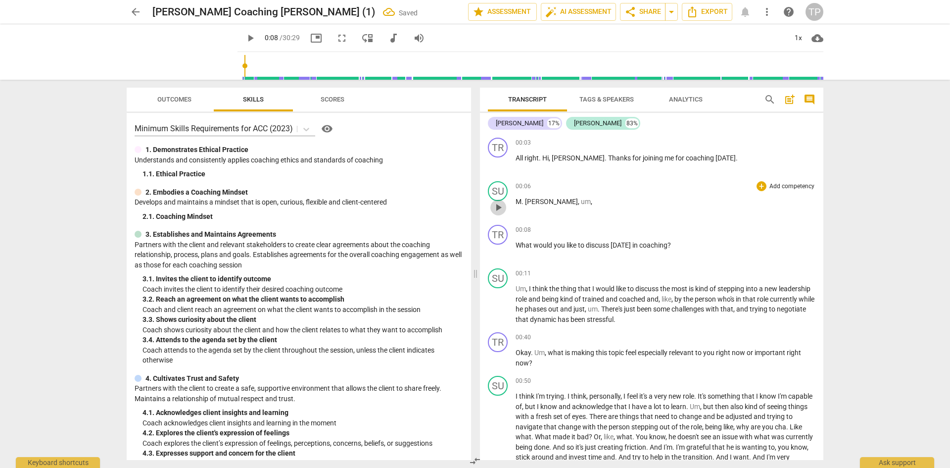
click at [501, 207] on span "play_arrow" at bounding box center [498, 207] width 12 height 12
click at [526, 158] on span "right" at bounding box center [532, 158] width 14 height 8
click at [496, 164] on span "pause" at bounding box center [498, 164] width 12 height 12
click at [520, 160] on span "All" at bounding box center [520, 158] width 9 height 8
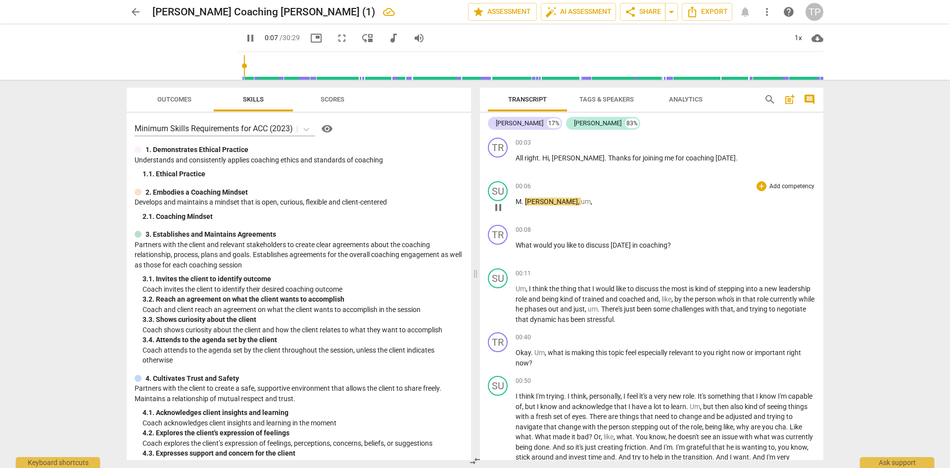
click at [519, 200] on span "M" at bounding box center [519, 201] width 6 height 8
click at [503, 205] on span "pause" at bounding box center [498, 207] width 12 height 12
type input "9"
drag, startPoint x: 548, startPoint y: 203, endPoint x: 572, endPoint y: 207, distance: 23.7
click at [581, 202] on span "um" at bounding box center [586, 201] width 10 height 8
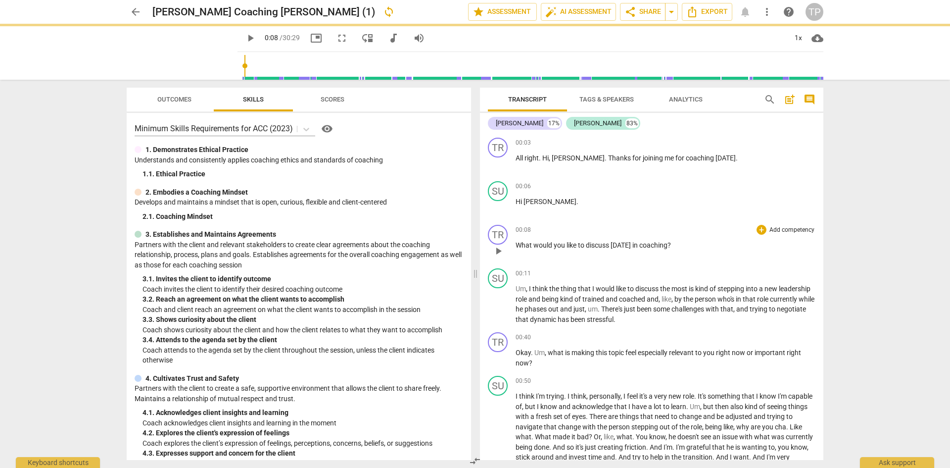
click at [557, 231] on div "00:08 + Add competency keyboard_arrow_right" at bounding box center [666, 230] width 300 height 10
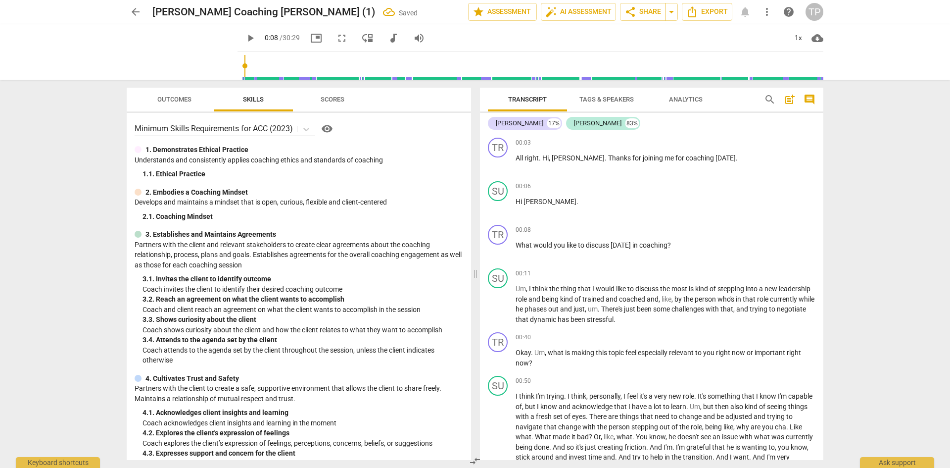
click at [674, 97] on span "Analytics" at bounding box center [686, 99] width 34 height 7
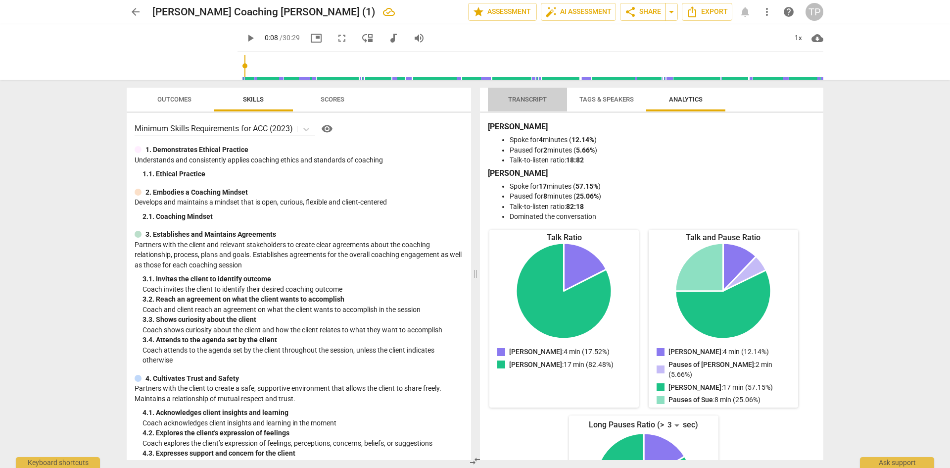
click at [526, 100] on span "Transcript" at bounding box center [527, 99] width 39 height 7
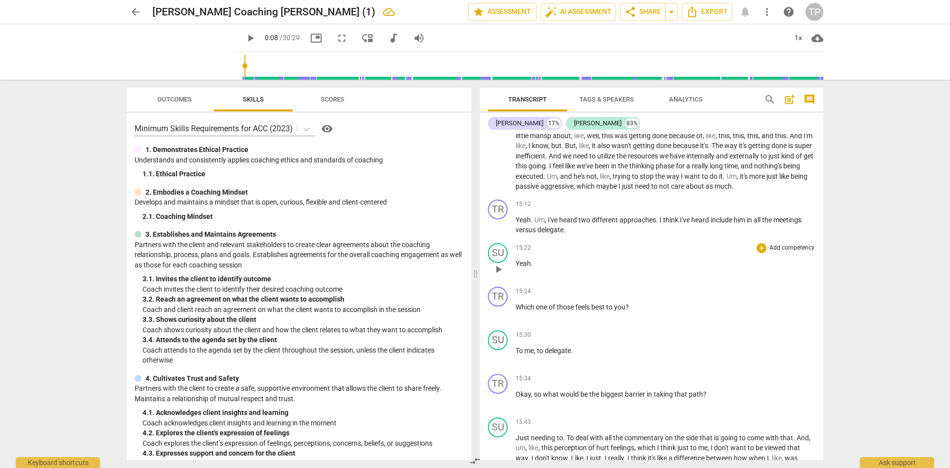
scroll to position [2425, 0]
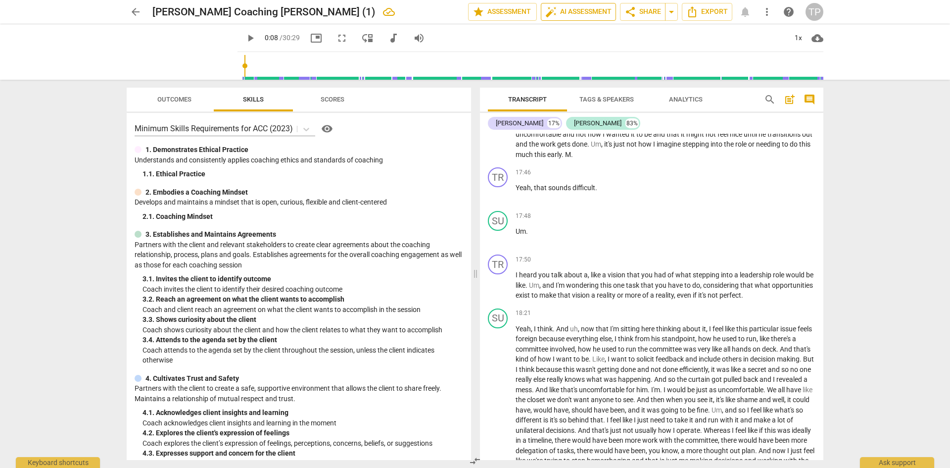
click at [569, 8] on span "auto_fix_high AI Assessment" at bounding box center [578, 12] width 66 height 12
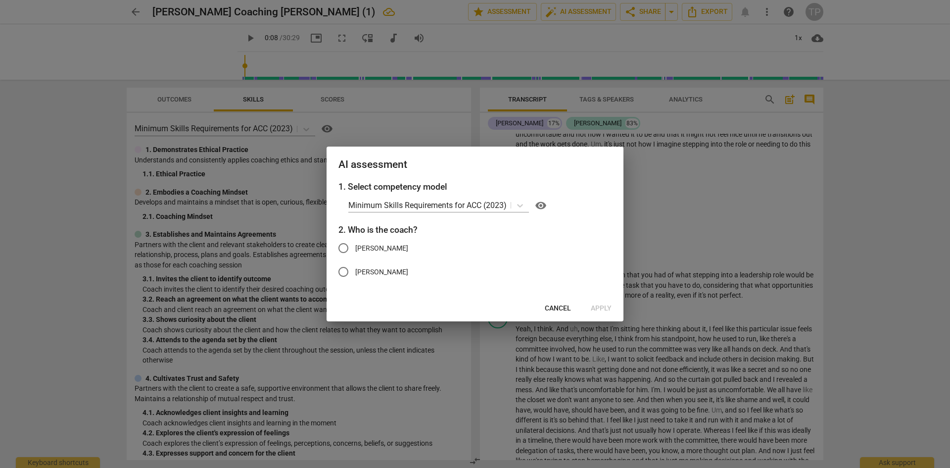
click at [365, 247] on span "[PERSON_NAME]" at bounding box center [381, 248] width 53 height 10
click at [355, 247] on input "[PERSON_NAME]" at bounding box center [344, 248] width 24 height 24
radio input "true"
click at [605, 311] on span "Apply" at bounding box center [601, 308] width 21 height 10
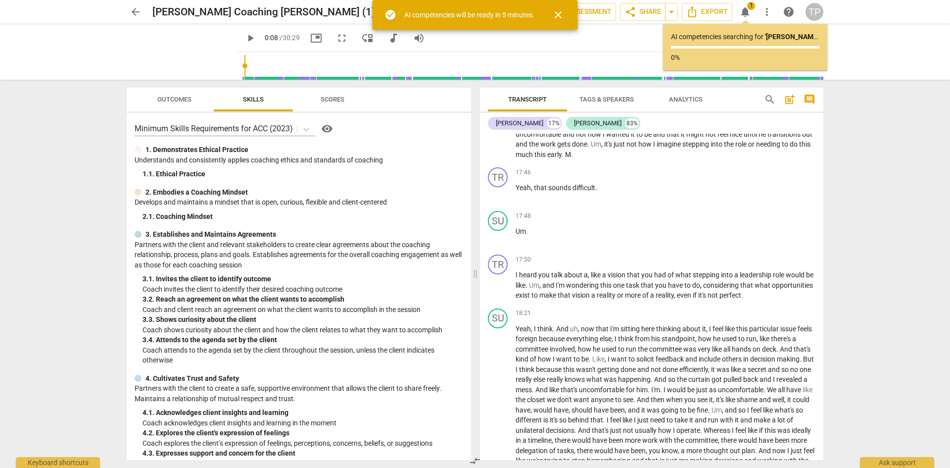
click at [762, 353] on span "on" at bounding box center [757, 349] width 9 height 8
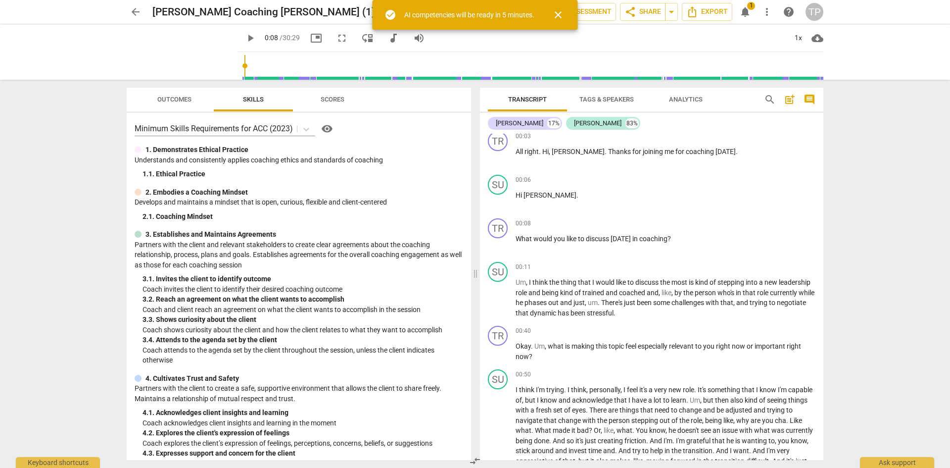
scroll to position [0, 0]
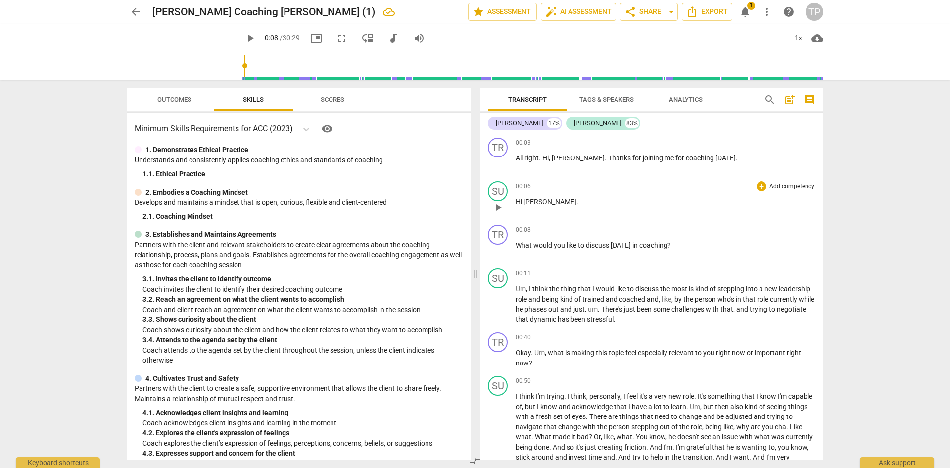
click at [543, 193] on div "00:06 + Add competency keyboard_arrow_right Hi Tricia ." at bounding box center [666, 199] width 300 height 36
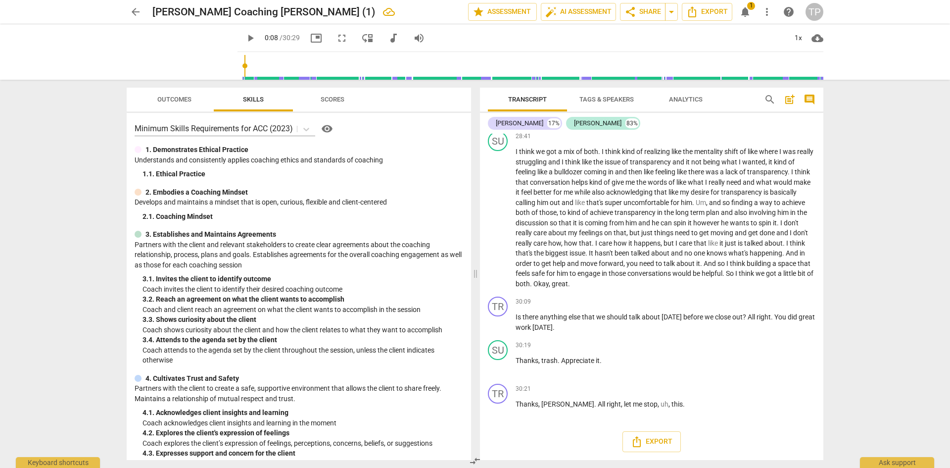
scroll to position [3871, 0]
click at [552, 360] on span "trash" at bounding box center [549, 360] width 16 height 8
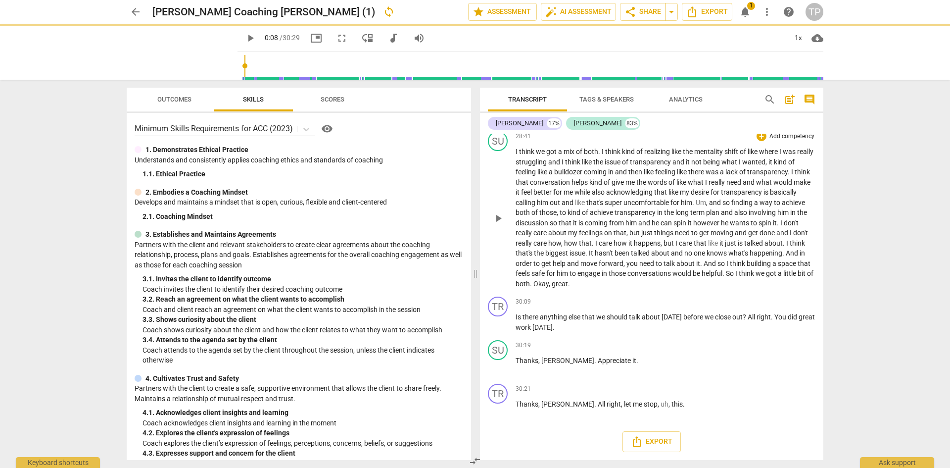
type input "9"
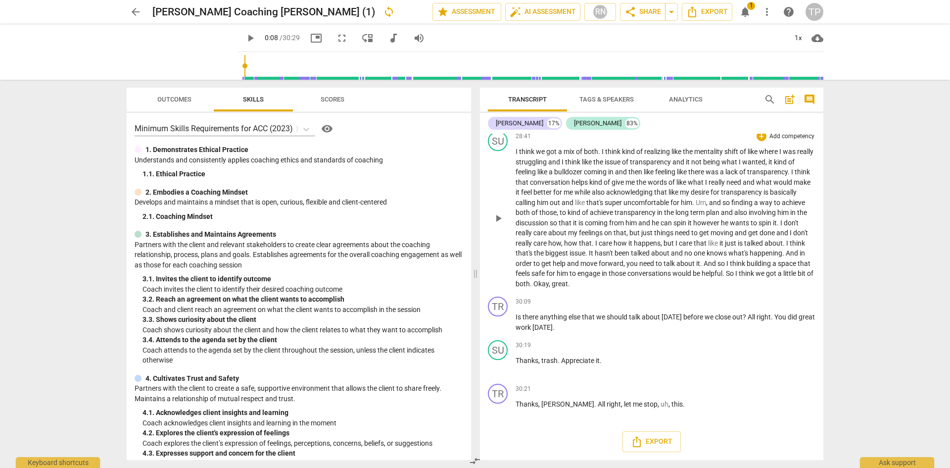
scroll to position [3872, 0]
click at [741, 291] on div "SU play_arrow pause 28:41 + Add competency keyboard_arrow_right I think we got …" at bounding box center [651, 209] width 343 height 165
click at [552, 359] on span "trash" at bounding box center [549, 360] width 16 height 8
click at [560, 356] on span "." at bounding box center [559, 360] width 3 height 8
click at [549, 361] on span "trash" at bounding box center [549, 360] width 16 height 8
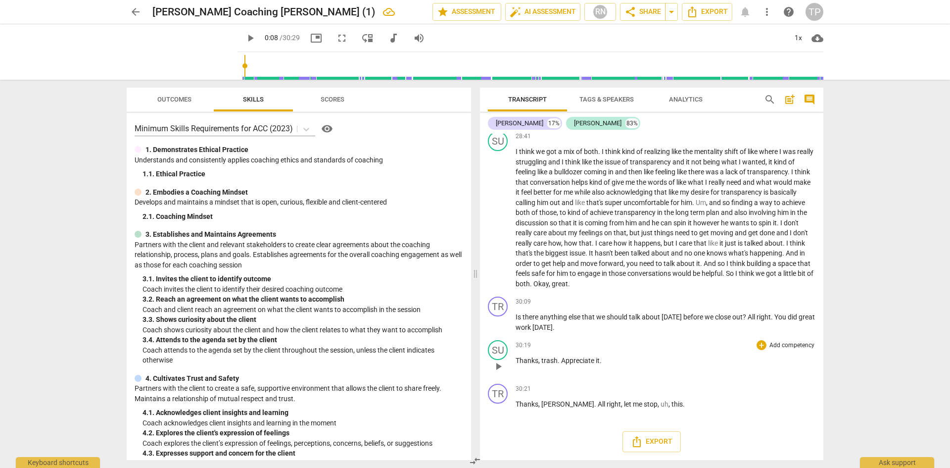
click at [544, 360] on span "trash" at bounding box center [549, 360] width 16 height 8
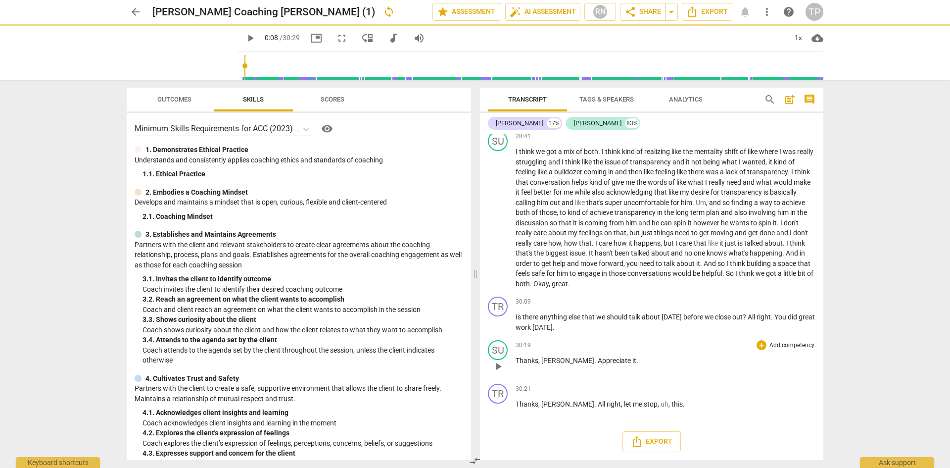
click at [646, 342] on div "30:19 + Add competency keyboard_arrow_right" at bounding box center [666, 345] width 300 height 10
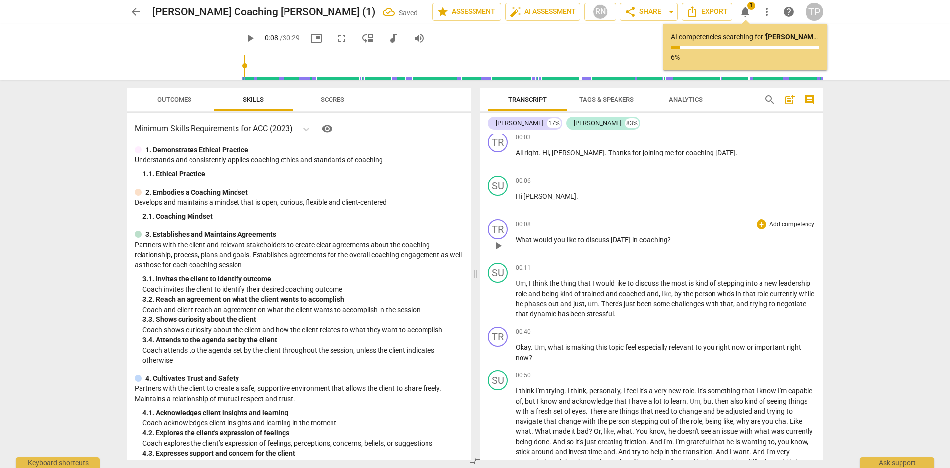
scroll to position [0, 0]
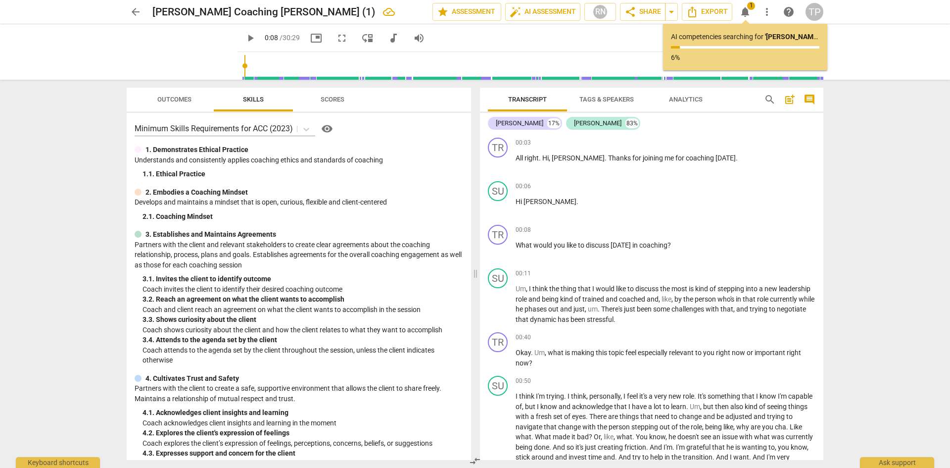
click at [612, 96] on span "Tags & Speakers" at bounding box center [606, 99] width 54 height 7
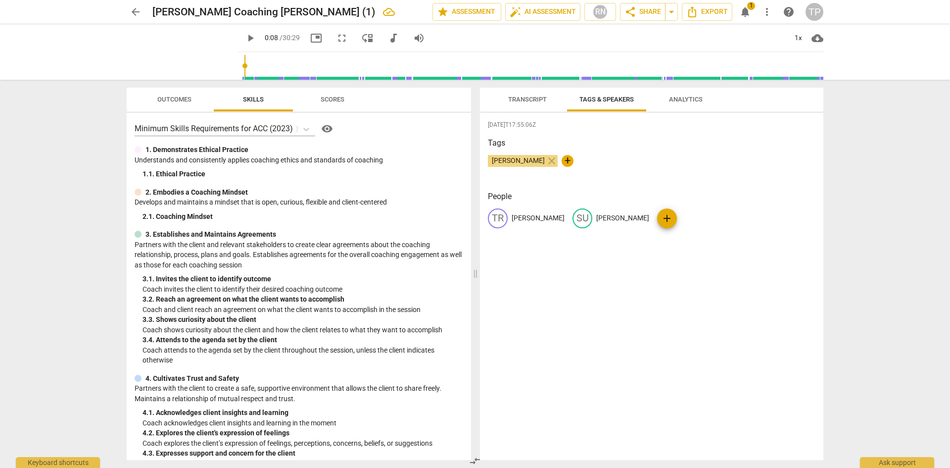
click at [525, 97] on span "Transcript" at bounding box center [527, 99] width 39 height 7
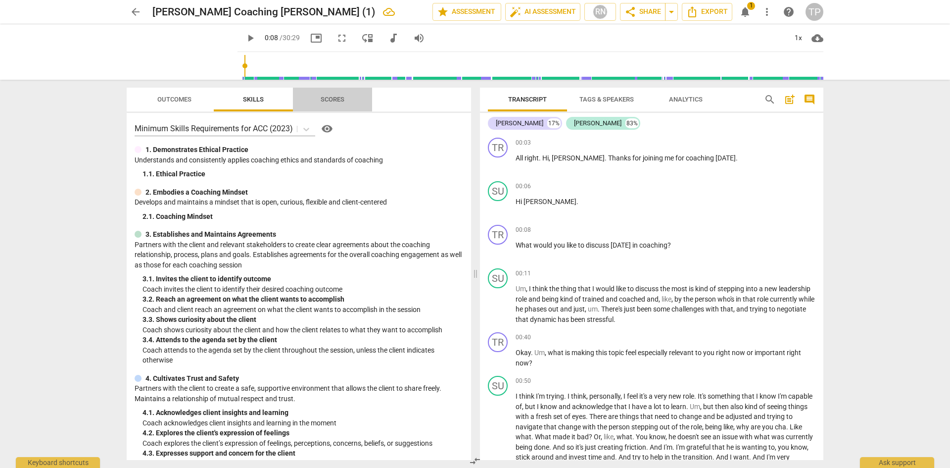
click at [326, 99] on span "Scores" at bounding box center [333, 99] width 24 height 7
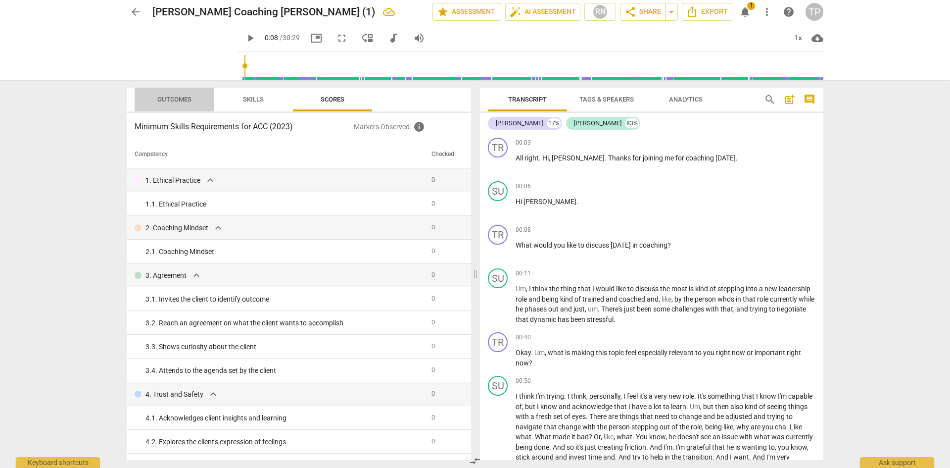
click at [184, 97] on span "Outcomes" at bounding box center [174, 99] width 34 height 7
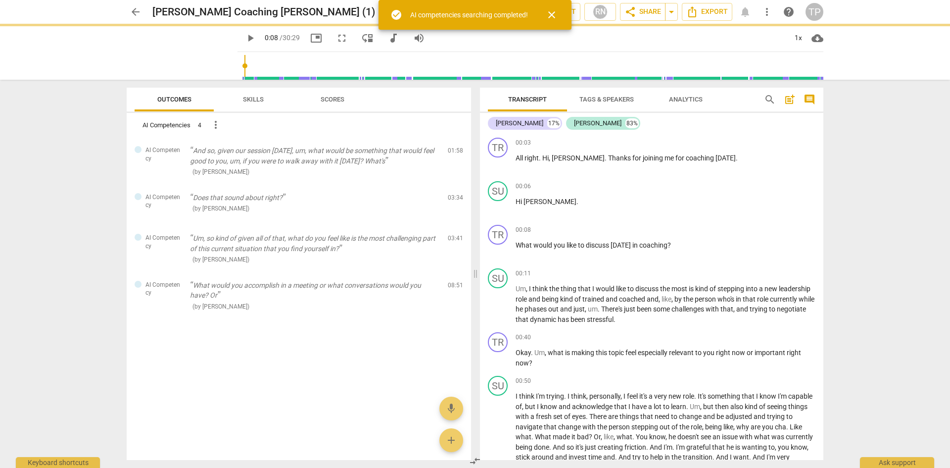
type input "9"
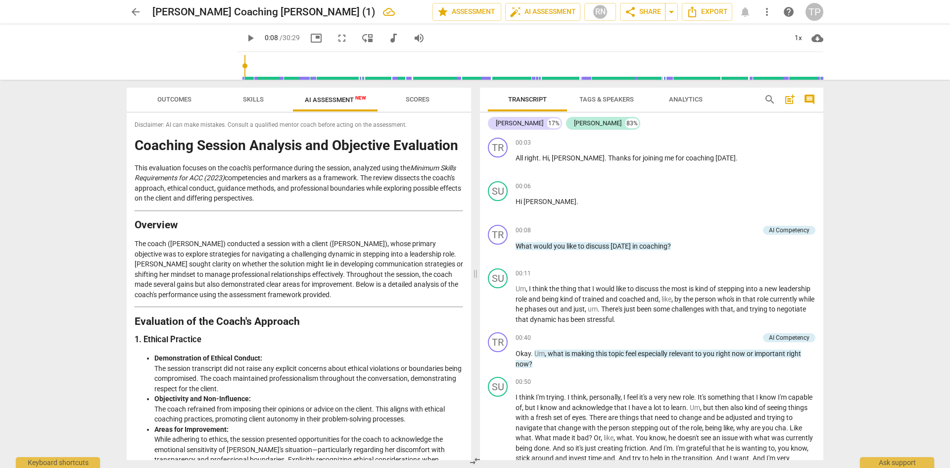
click at [316, 276] on p "The coach (Tricia) conducted a session with a client (Sue), whose primary objec…" at bounding box center [299, 269] width 329 height 61
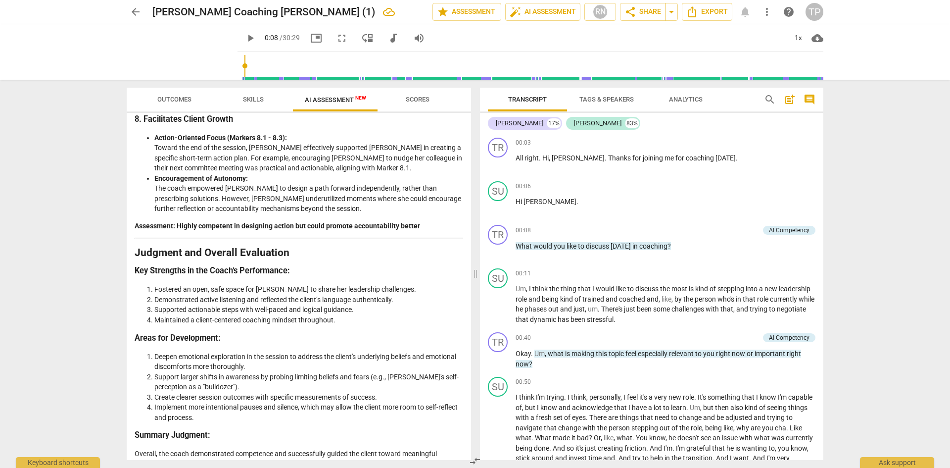
scroll to position [1480, 0]
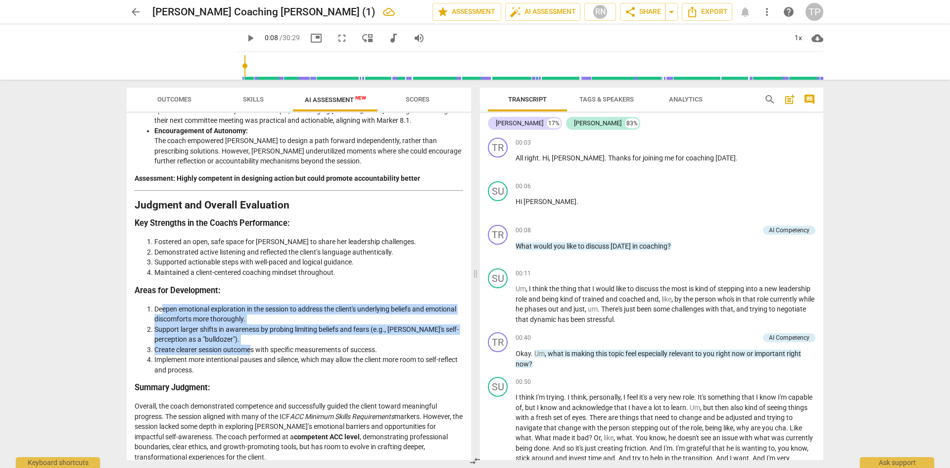
drag, startPoint x: 164, startPoint y: 292, endPoint x: 251, endPoint y: 340, distance: 99.9
click at [251, 344] on li "Create clearer session outcomes with specific measurements of success." at bounding box center [308, 349] width 309 height 10
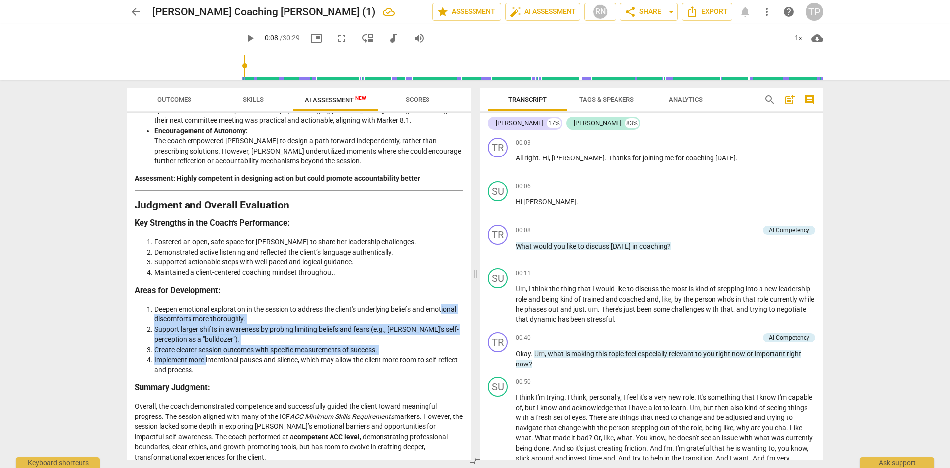
drag, startPoint x: 207, startPoint y: 351, endPoint x: 171, endPoint y: 308, distance: 56.5
click at [171, 308] on ol "Deepen emotional exploration in the session to address the client's underlying …" at bounding box center [299, 339] width 329 height 71
click at [171, 308] on li "Deepen emotional exploration in the session to address the client's underlying …" at bounding box center [308, 314] width 309 height 20
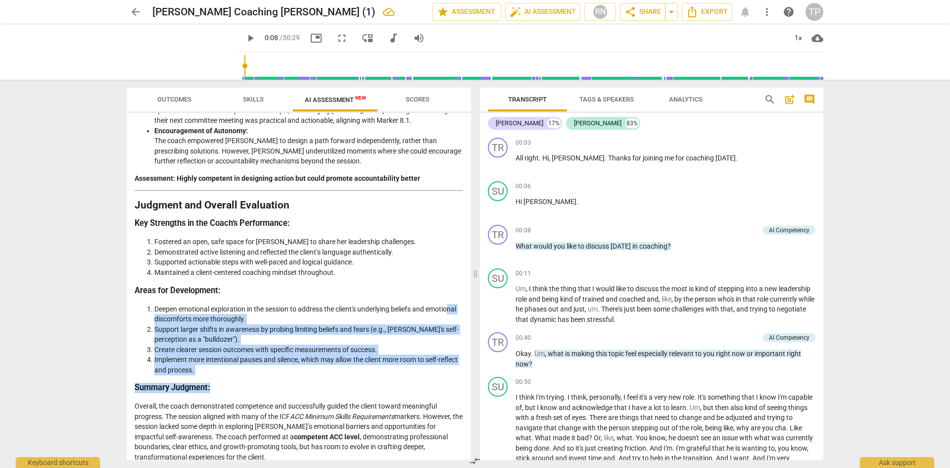
drag, startPoint x: 180, startPoint y: 309, endPoint x: 263, endPoint y: 368, distance: 101.2
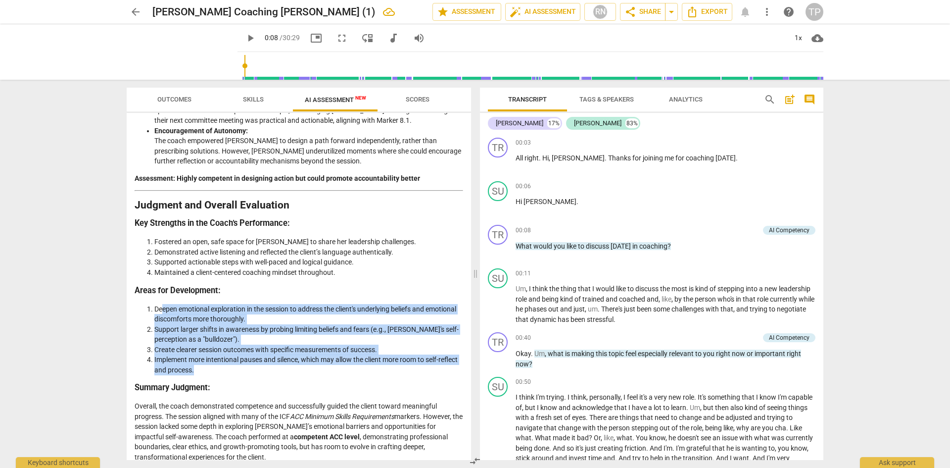
drag, startPoint x: 219, startPoint y: 358, endPoint x: 163, endPoint y: 301, distance: 79.8
click at [163, 304] on ol "Deepen emotional exploration in the session to address the client's underlying …" at bounding box center [299, 339] width 329 height 71
click at [163, 304] on li "Deepen emotional exploration in the session to address the client's underlying …" at bounding box center [308, 314] width 309 height 20
drag, startPoint x: 163, startPoint y: 301, endPoint x: 239, endPoint y: 352, distance: 90.6
click at [239, 352] on ol "Deepen emotional exploration in the session to address the client's underlying …" at bounding box center [299, 339] width 329 height 71
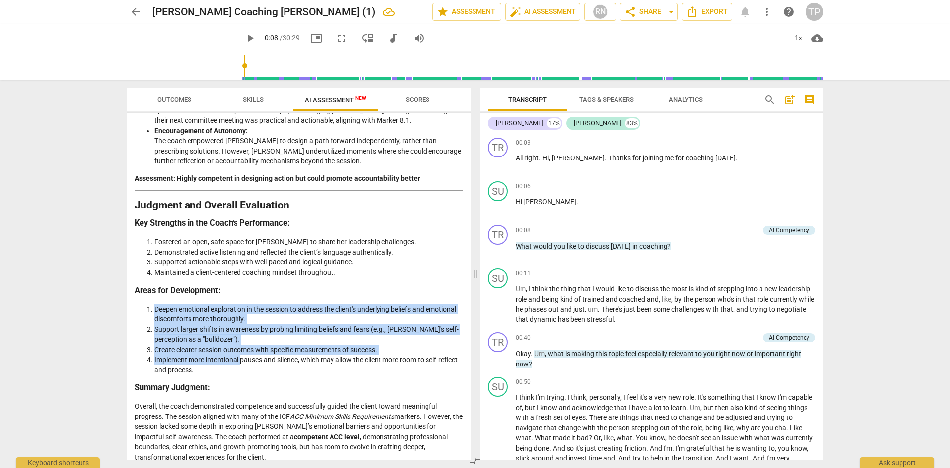
click at [239, 354] on li "Implement more intentional pauses and silence, which may allow the client more …" at bounding box center [308, 364] width 309 height 20
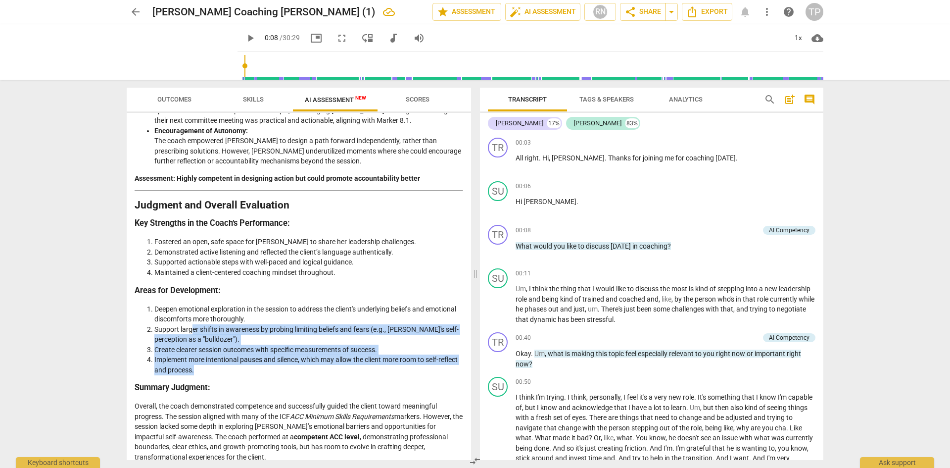
drag, startPoint x: 223, startPoint y: 359, endPoint x: 193, endPoint y: 319, distance: 50.3
click at [193, 319] on ol "Deepen emotional exploration in the session to address the client's underlying …" at bounding box center [299, 339] width 329 height 71
click at [193, 324] on li "Support larger shifts in awareness by probing limiting beliefs and fears (e.g.,…" at bounding box center [308, 334] width 309 height 20
drag, startPoint x: 193, startPoint y: 319, endPoint x: 239, endPoint y: 358, distance: 60.0
click at [239, 358] on ol "Deepen emotional exploration in the session to address the client's underlying …" at bounding box center [299, 339] width 329 height 71
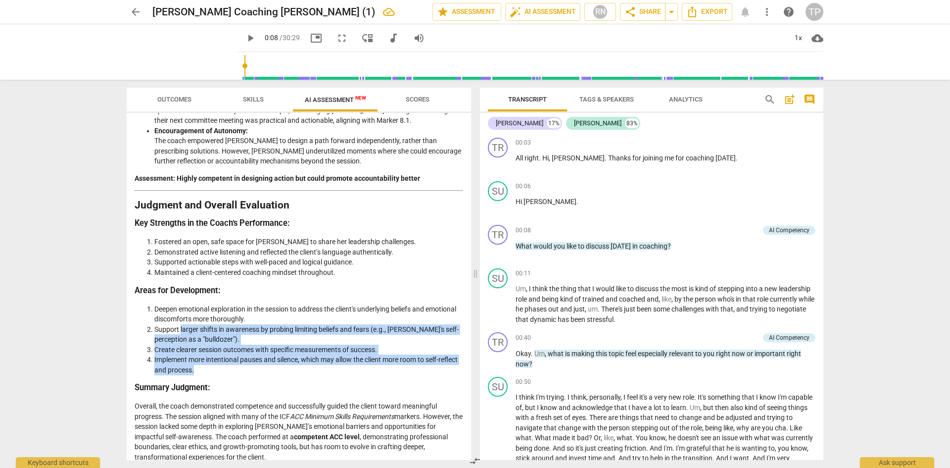
click at [239, 358] on li "Implement more intentional pauses and silence, which may allow the client more …" at bounding box center [308, 364] width 309 height 20
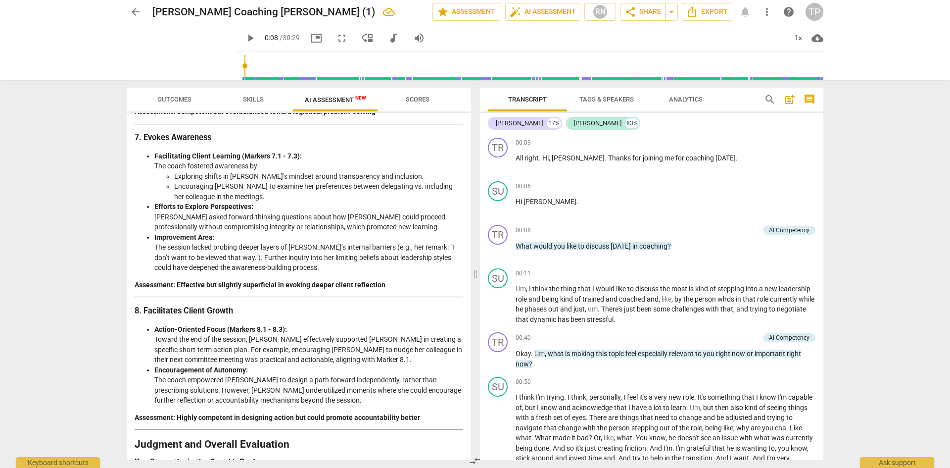
scroll to position [1232, 0]
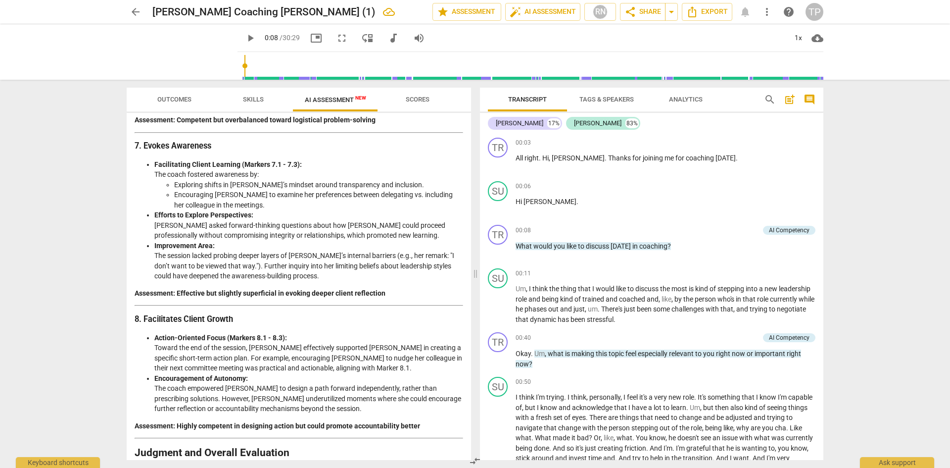
drag, startPoint x: 265, startPoint y: 412, endPoint x: 213, endPoint y: 345, distance: 83.9
click at [213, 345] on li "Action-Oriented Focus (Markers 8.1 - 8.3): Toward the end of the session, Trici…" at bounding box center [308, 353] width 309 height 41
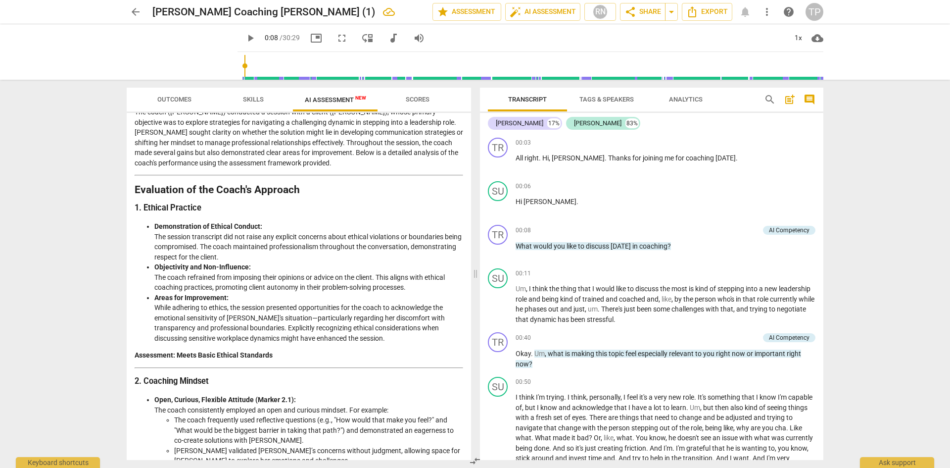
scroll to position [0, 0]
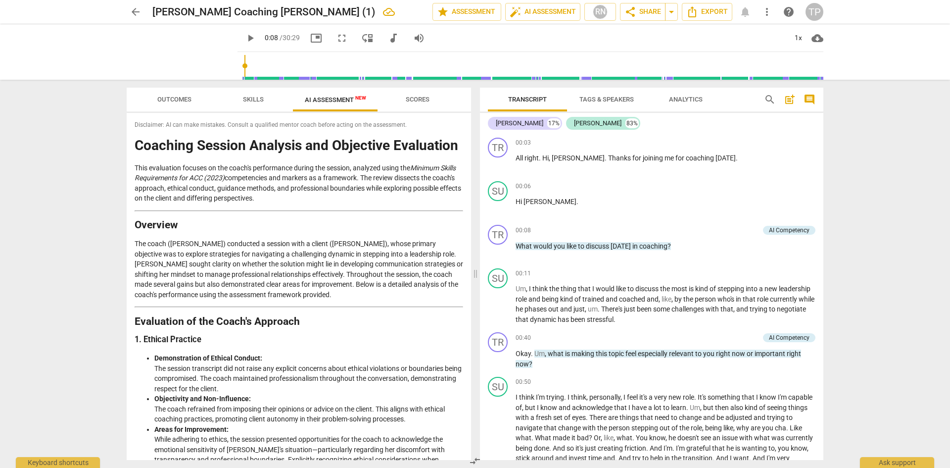
click at [429, 92] on button "Scores" at bounding box center [417, 100] width 79 height 24
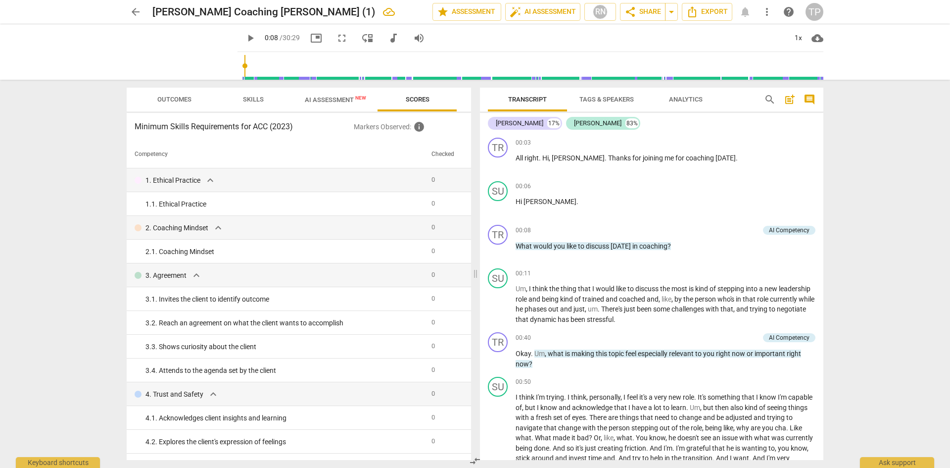
click at [335, 103] on span "AI Assessment New" at bounding box center [335, 99] width 61 height 7
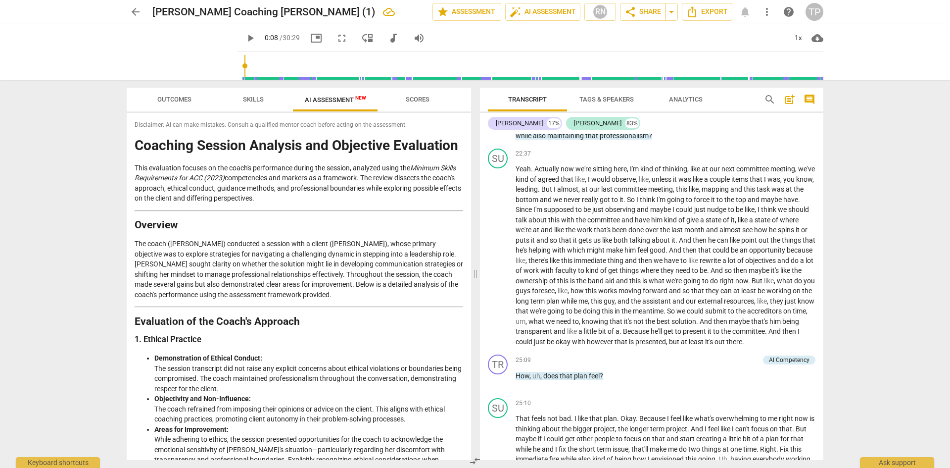
scroll to position [3090, 0]
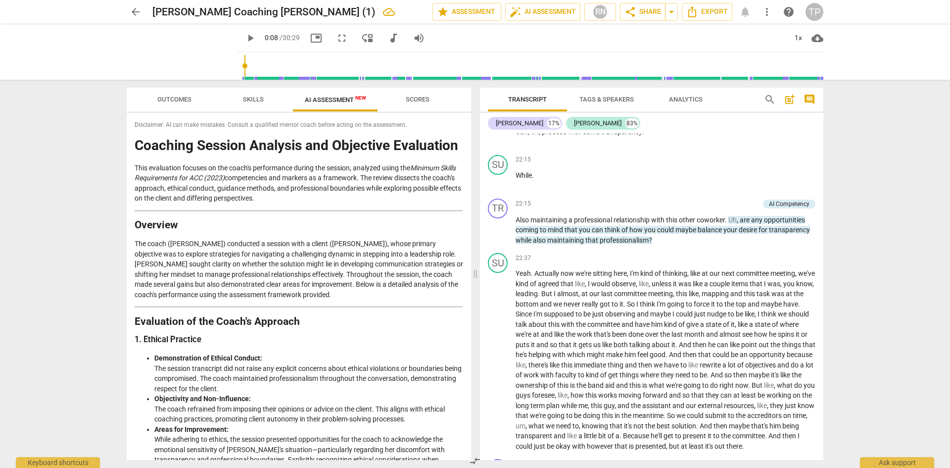
click at [133, 12] on span "arrow_back" at bounding box center [136, 12] width 12 height 12
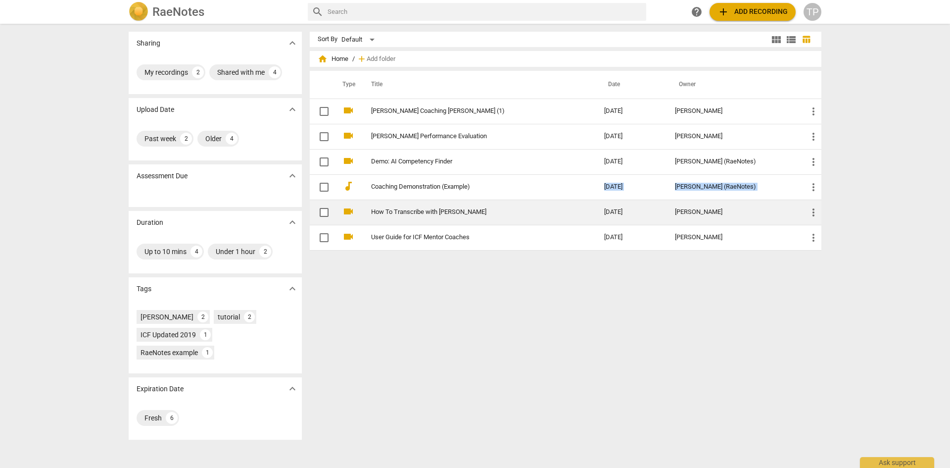
drag, startPoint x: 385, startPoint y: 198, endPoint x: 385, endPoint y: 206, distance: 7.4
click at [385, 206] on tbody "videocam Tricia Coaching Sue (1) 2025-10-01 Tricia Prokop more_vert videocam PR…" at bounding box center [566, 173] width 512 height 151
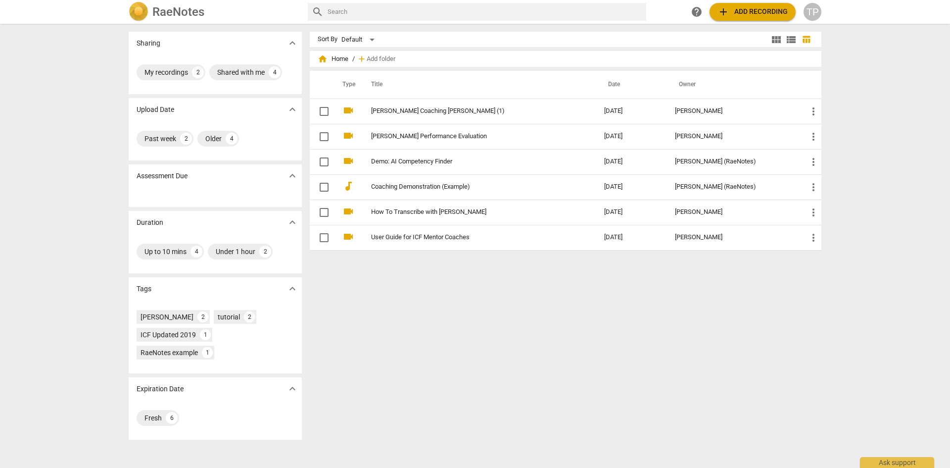
click at [393, 310] on div "Sort By Default view_module view_list table_chart home Home / add Add folder Ty…" at bounding box center [570, 246] width 520 height 428
